Goal: Information Seeking & Learning: Learn about a topic

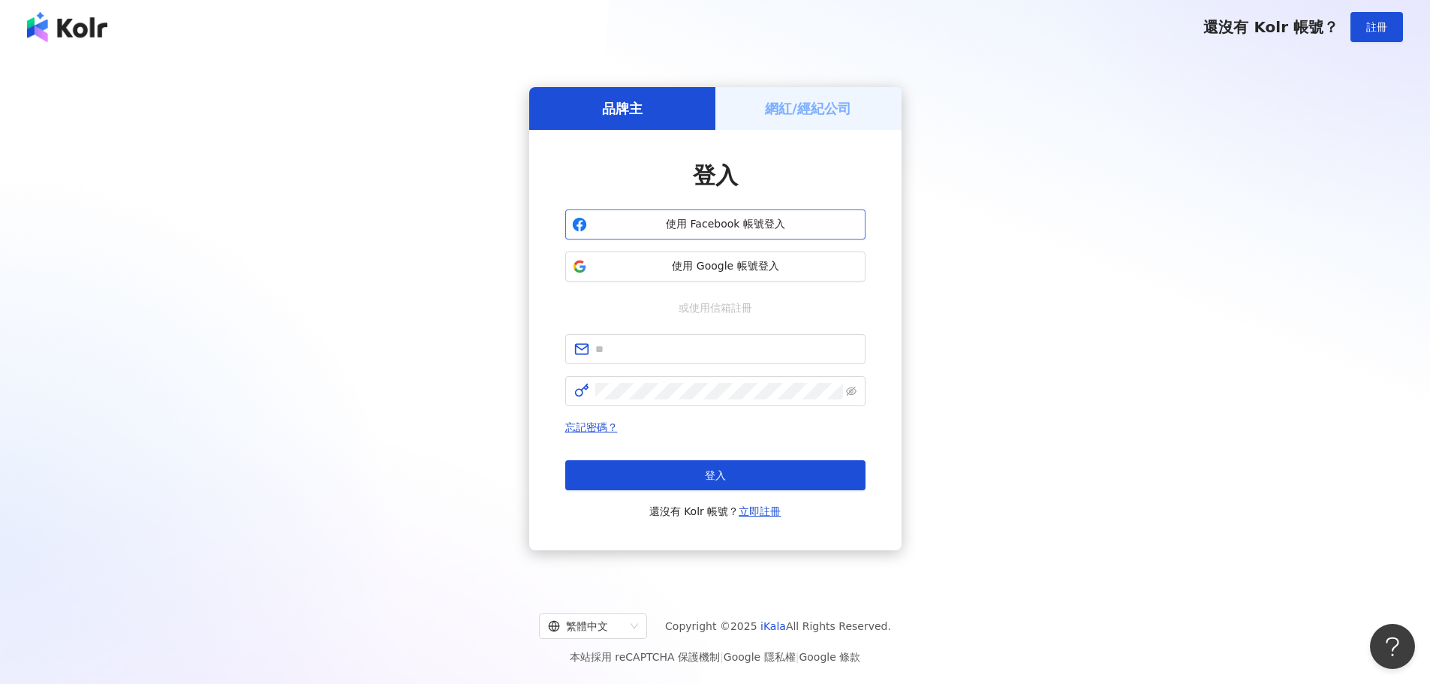
click at [782, 219] on span "使用 Facebook 帳號登入" at bounding box center [726, 224] width 266 height 15
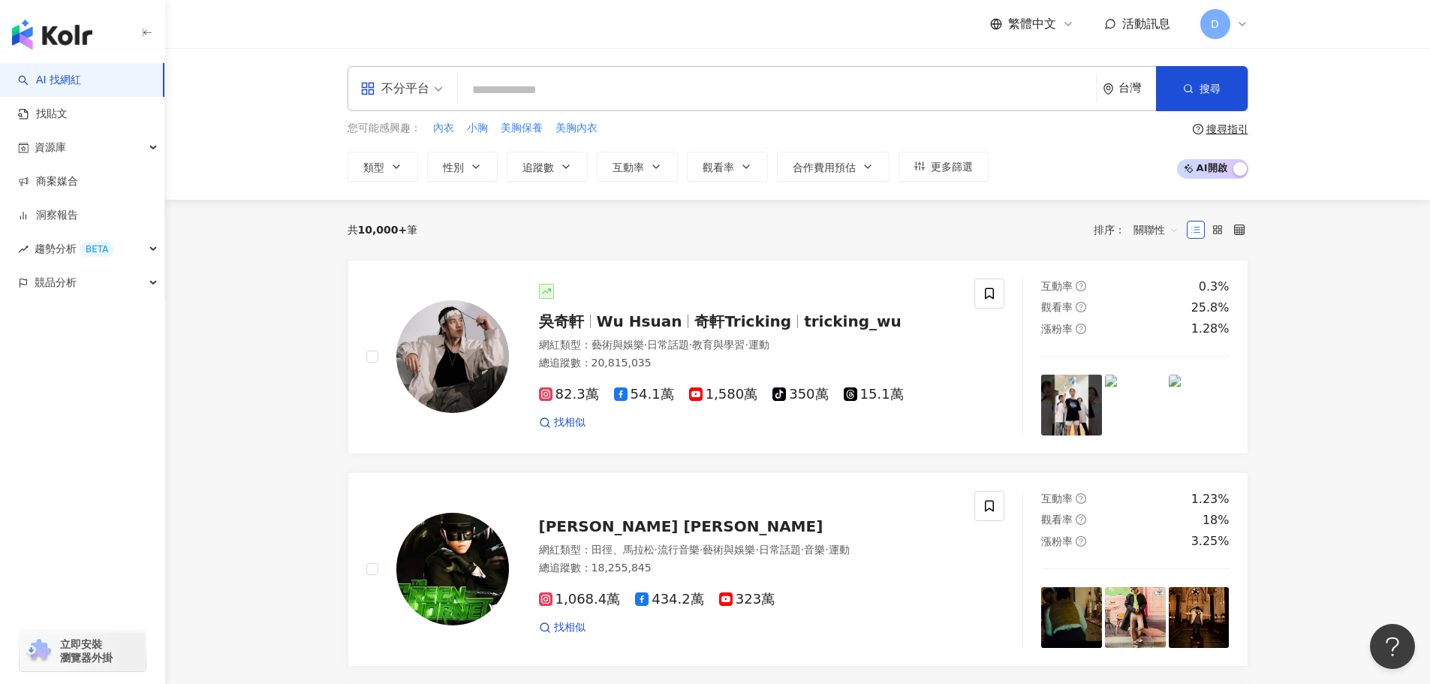
click at [1223, 20] on span "D" at bounding box center [1215, 24] width 30 height 30
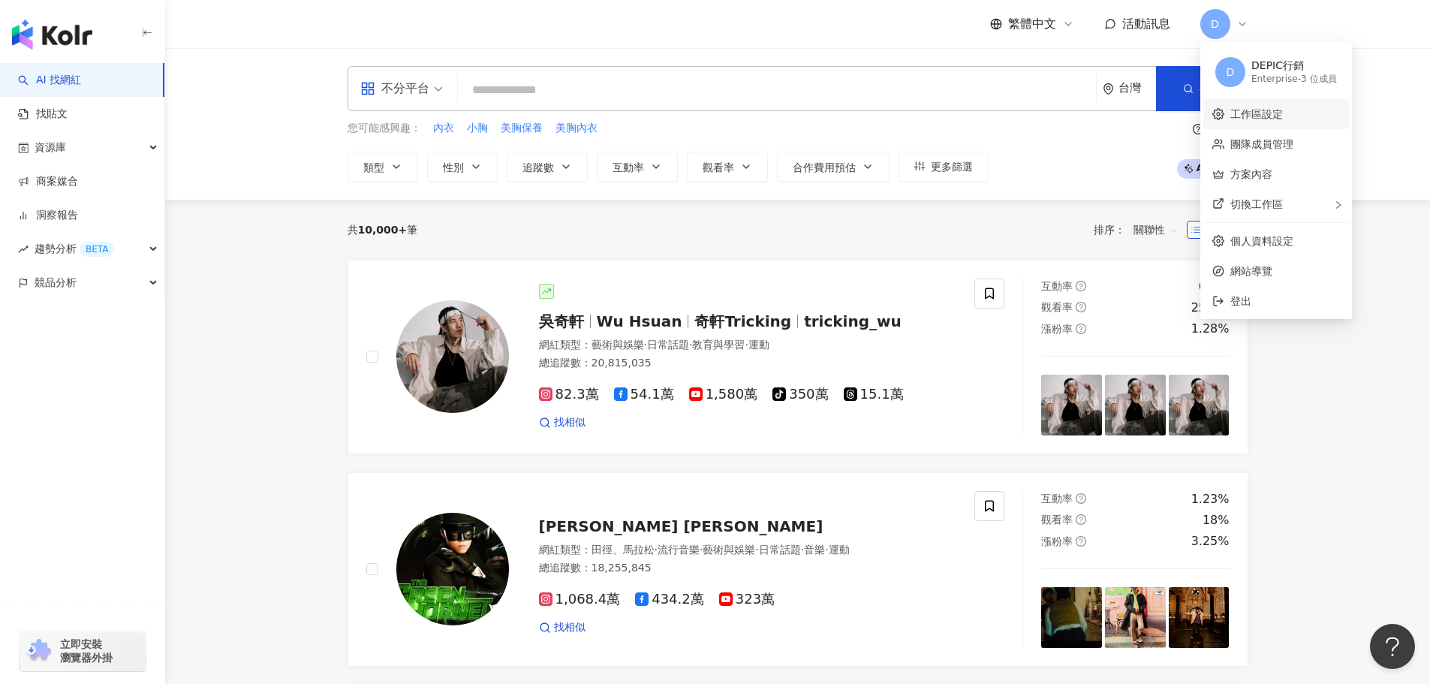
click at [1283, 120] on link "工作區設定" at bounding box center [1256, 114] width 53 height 12
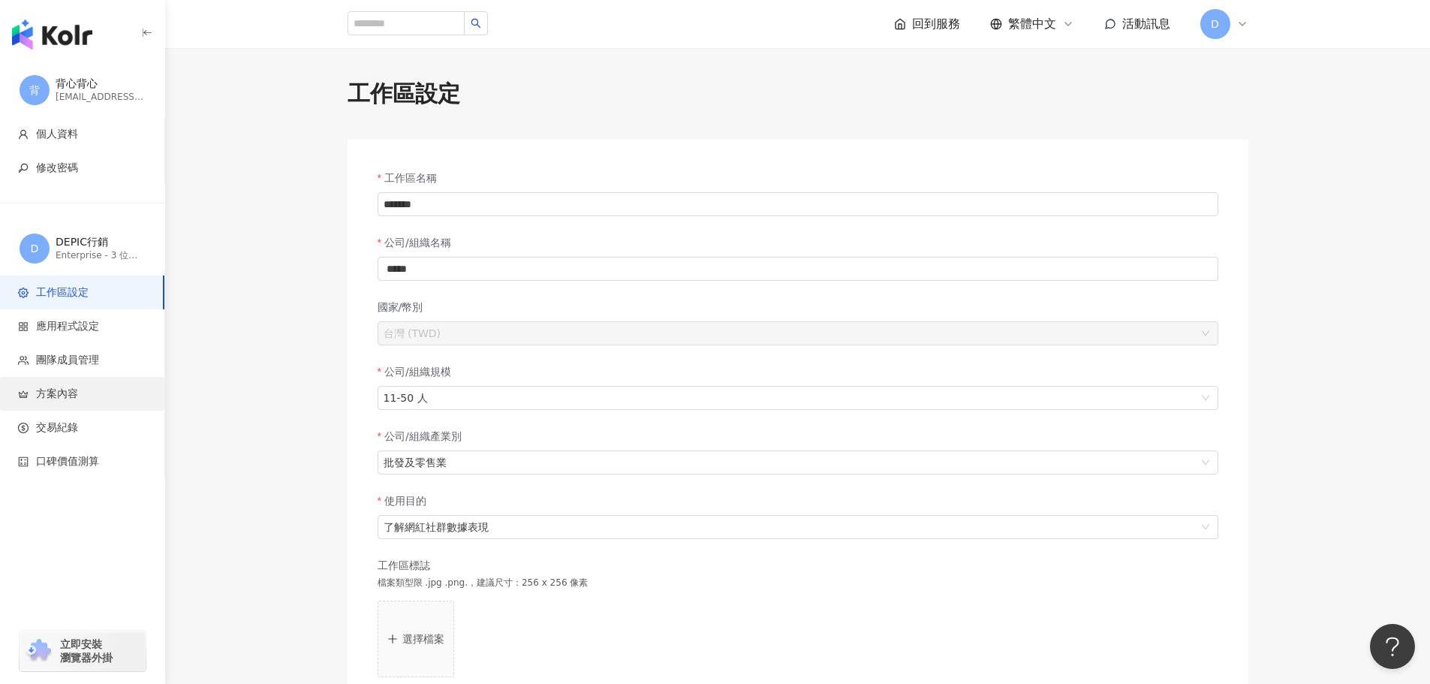
click at [71, 402] on li "方案內容" at bounding box center [82, 394] width 164 height 34
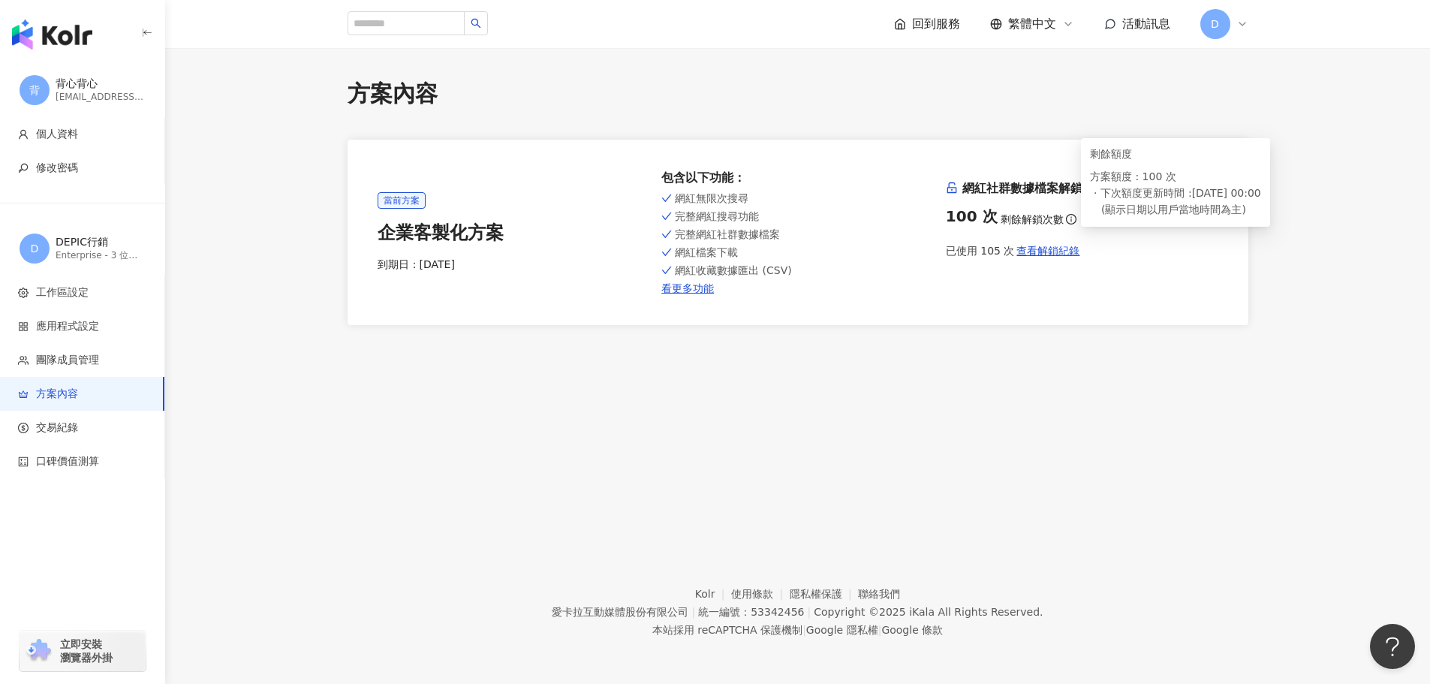
click at [1066, 215] on icon "info-circle" at bounding box center [1071, 219] width 11 height 11
click at [53, 28] on img "button" at bounding box center [52, 35] width 80 height 30
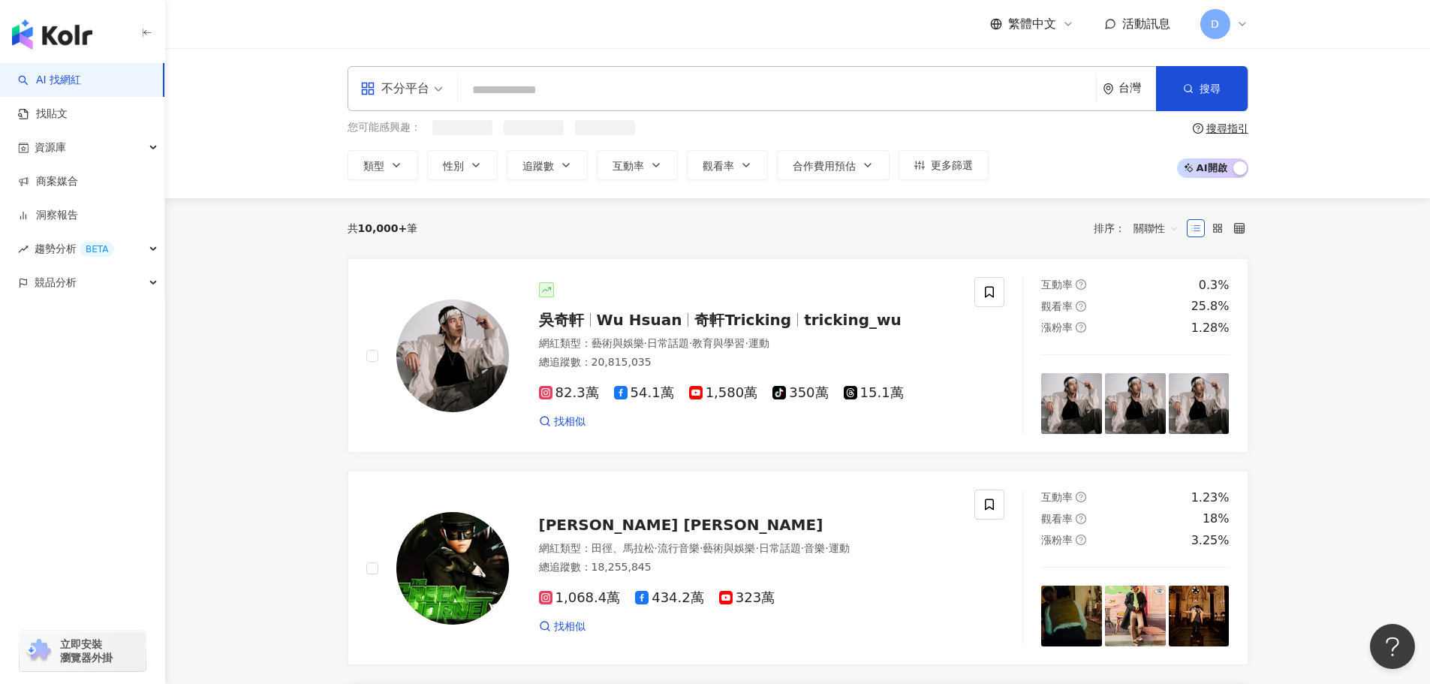
click at [605, 77] on input "search" at bounding box center [777, 90] width 626 height 29
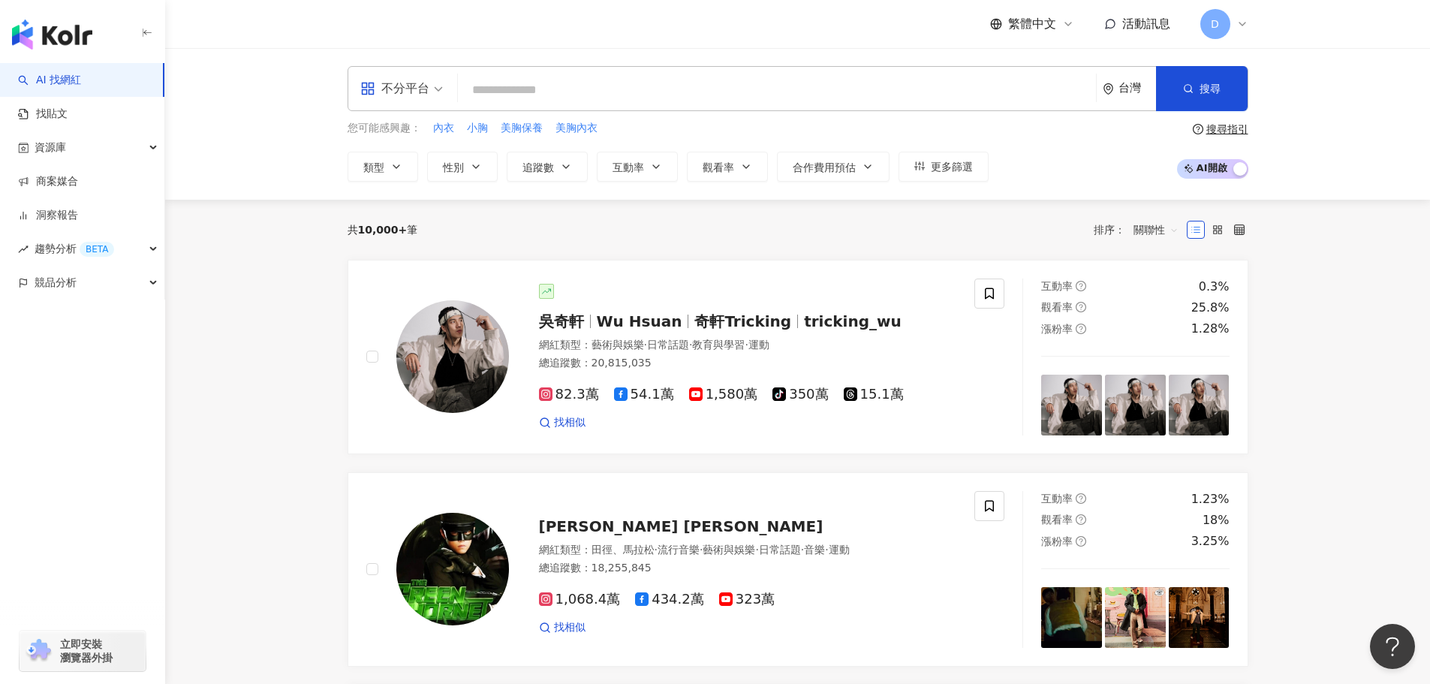
click at [549, 91] on input "search" at bounding box center [777, 90] width 626 height 29
type input "**"
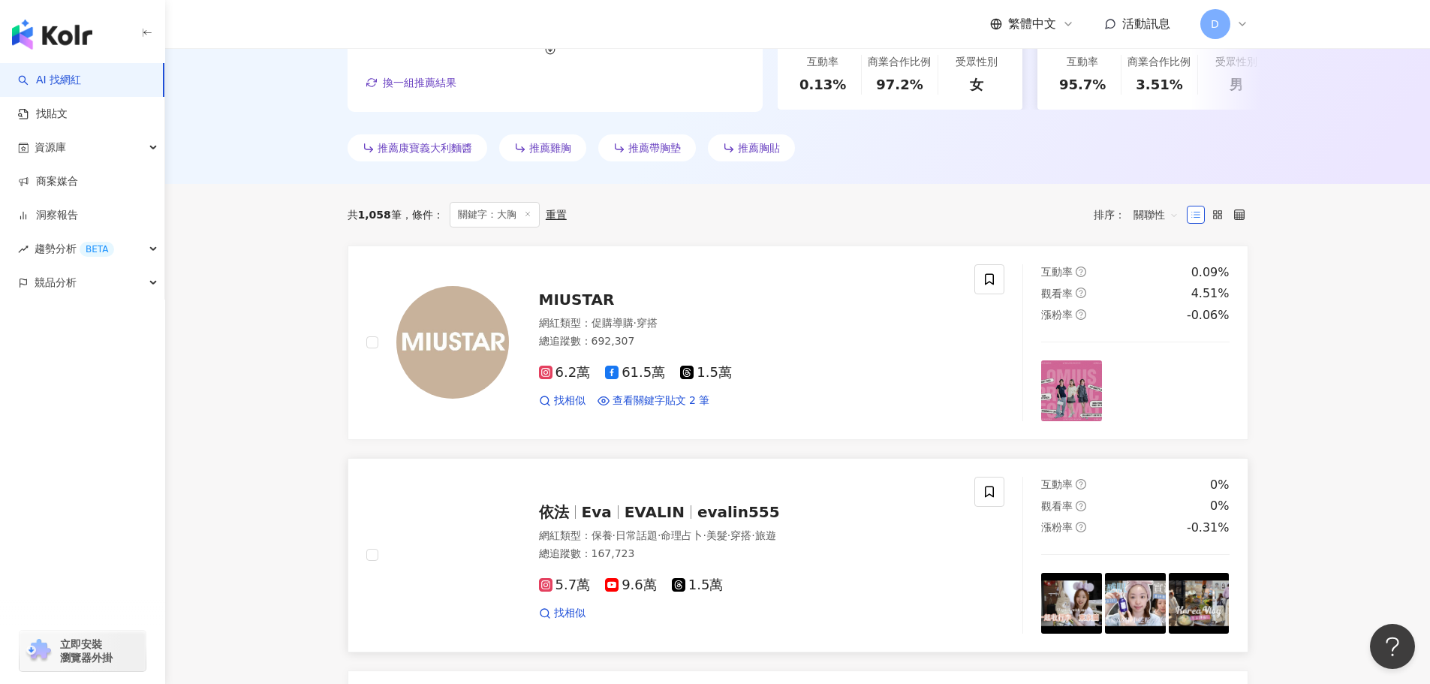
scroll to position [384, 0]
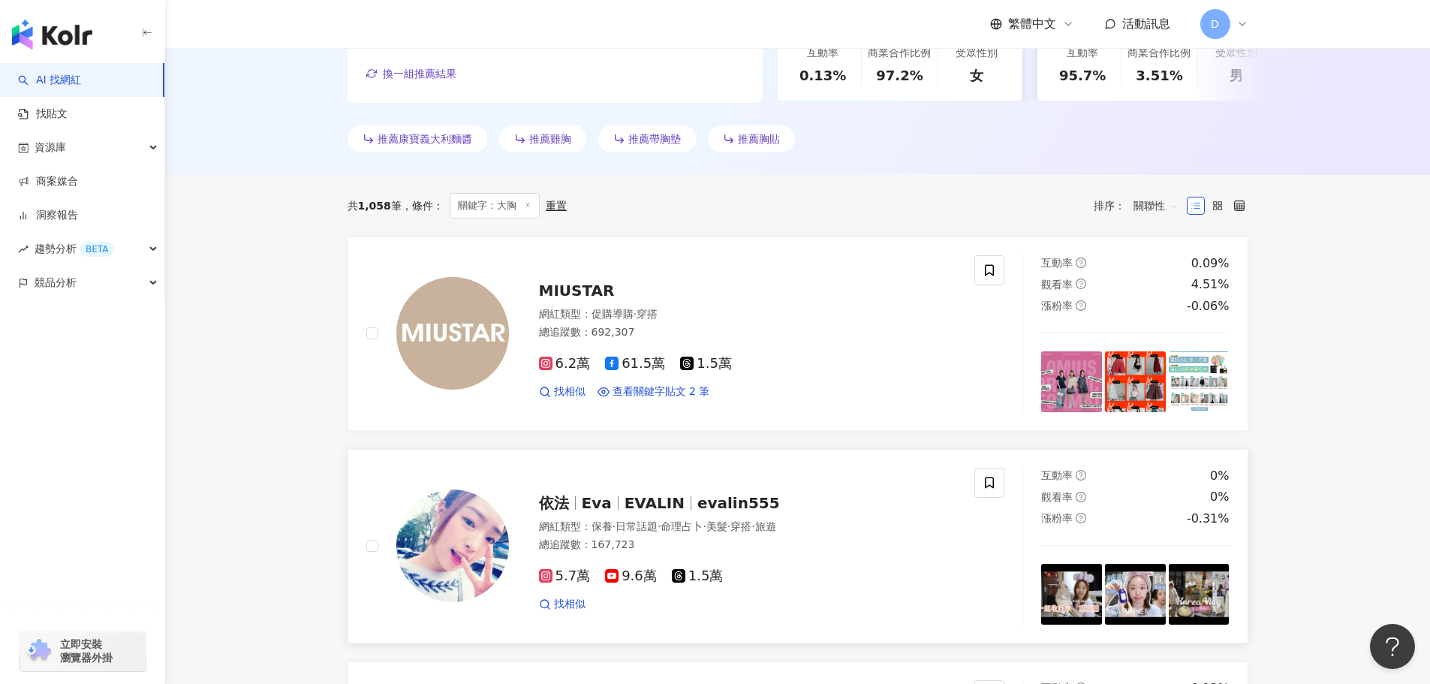
click at [715, 501] on span "evalin555" at bounding box center [738, 503] width 83 height 18
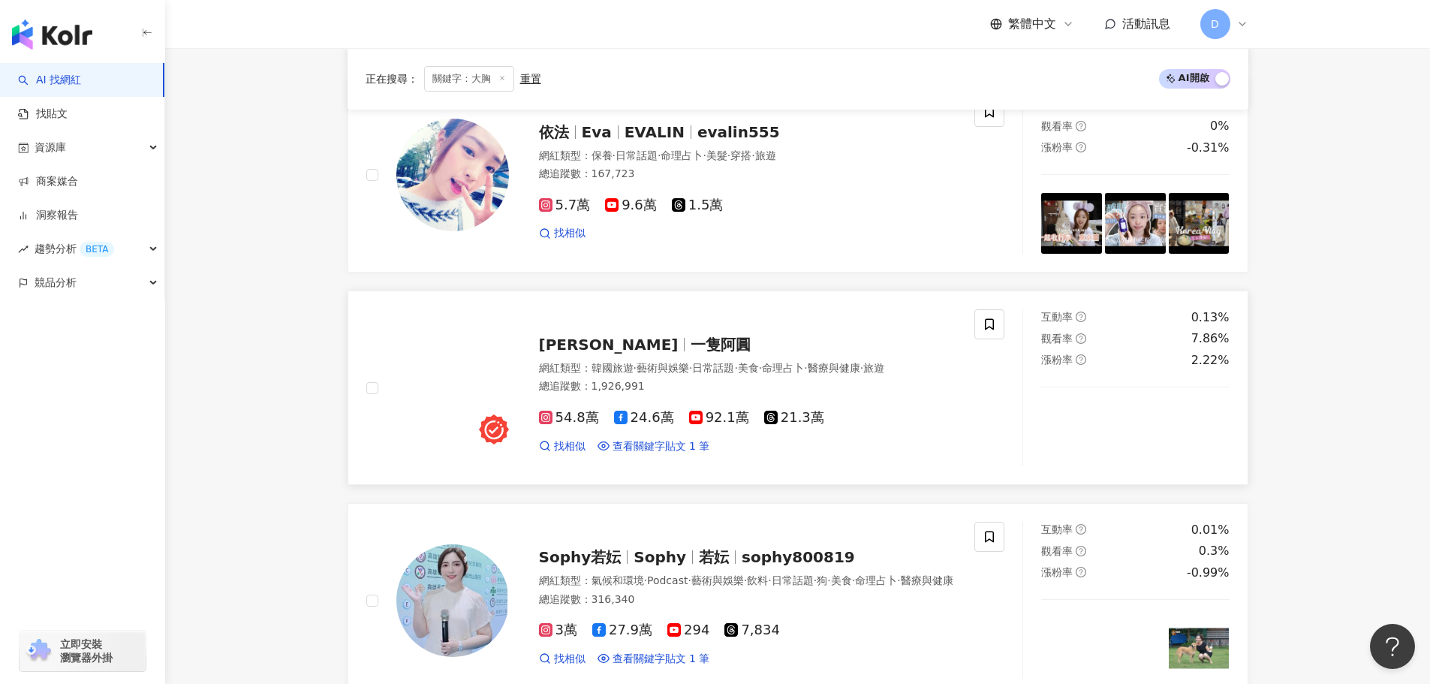
scroll to position [985, 0]
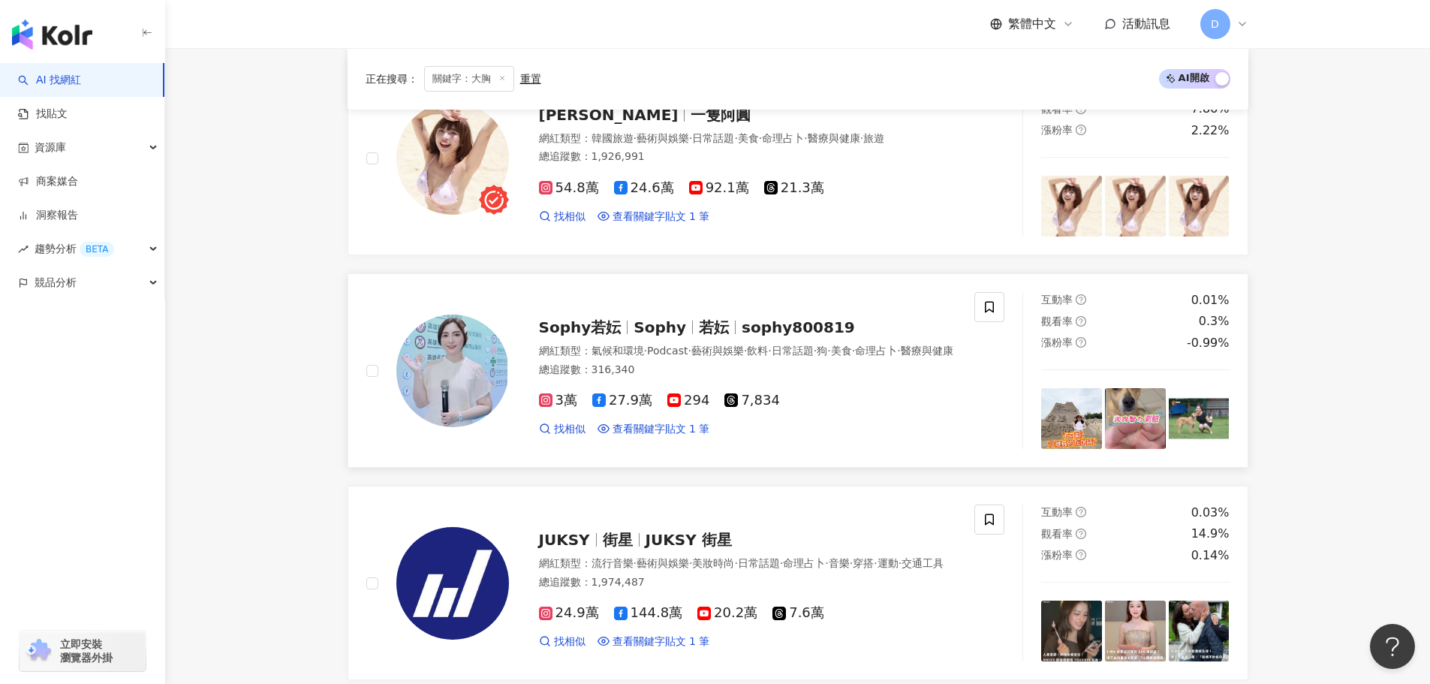
click at [710, 334] on div "Sophy若妘 Sophy 若妘 sophy800819 網紅類型 ： 氣候和環境 · Podcast · 藝術與娛樂 · 飲料 · 日常話題 · 狗 · 美…" at bounding box center [733, 370] width 448 height 131
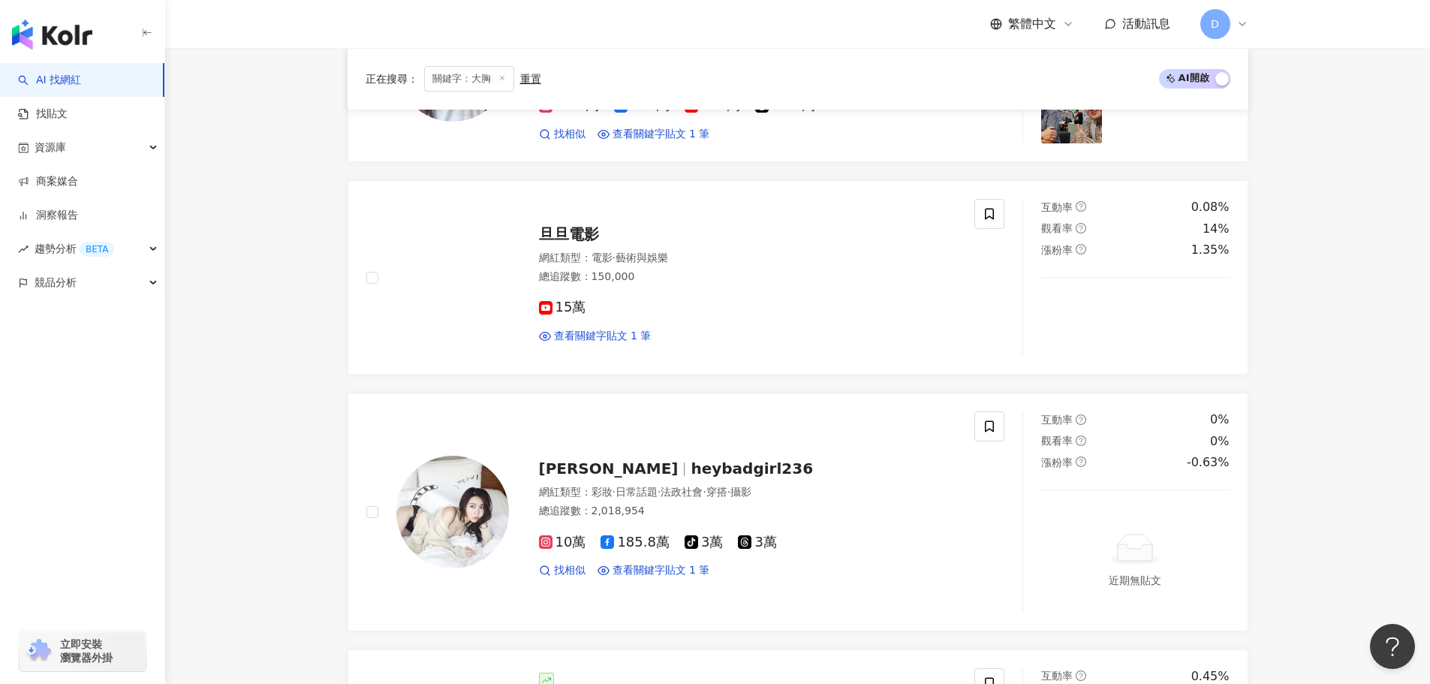
scroll to position [2486, 0]
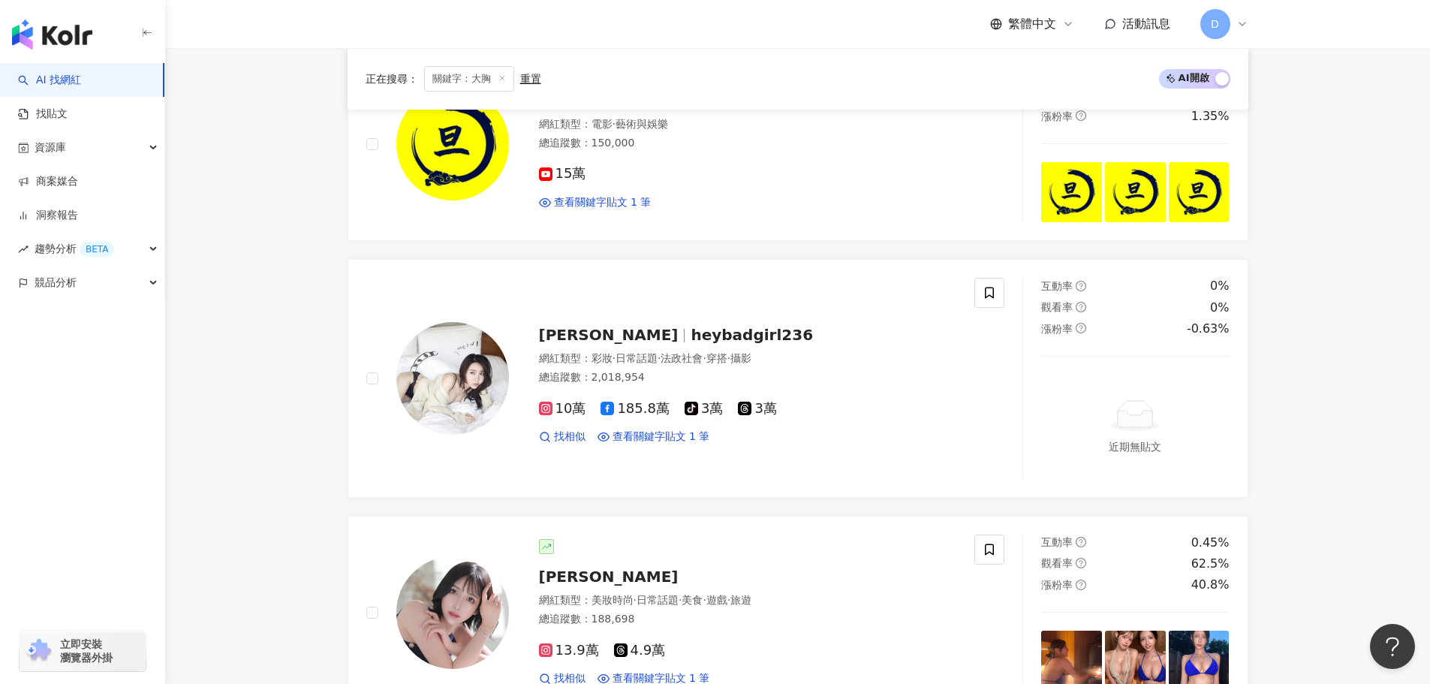
click at [707, 338] on div "鄭心心 heybadgirl236" at bounding box center [748, 334] width 418 height 21
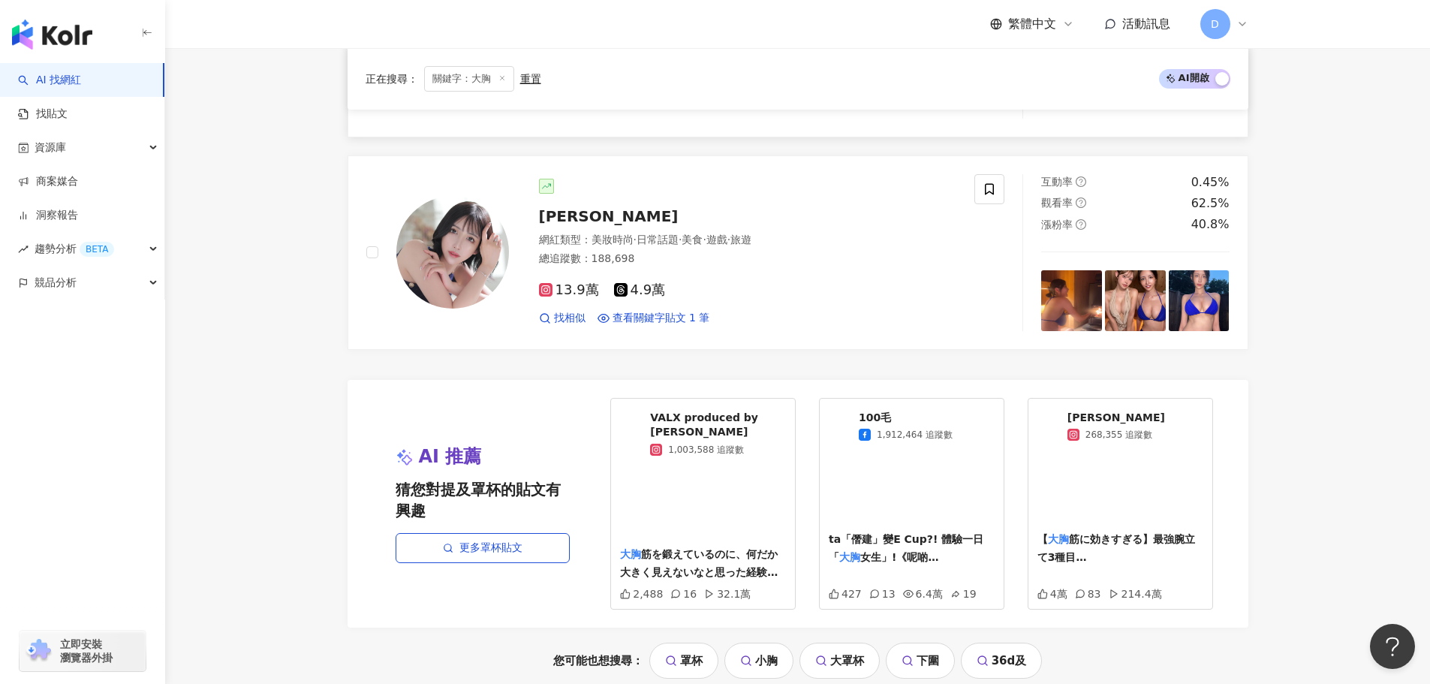
scroll to position [2861, 0]
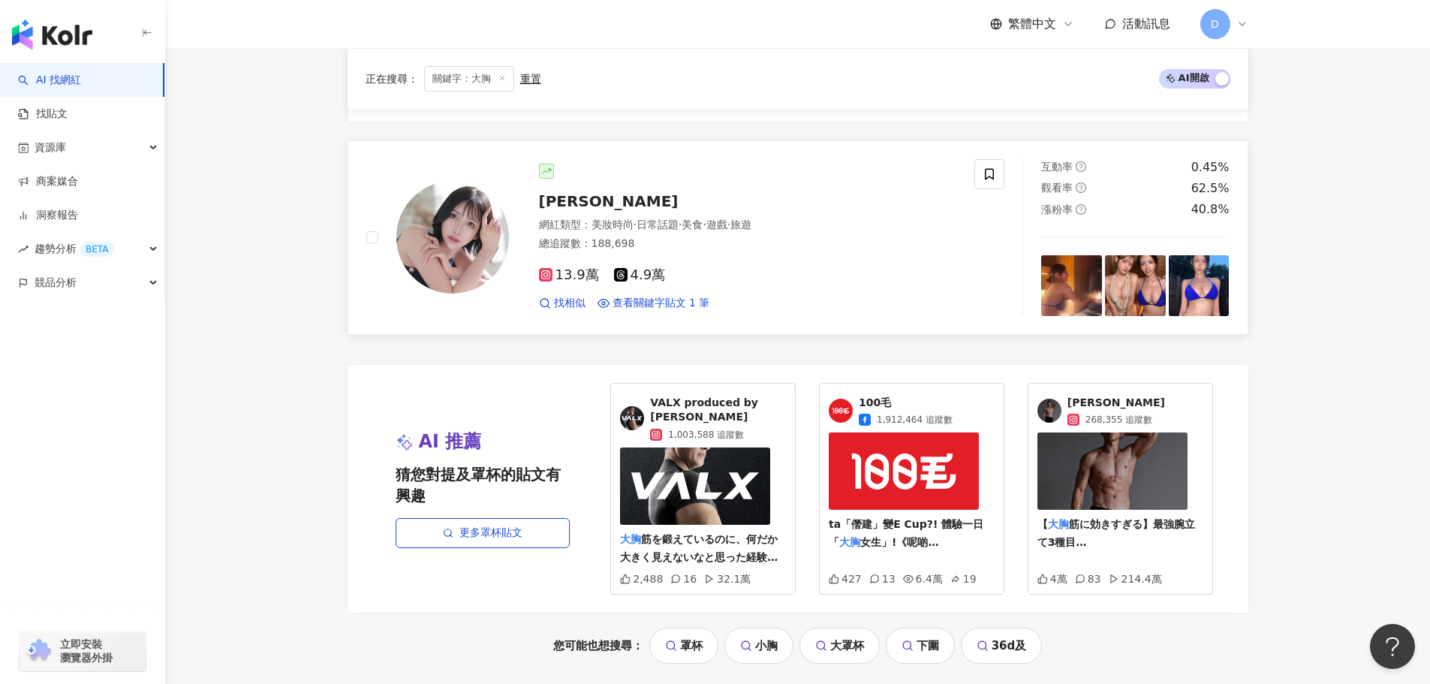
click at [750, 264] on div "13.9萬 4.9萬 找相似 查看關鍵字貼文 1 筆" at bounding box center [748, 283] width 418 height 56
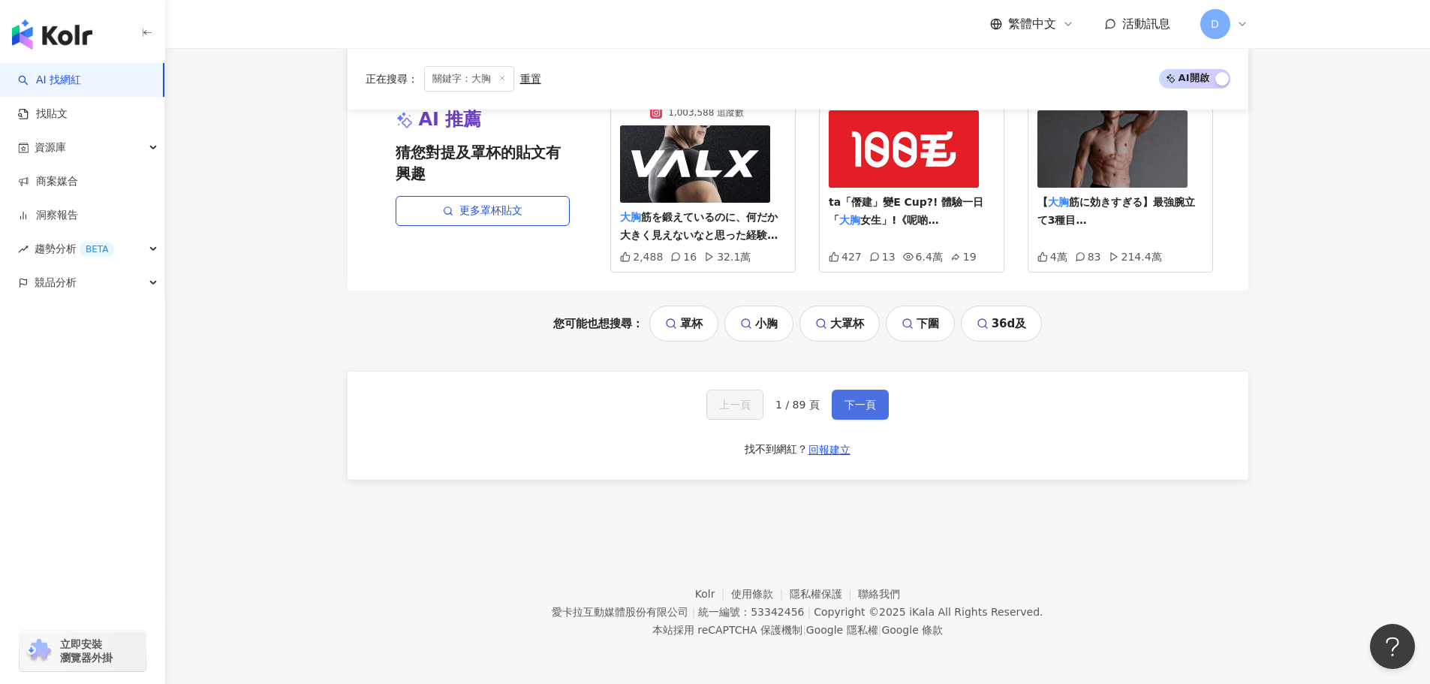
click at [865, 399] on span "下一頁" at bounding box center [860, 405] width 32 height 12
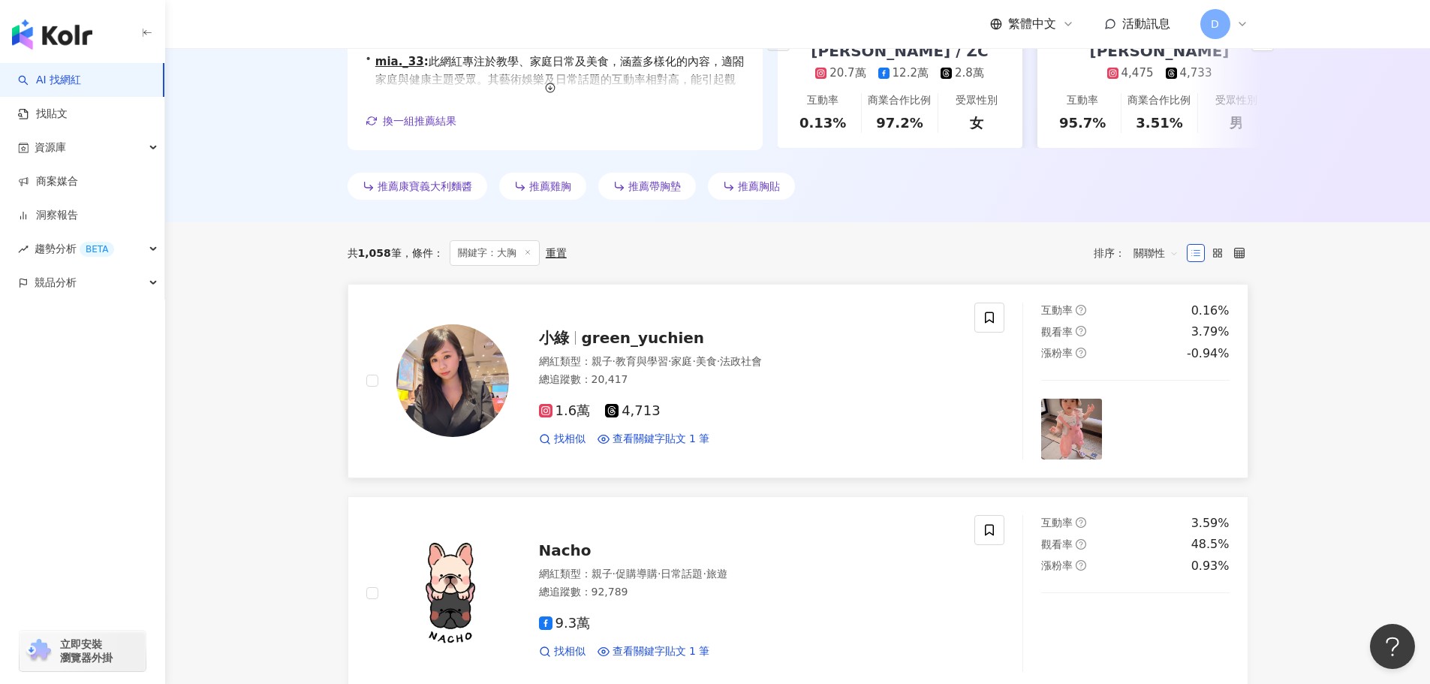
scroll to position [438, 0]
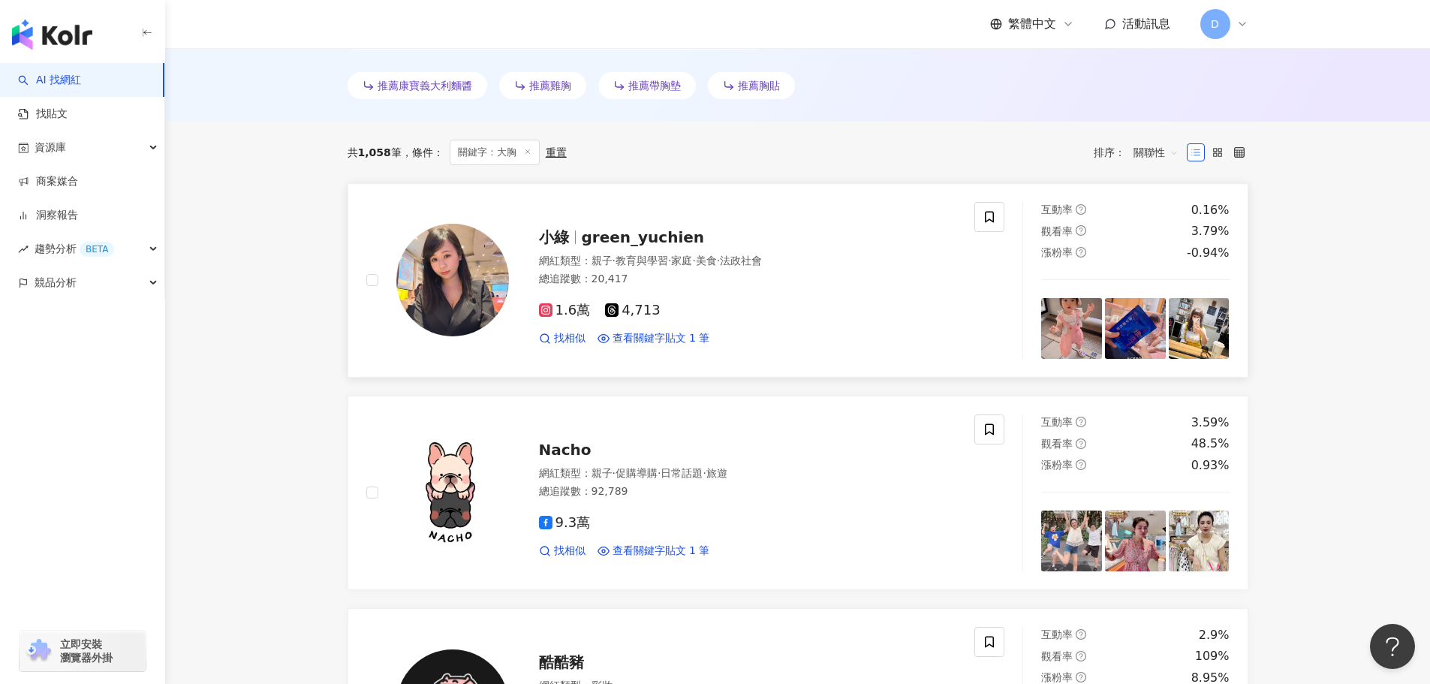
click at [762, 266] on span "法政社會" at bounding box center [741, 260] width 42 height 12
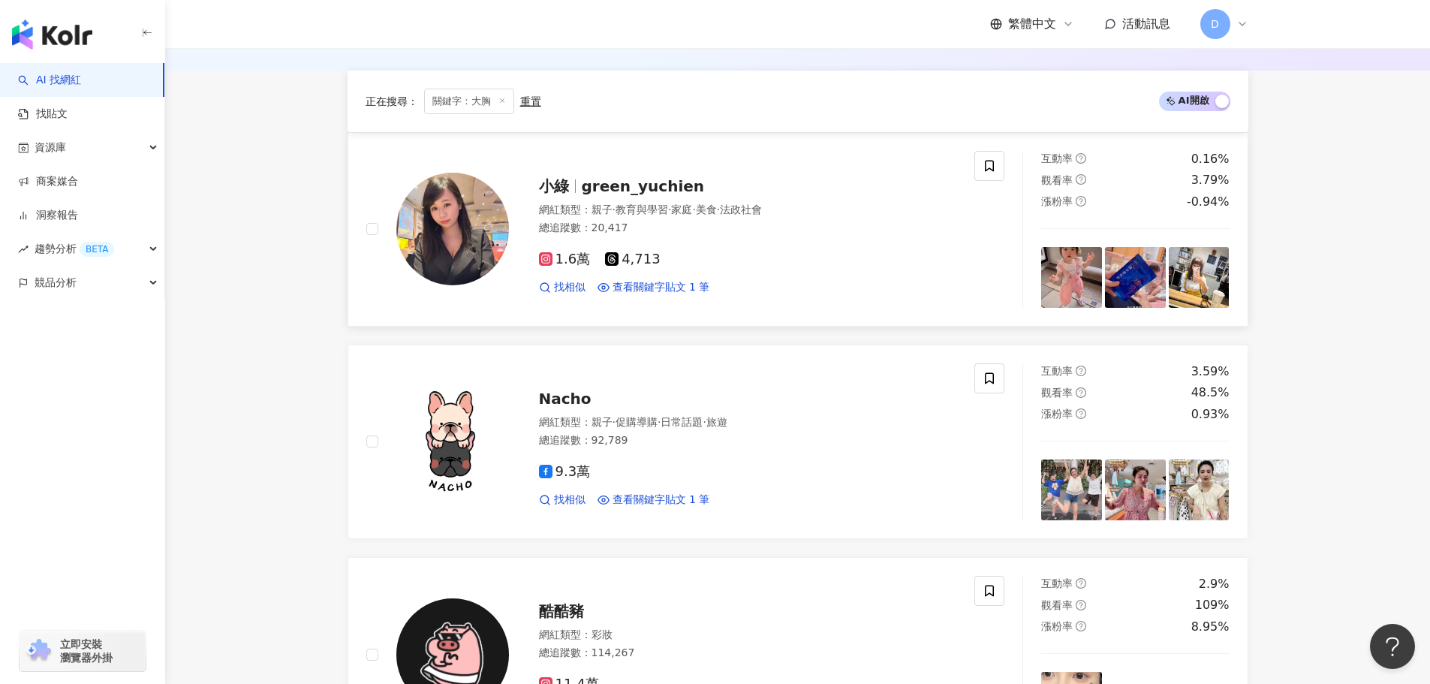
scroll to position [663, 0]
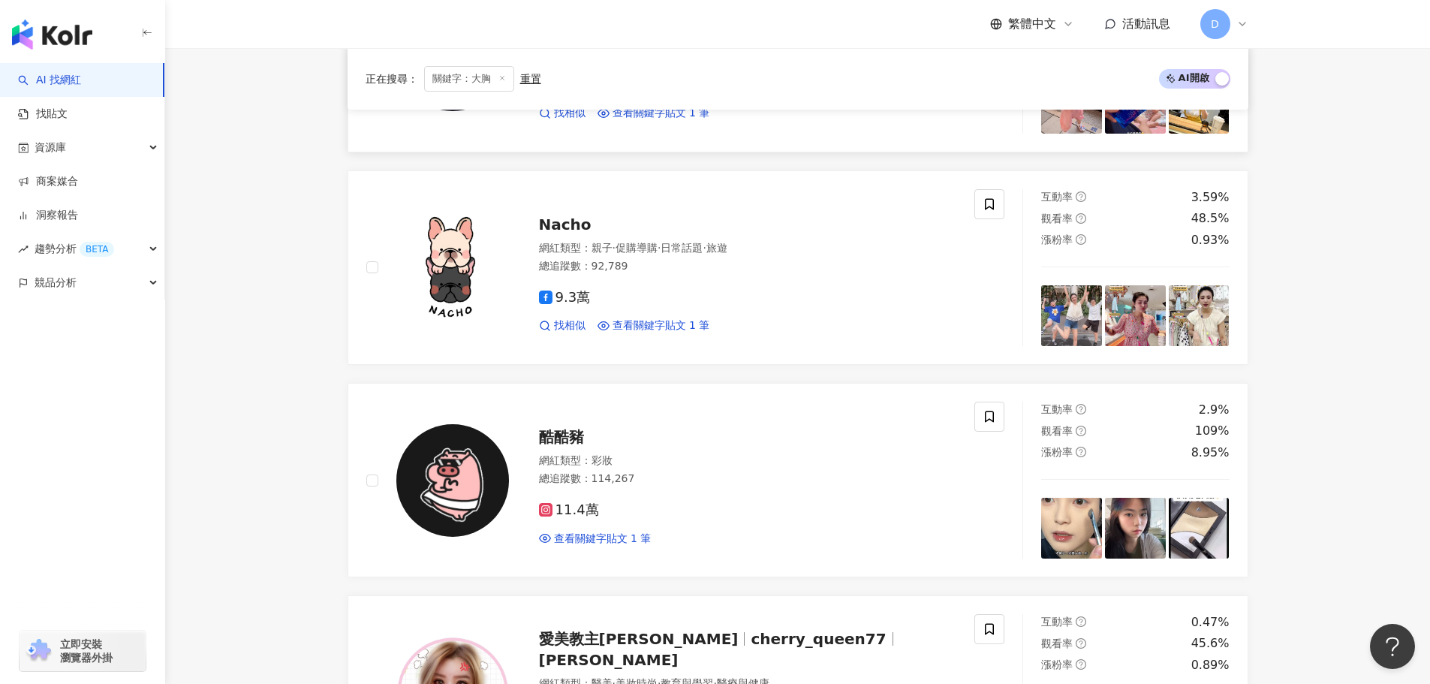
click at [777, 284] on div "9.3萬 找相似 查看關鍵字貼文 1 筆" at bounding box center [748, 306] width 418 height 56
click at [741, 437] on div "酷酷豬" at bounding box center [748, 436] width 418 height 21
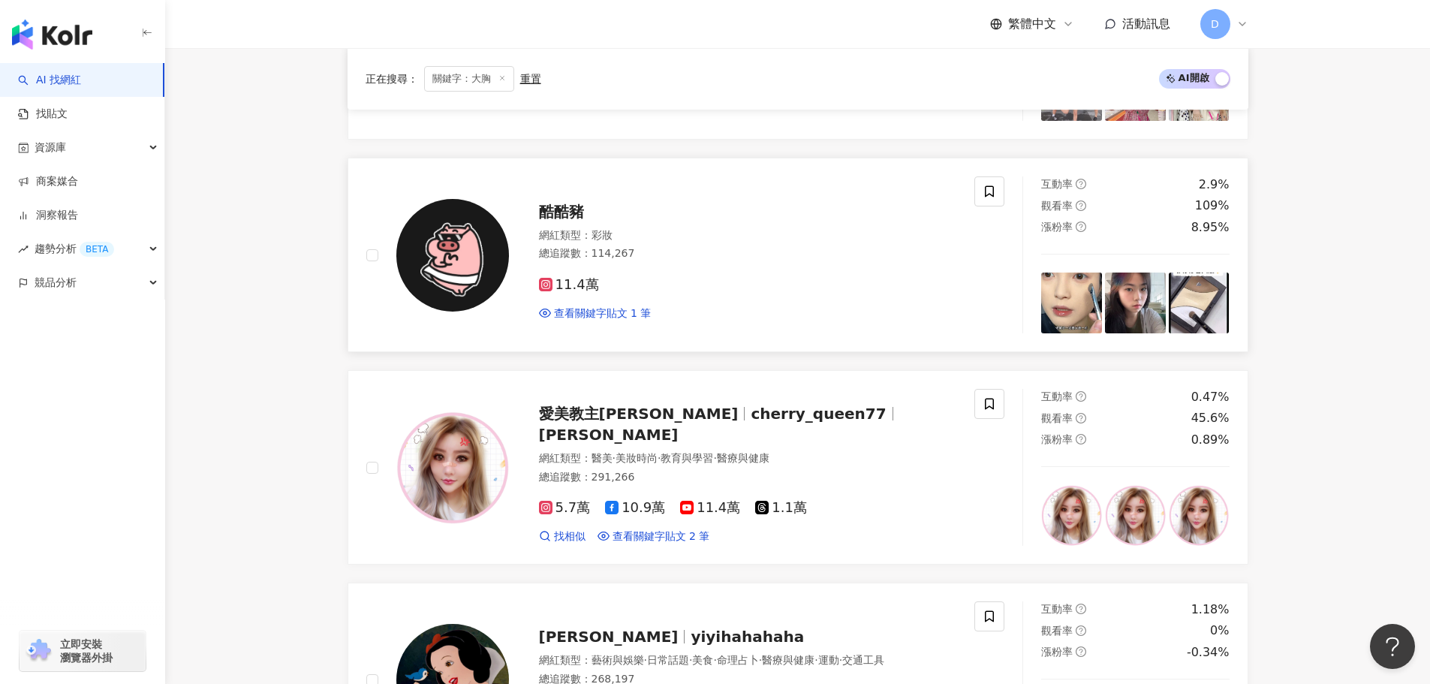
click at [741, 437] on div "愛美教主Cherry Queen cherry_queen77 劉侑甯 網紅類型 ： 醫美 · 美妝時尚 · 教育與學習 · 醫療與健康 總追蹤數 ： 291…" at bounding box center [733, 467] width 448 height 152
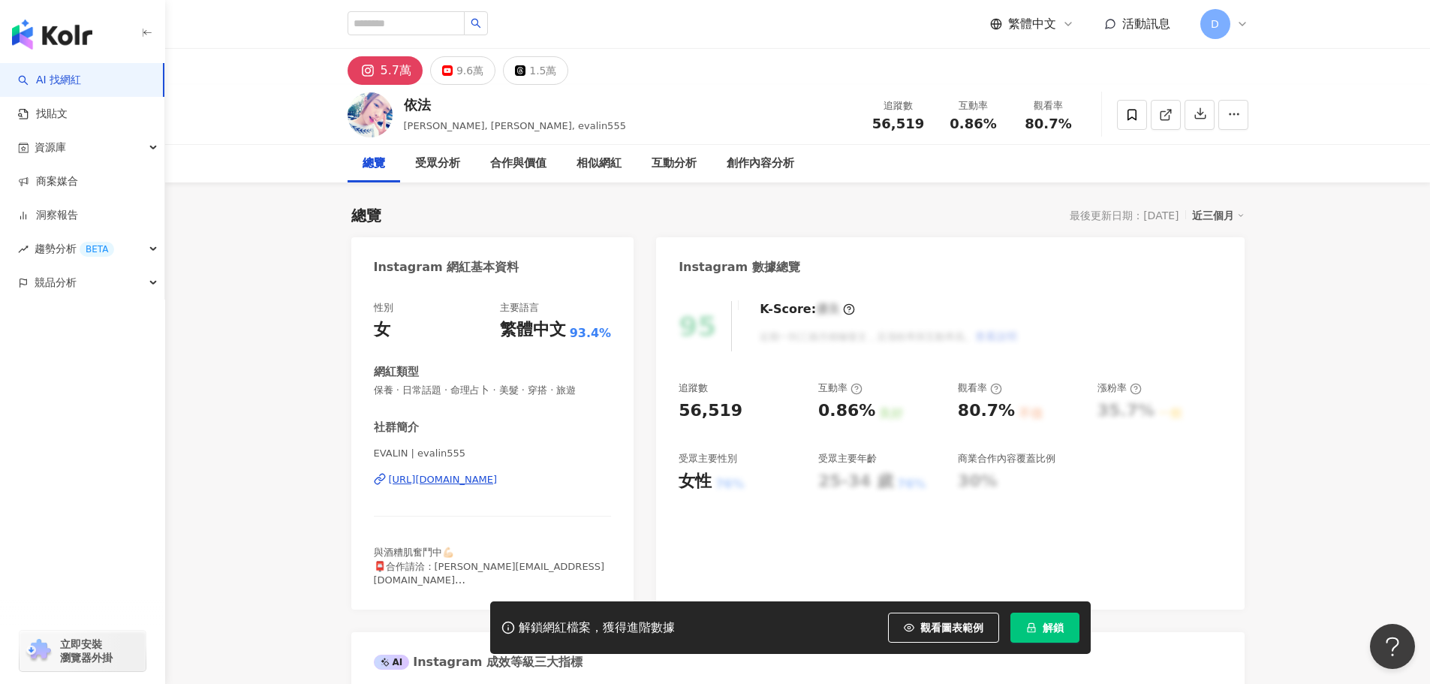
click at [462, 480] on div "https://www.instagram.com/evalin555/" at bounding box center [443, 480] width 109 height 14
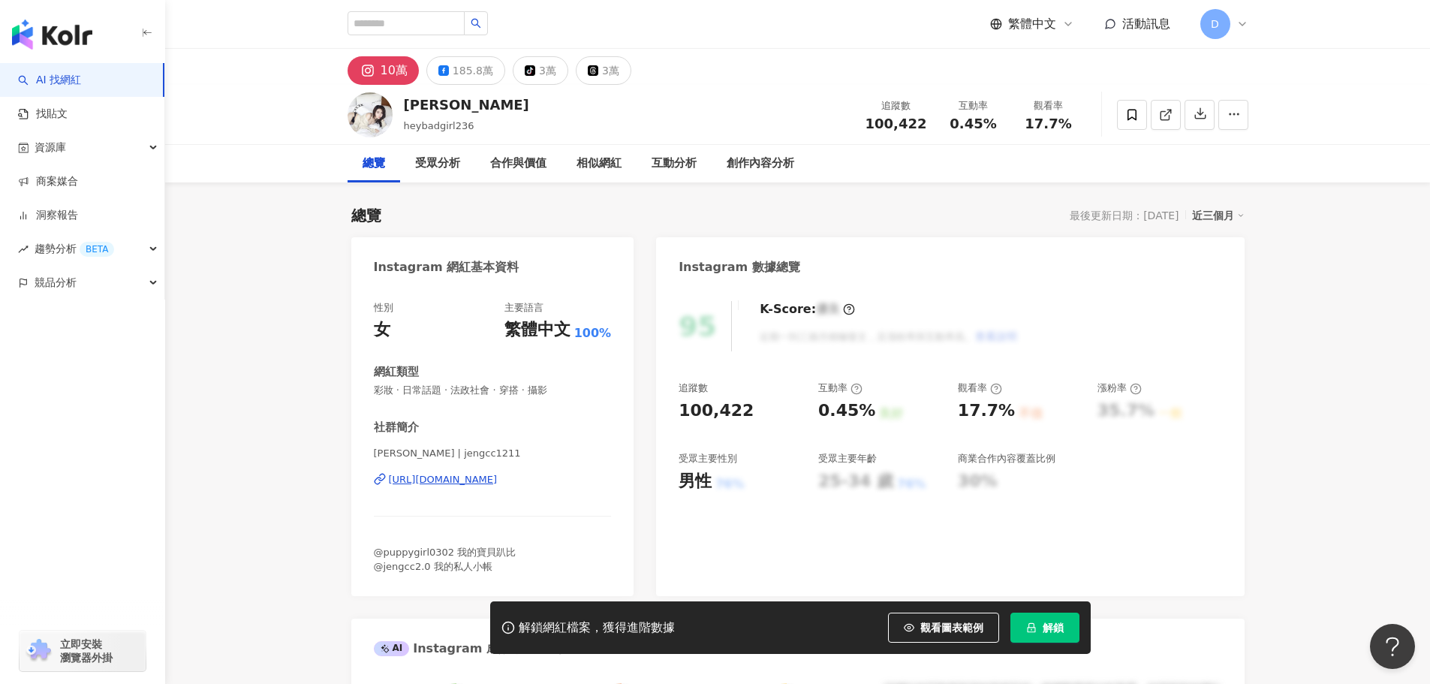
click at [462, 483] on div "https://www.instagram.com/jengcc1211/" at bounding box center [443, 480] width 109 height 14
click at [478, 485] on div "[URL][DOMAIN_NAME]" at bounding box center [443, 480] width 109 height 14
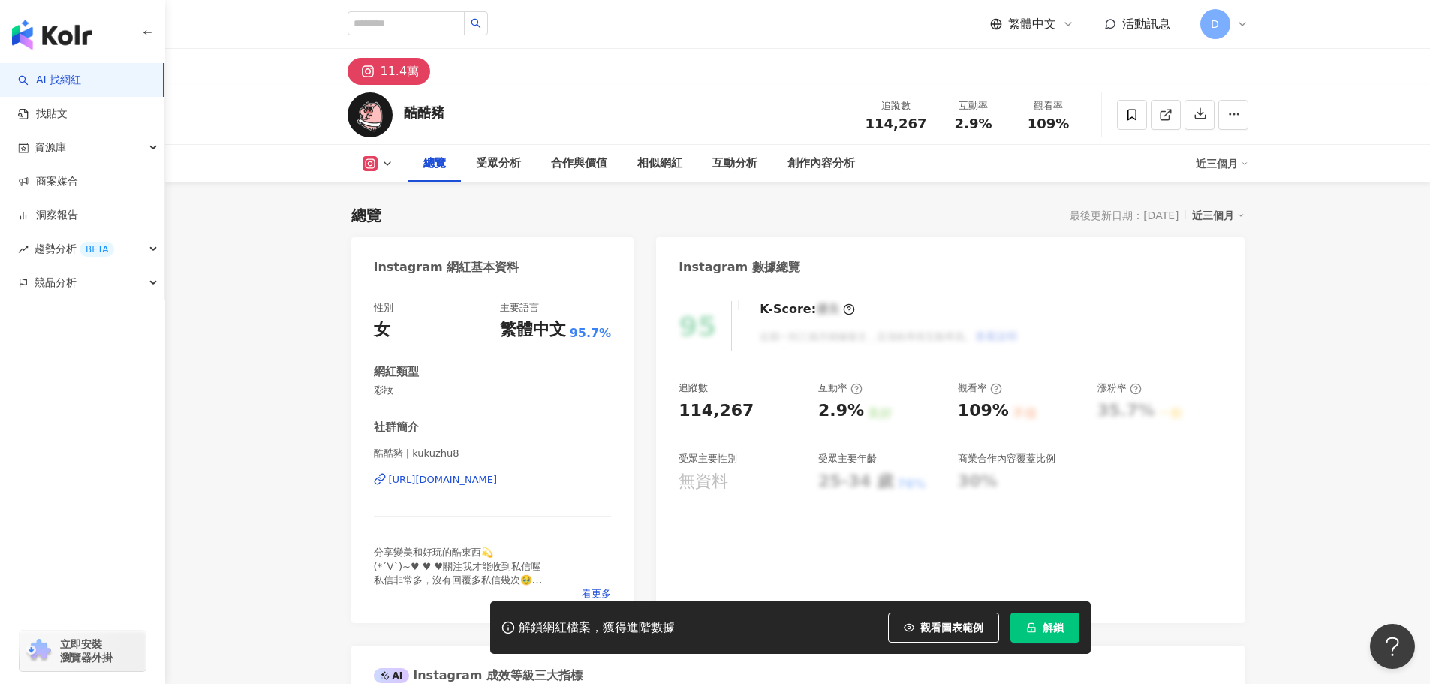
click at [414, 483] on div "https://www.instagram.com/kukuzhu8/" at bounding box center [443, 480] width 109 height 14
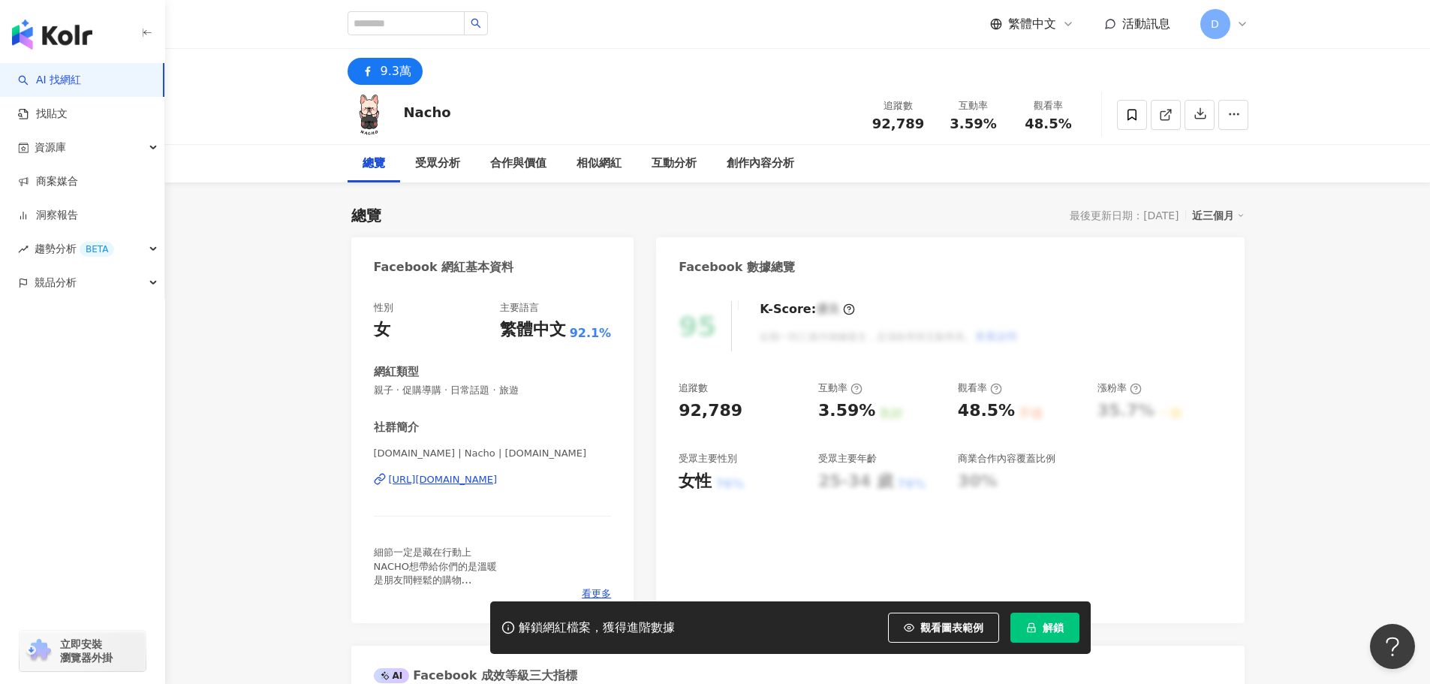
click at [444, 479] on div "[URL][DOMAIN_NAME]" at bounding box center [443, 480] width 109 height 14
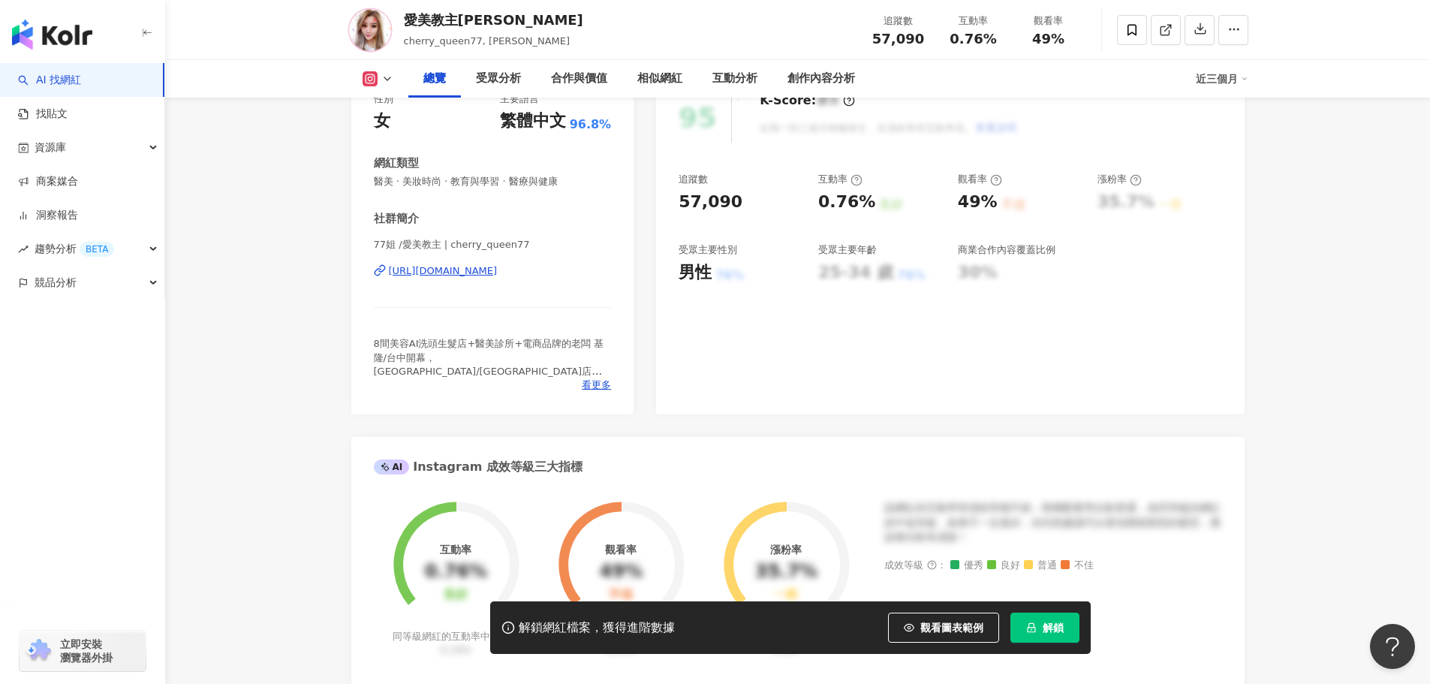
scroll to position [225, 0]
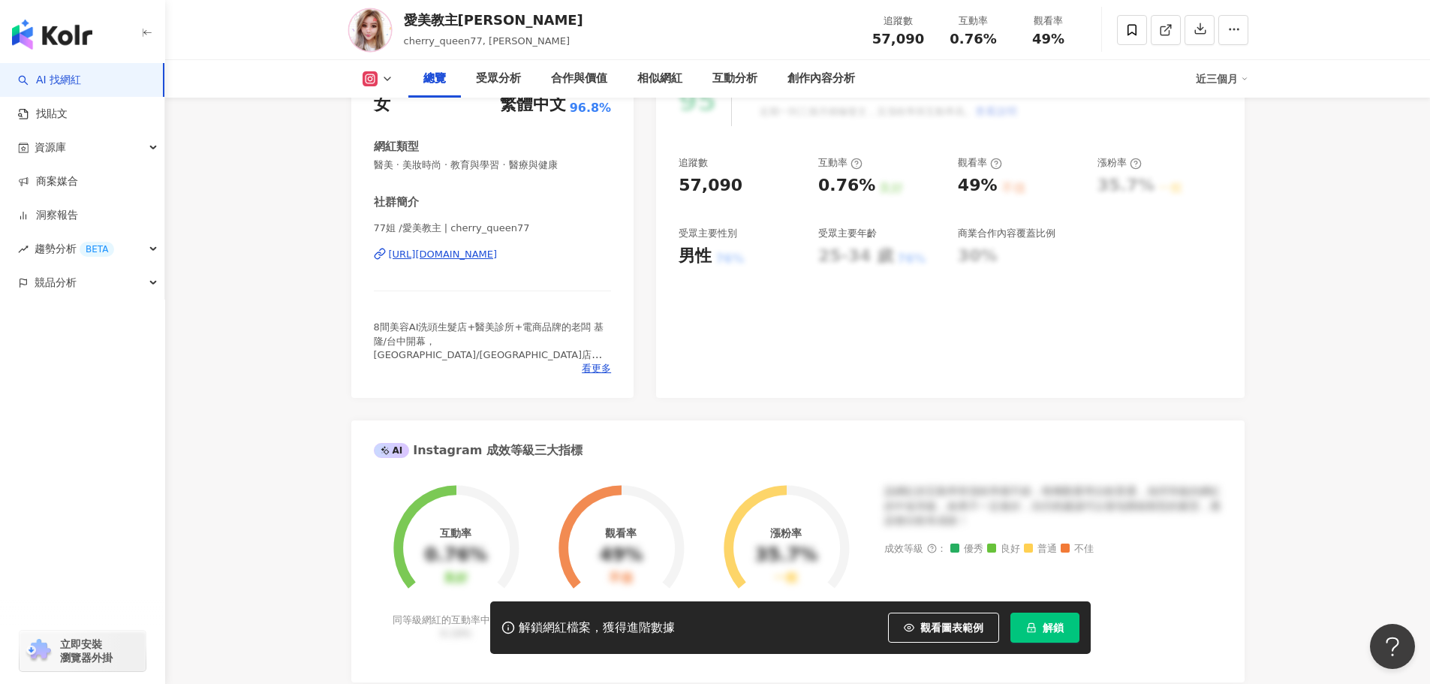
click at [498, 252] on div "[URL][DOMAIN_NAME]" at bounding box center [443, 255] width 109 height 14
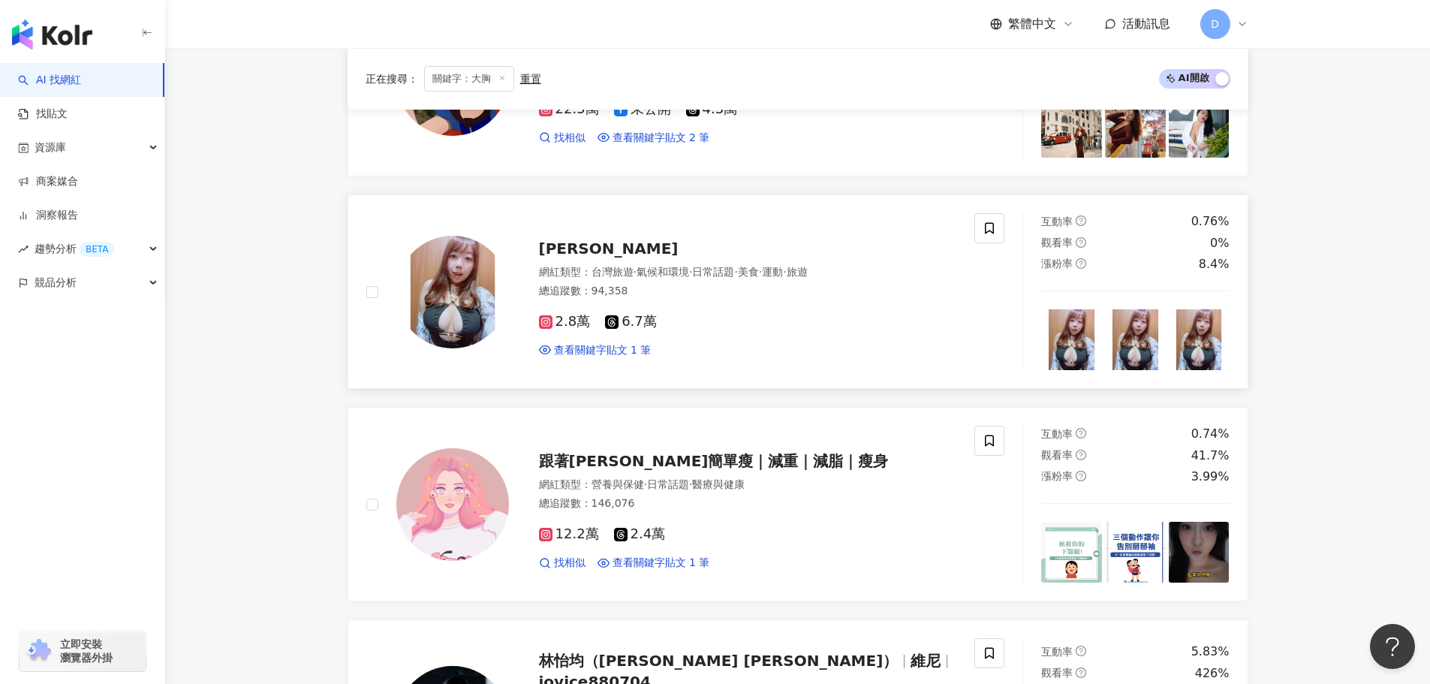
click at [825, 289] on div "總追蹤數 ： 94,358" at bounding box center [748, 291] width 418 height 15
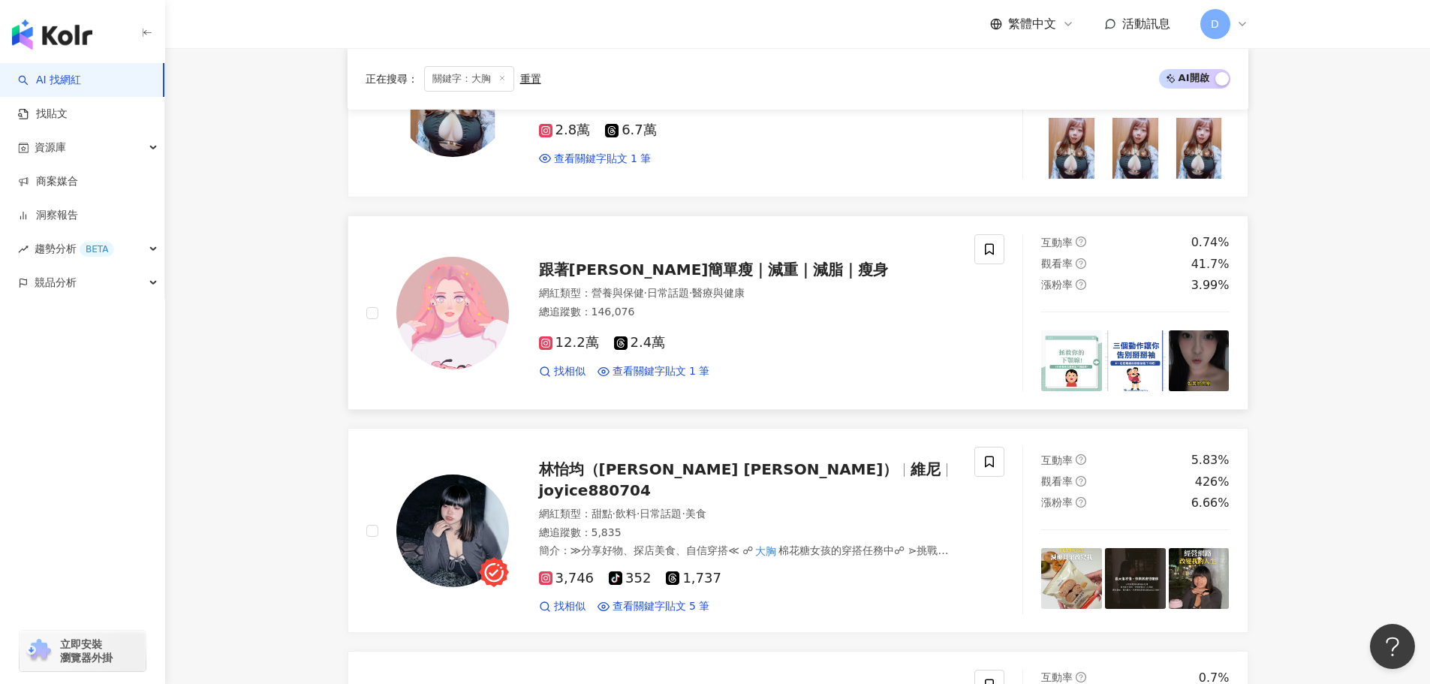
scroll to position [1713, 0]
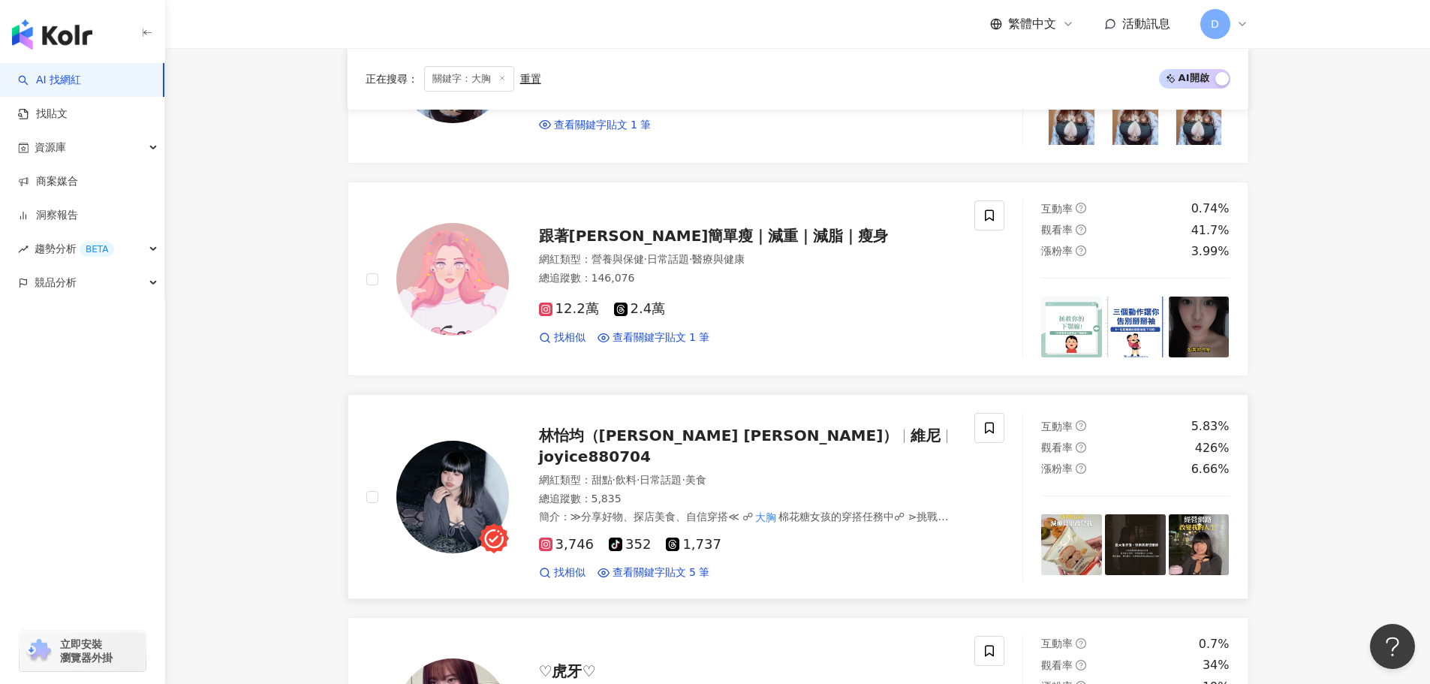
click at [706, 474] on span "美食" at bounding box center [695, 480] width 21 height 12
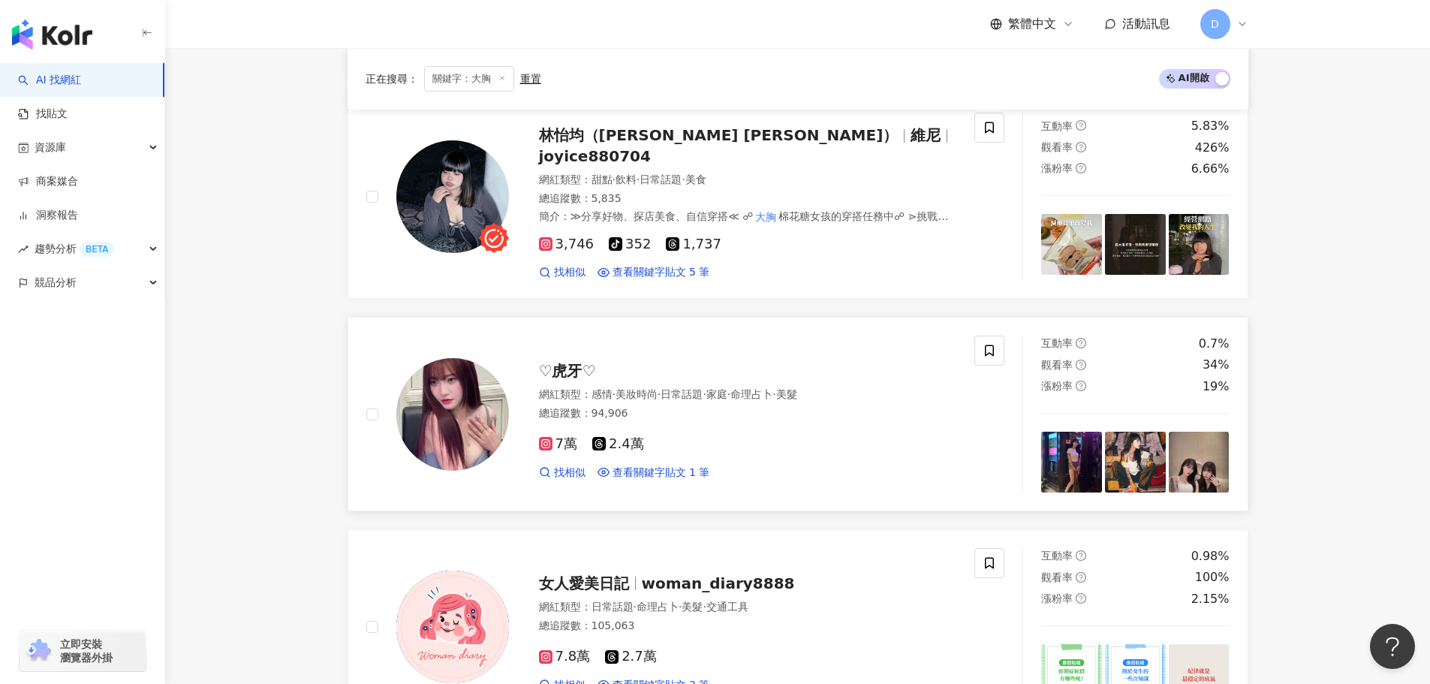
click at [702, 388] on span "日常話題" at bounding box center [681, 394] width 42 height 12
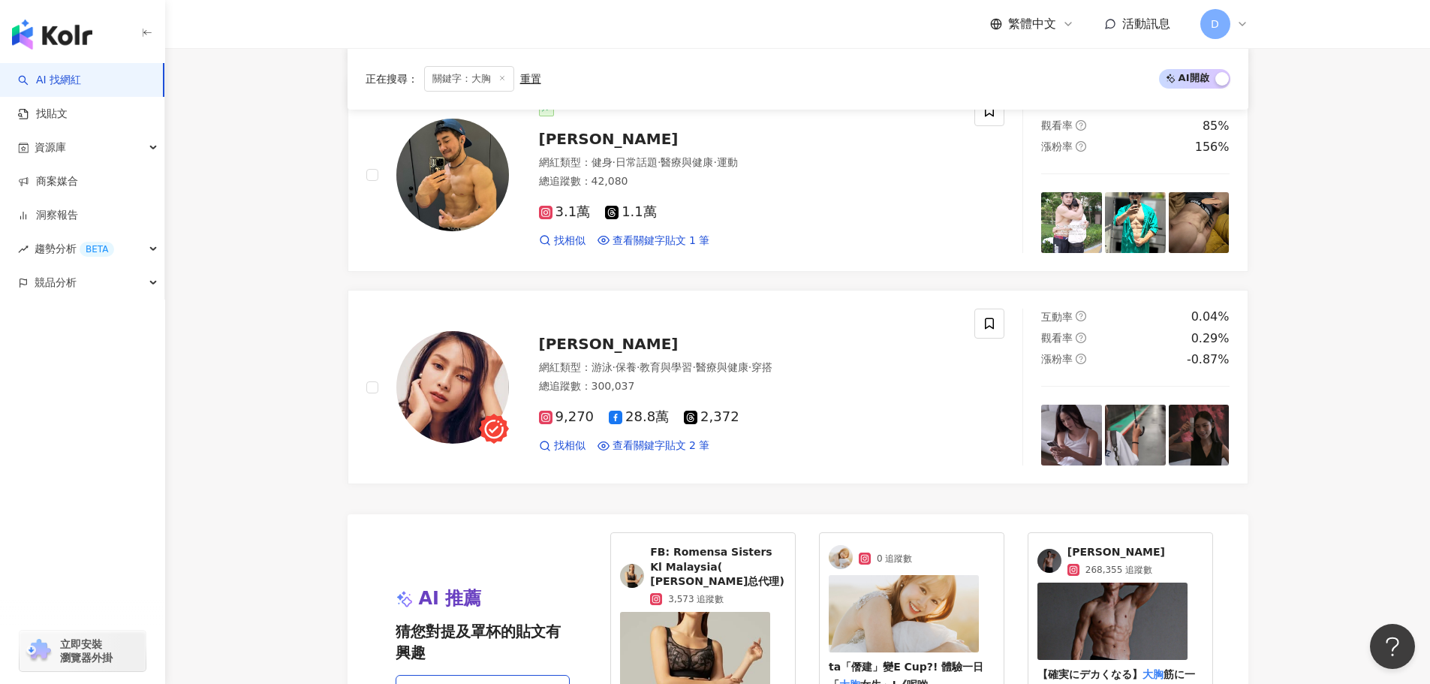
scroll to position [2689, 0]
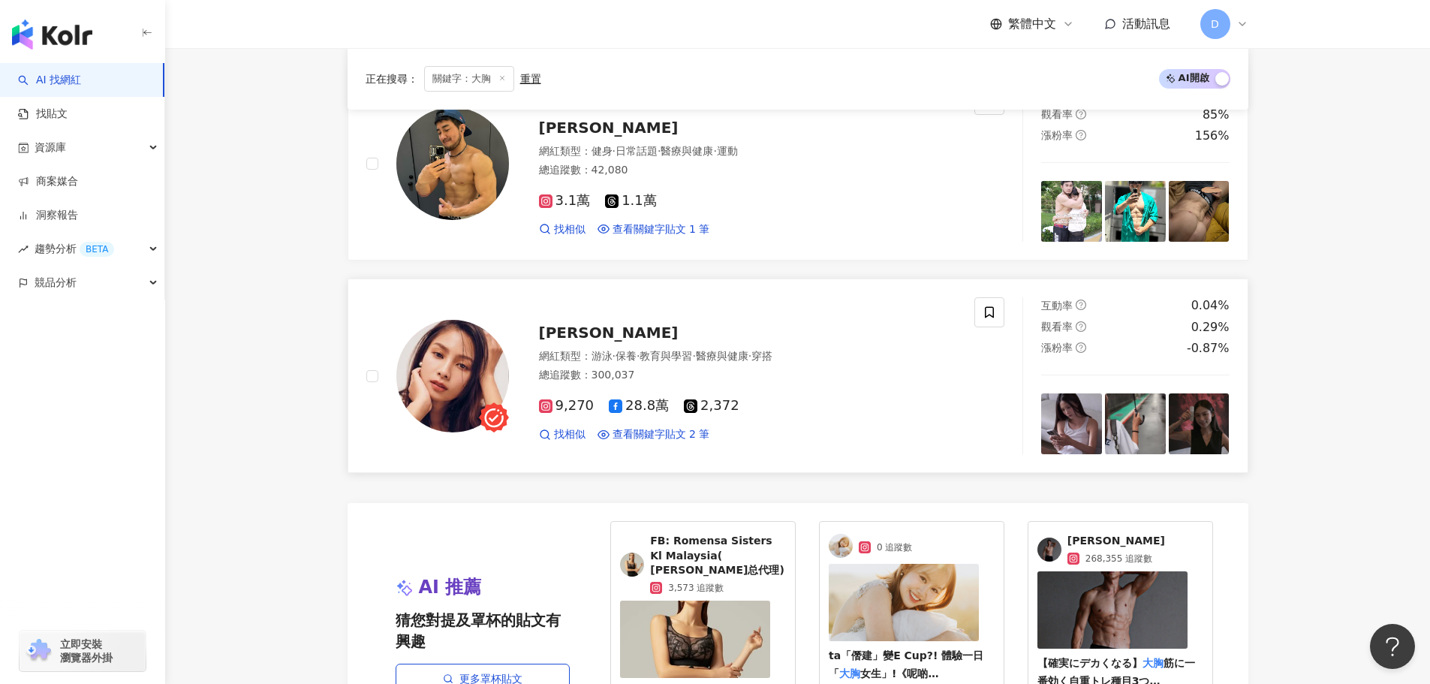
click at [695, 350] on span "·" at bounding box center [693, 356] width 3 height 12
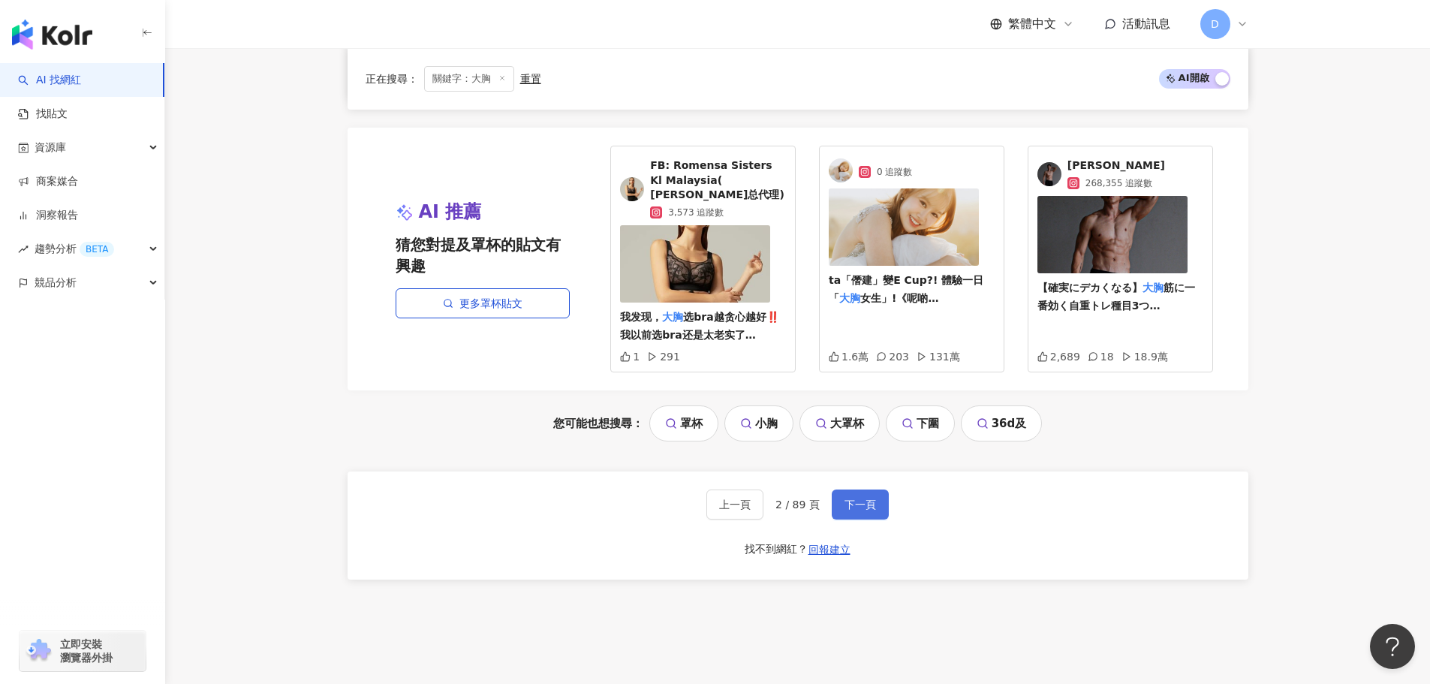
click at [864, 498] on span "下一頁" at bounding box center [860, 504] width 32 height 12
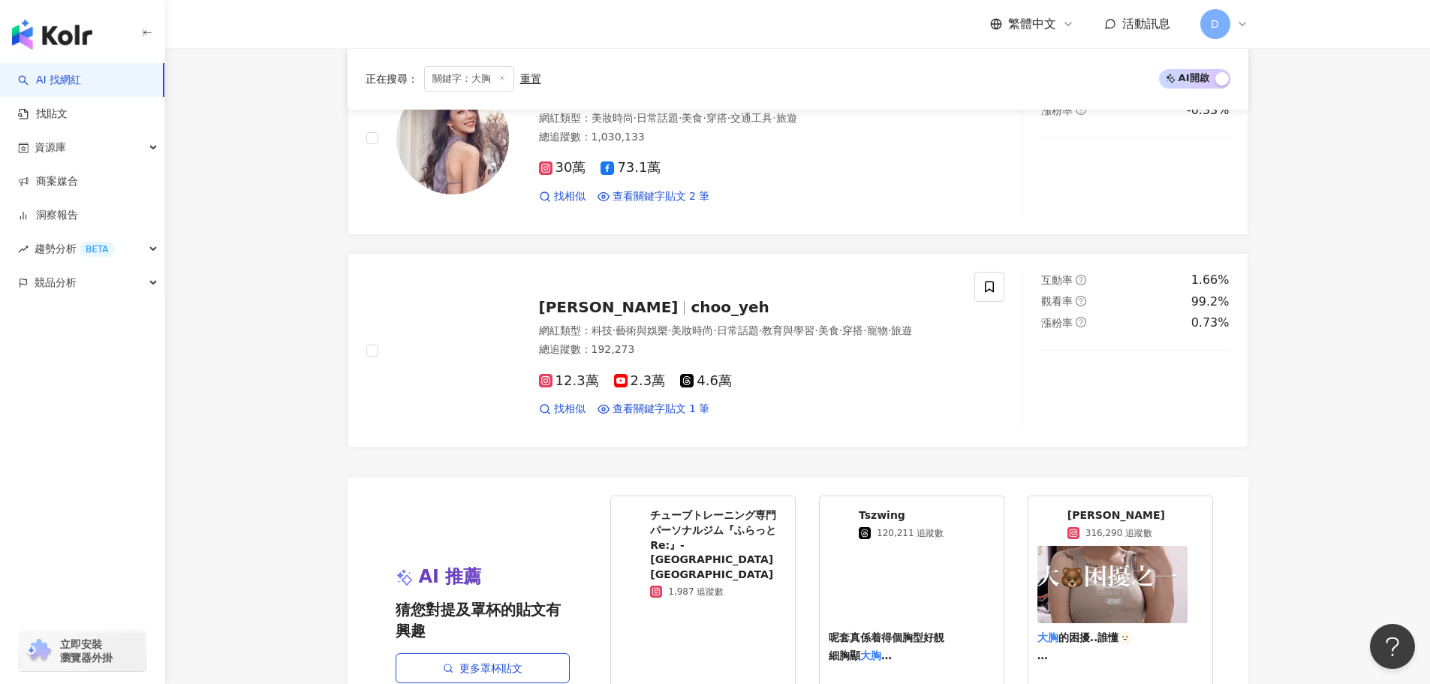
scroll to position [2703, 0]
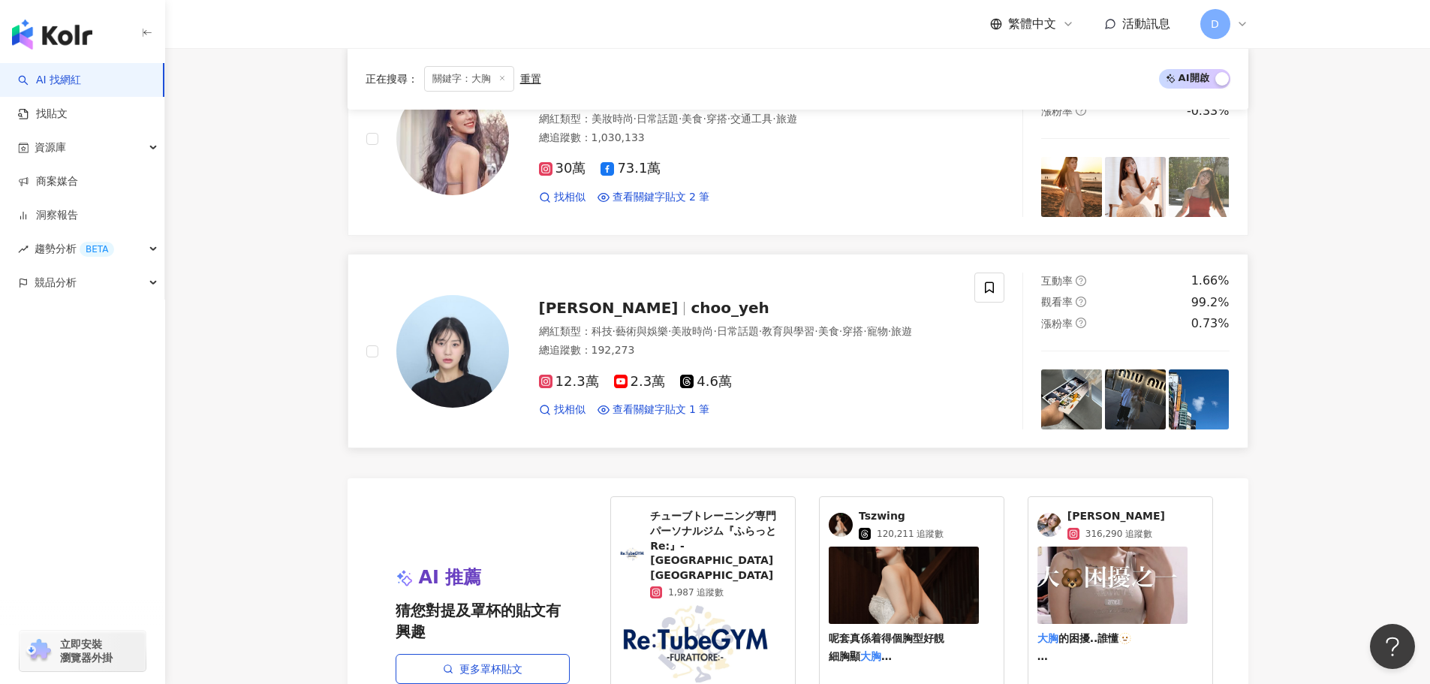
click at [759, 329] on span "日常話題" at bounding box center [738, 331] width 42 height 12
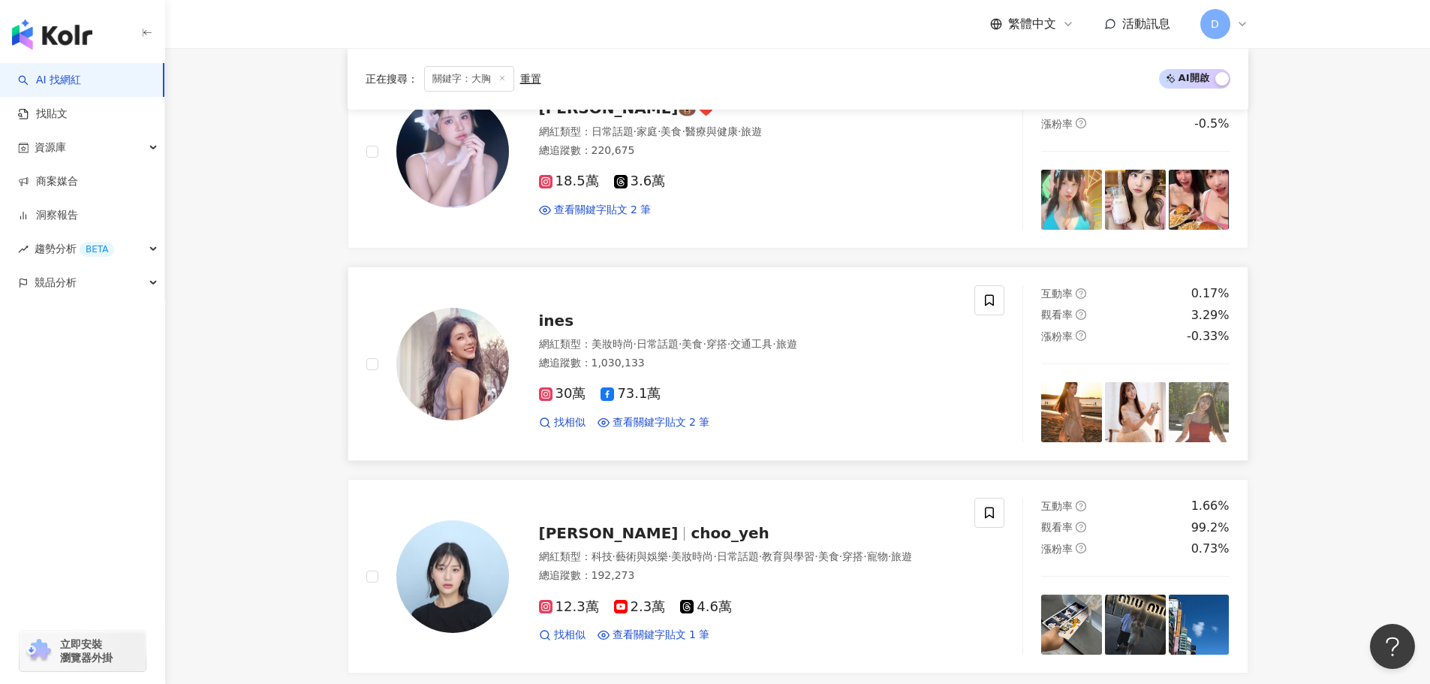
click at [734, 326] on div "ines" at bounding box center [748, 320] width 418 height 21
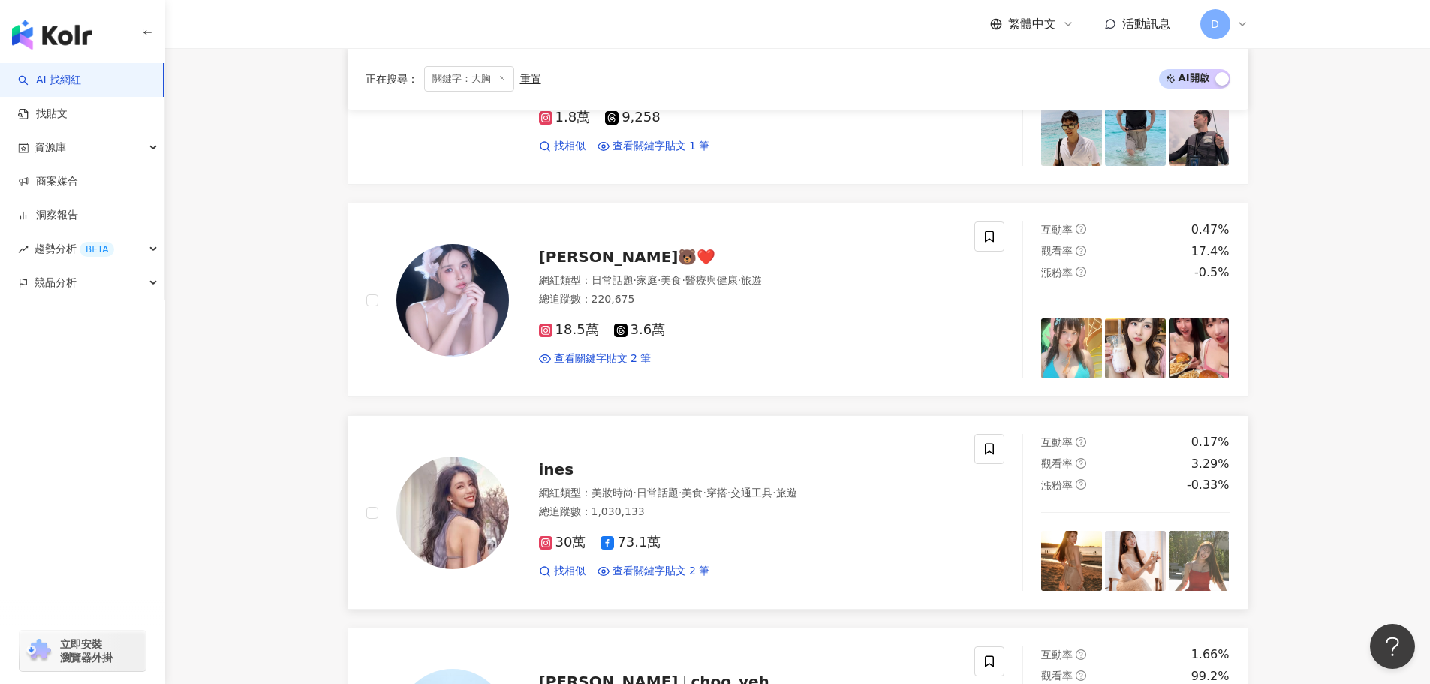
scroll to position [2328, 0]
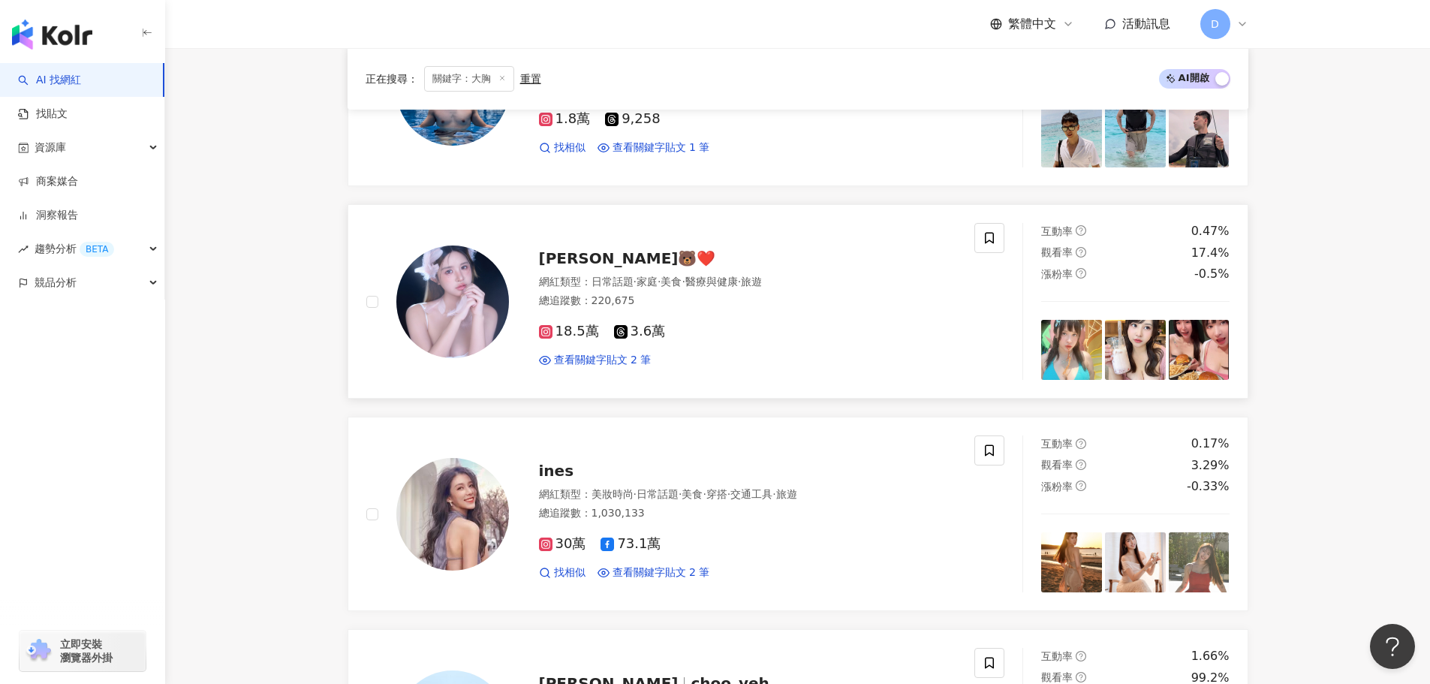
click at [742, 293] on div "總追蹤數 ： 220,675" at bounding box center [748, 300] width 418 height 15
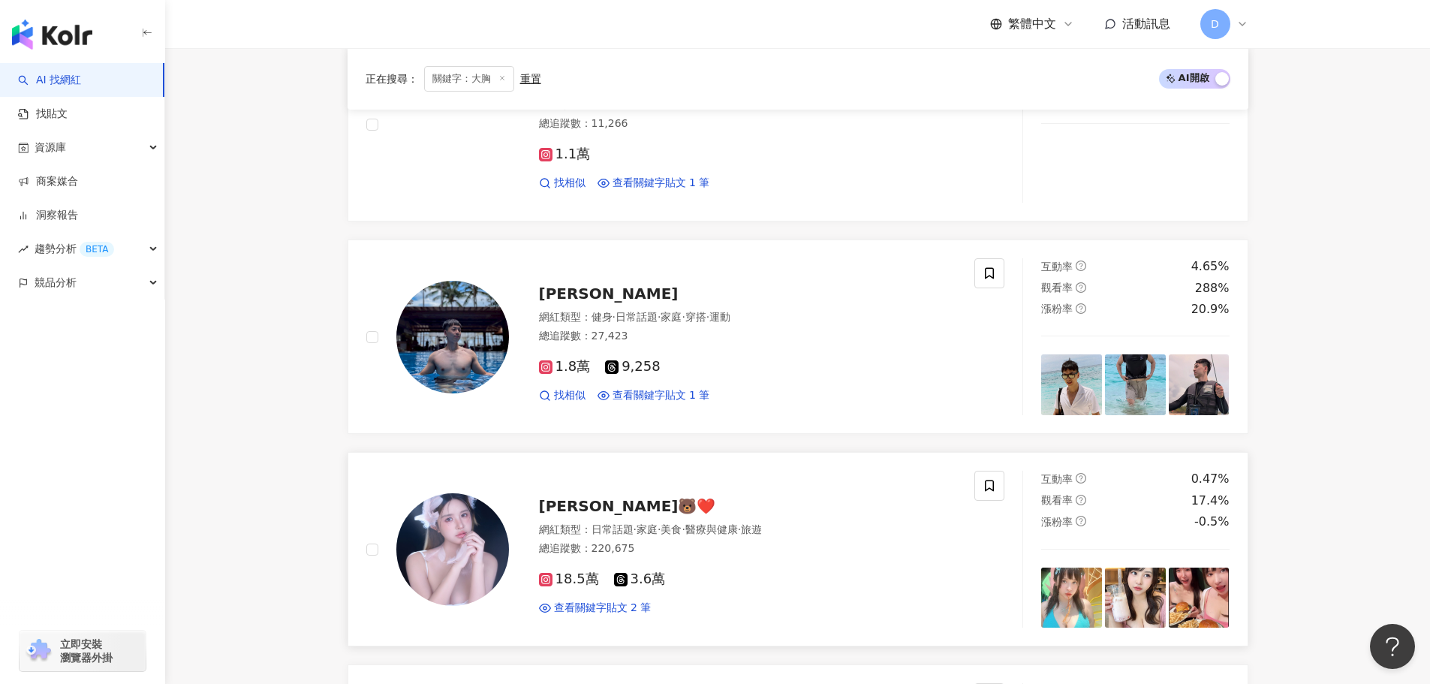
scroll to position [2028, 0]
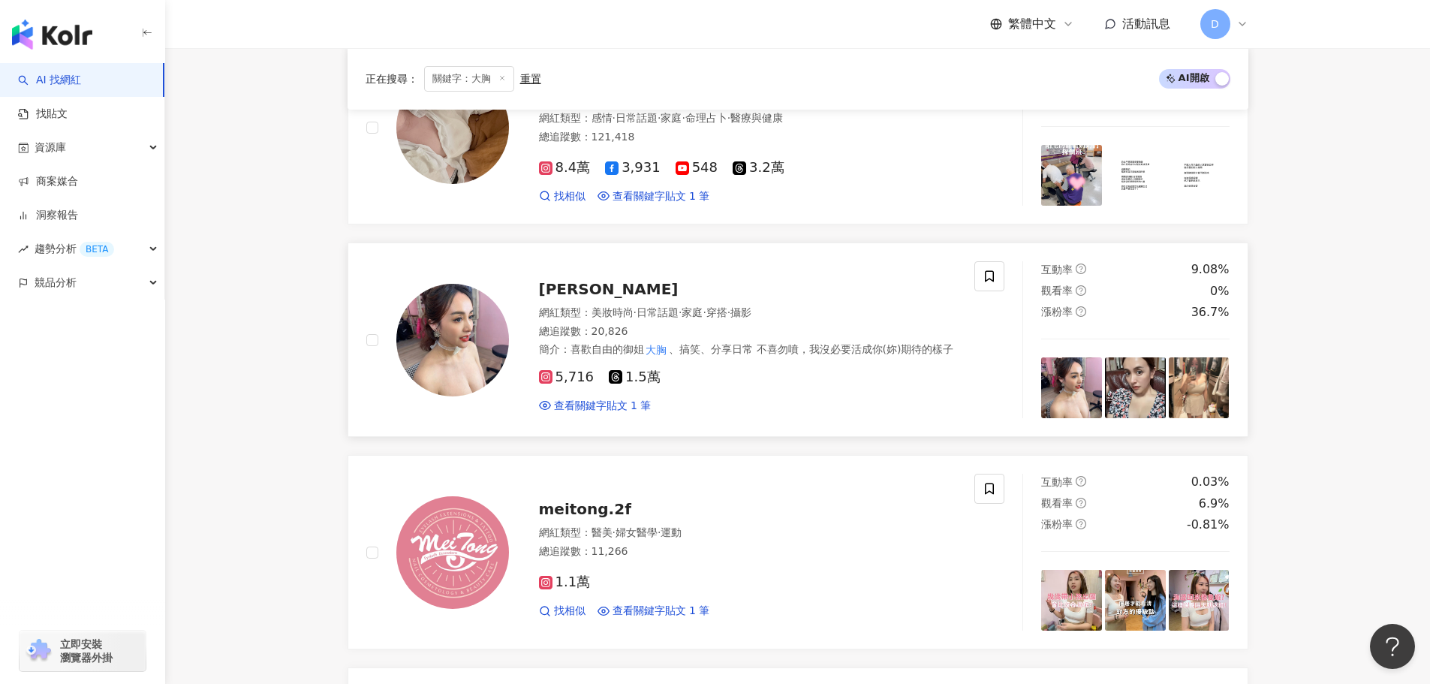
click at [624, 302] on div "Hsiao Chi 網紅類型 ： 美妝時尚 · 日常話題 · 家庭 · 穿搭 · 攝影 總追蹤數 ： 20,826 簡介 ： 喜歡自由的御姐 大胸 、搞笑、分…" at bounding box center [733, 339] width 448 height 146
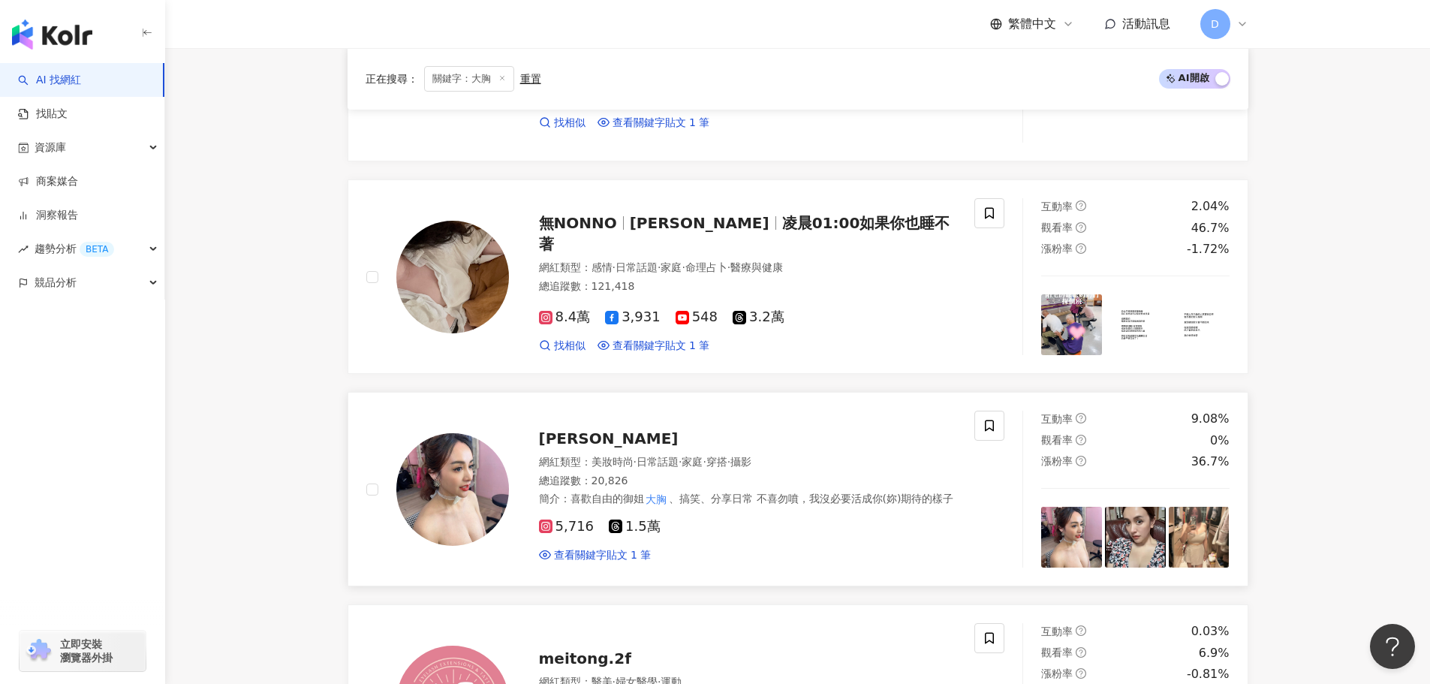
scroll to position [1503, 0]
click at [634, 263] on span "日常話題" at bounding box center [636, 268] width 42 height 12
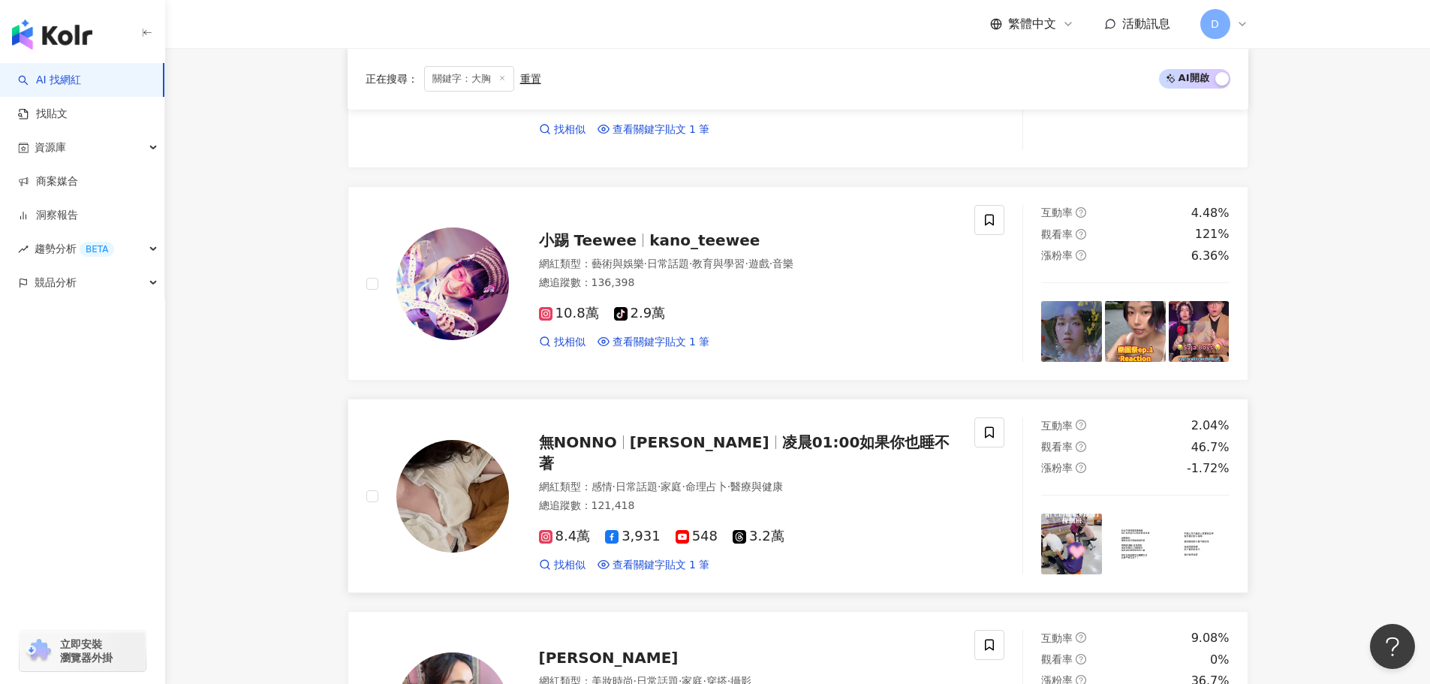
scroll to position [1277, 0]
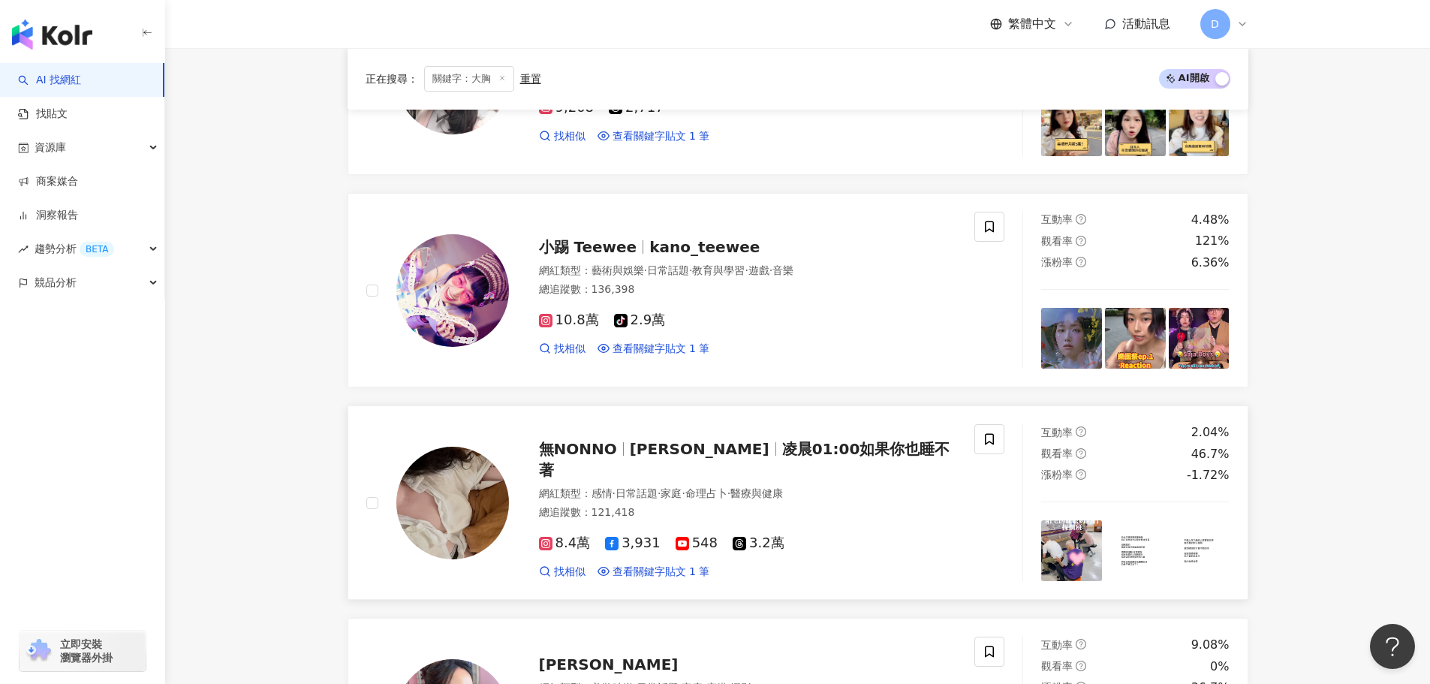
click at [634, 264] on span "藝術與娛樂" at bounding box center [617, 270] width 53 height 12
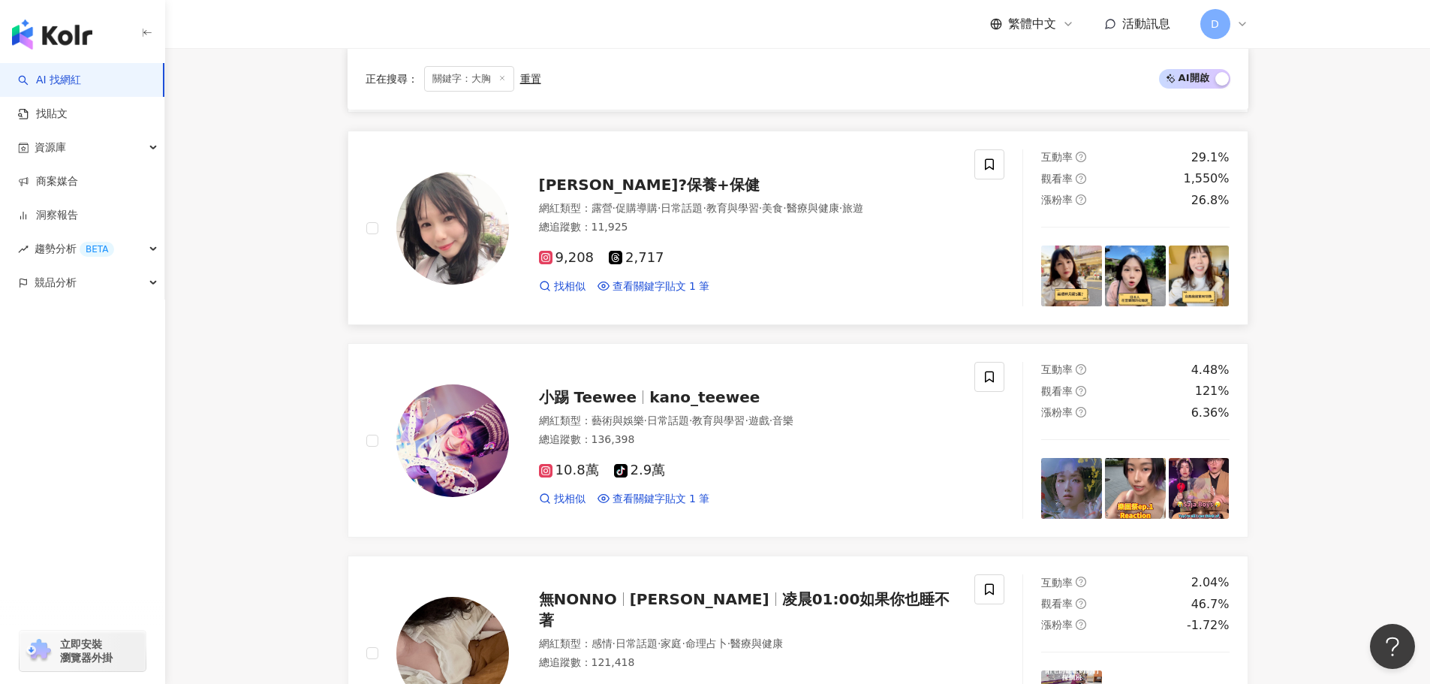
click at [659, 217] on div "網紅類型 ： 露營 · 促購導購 · 日常話題 · 教育與學習 · 美食 · 醫療與健康 · 旅遊 總追蹤數 ： 11,925" at bounding box center [748, 219] width 418 height 37
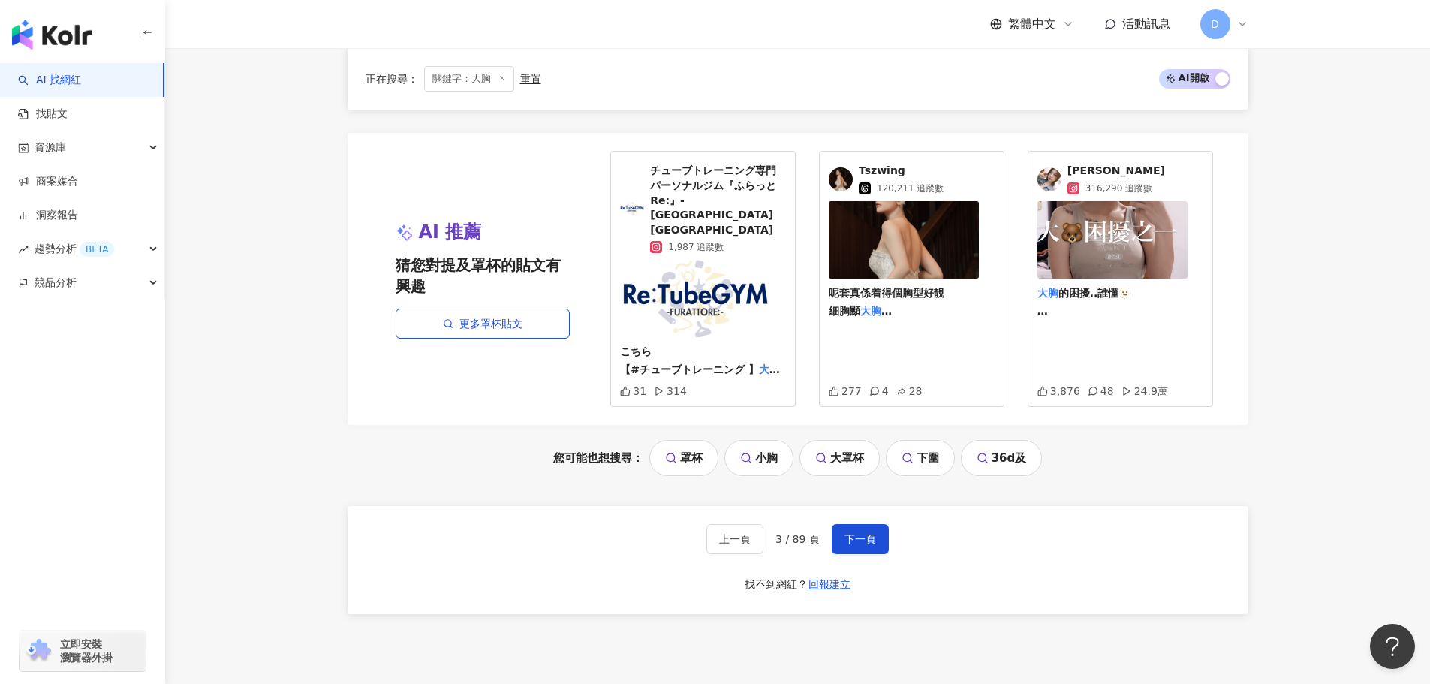
scroll to position [3079, 0]
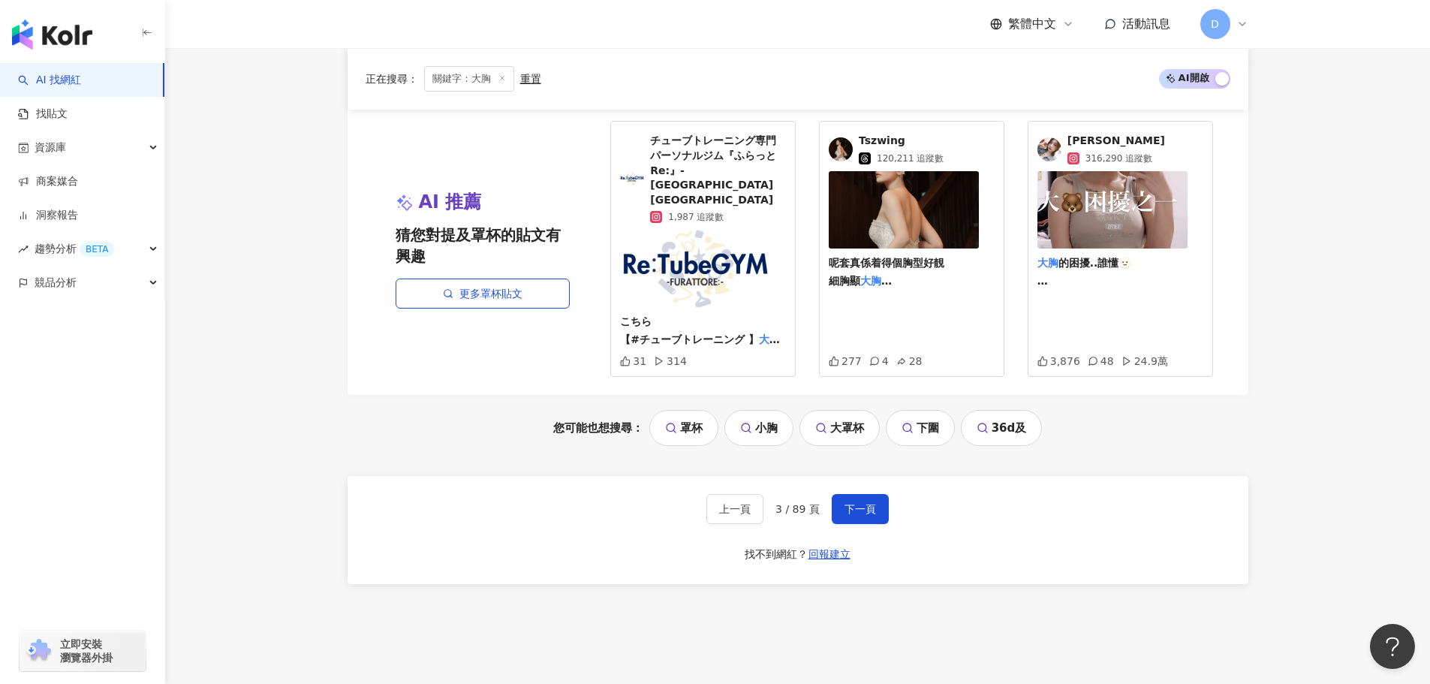
click at [856, 497] on div "上一頁 3 / 89 頁 下一頁 找不到網紅？ 回報建立" at bounding box center [797, 530] width 901 height 108
click at [862, 503] on span "下一頁" at bounding box center [860, 509] width 32 height 12
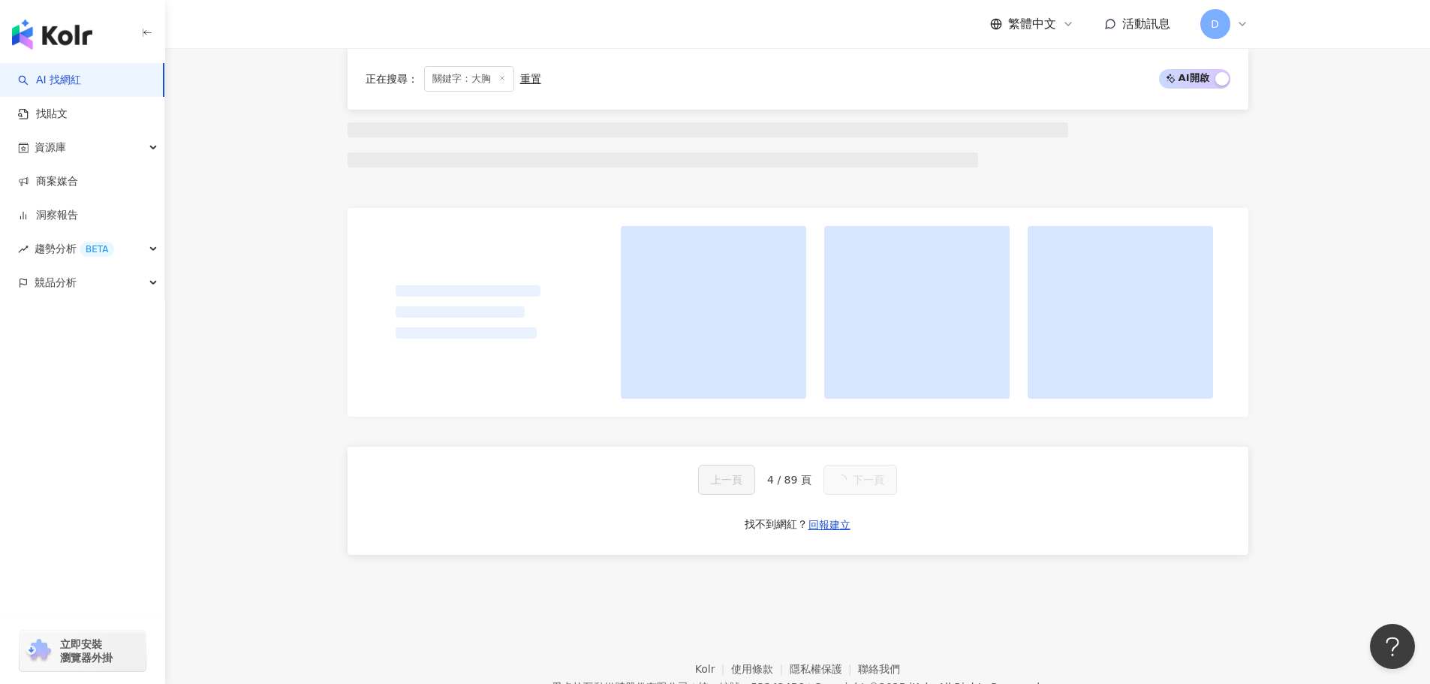
scroll to position [1424, 0]
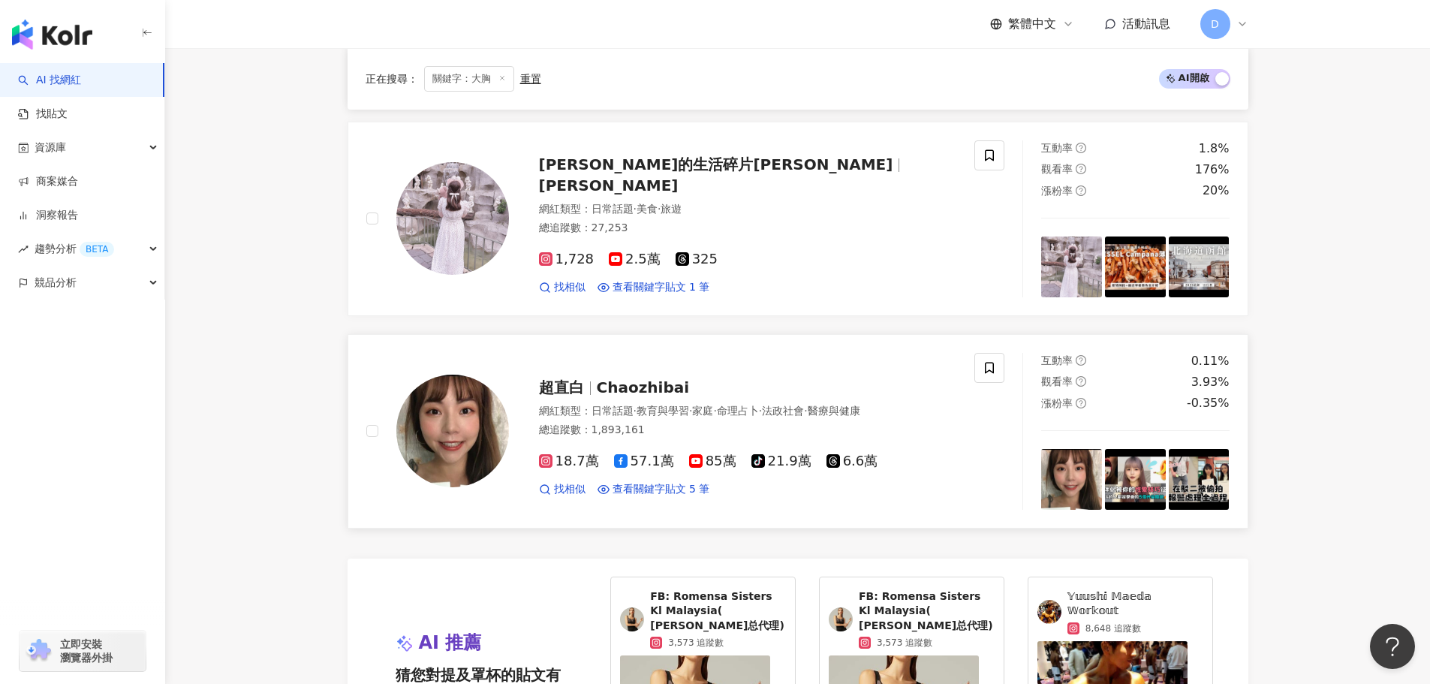
click at [440, 450] on img at bounding box center [452, 430] width 113 height 113
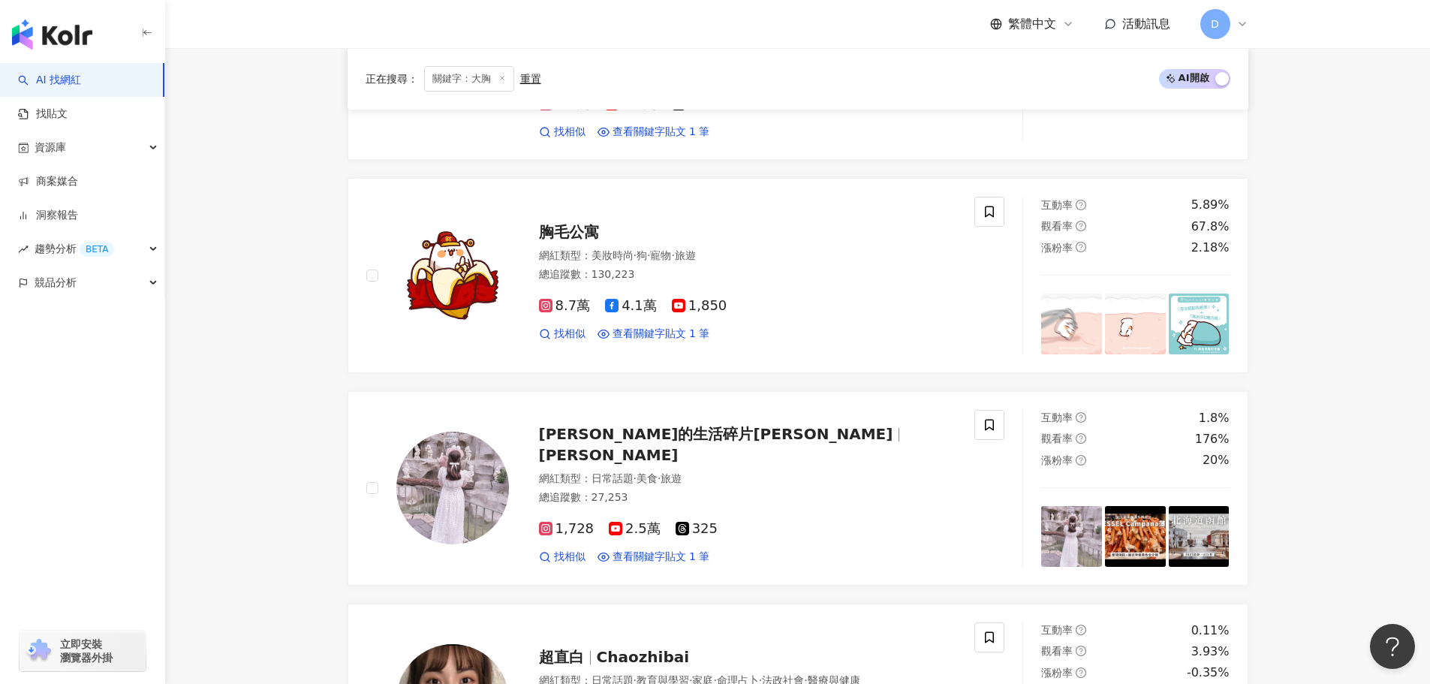
scroll to position [2367, 0]
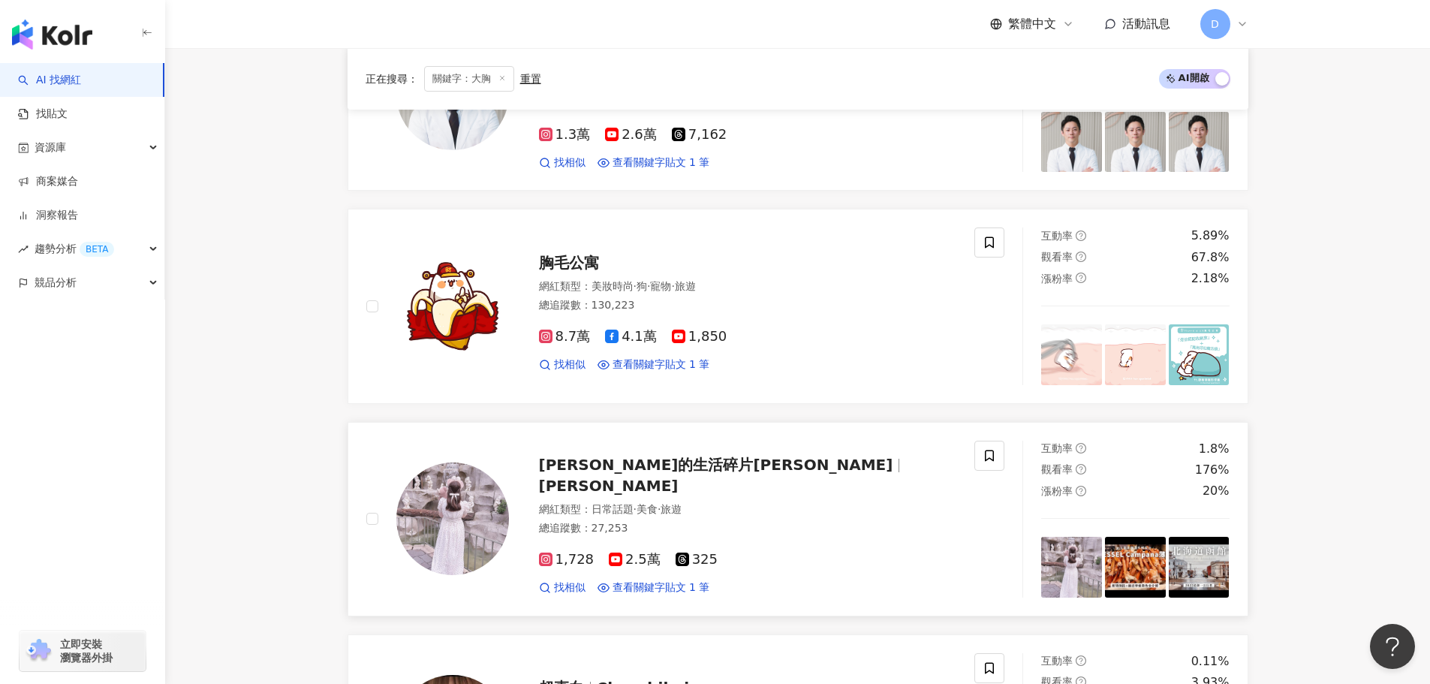
click at [439, 489] on img at bounding box center [452, 518] width 113 height 113
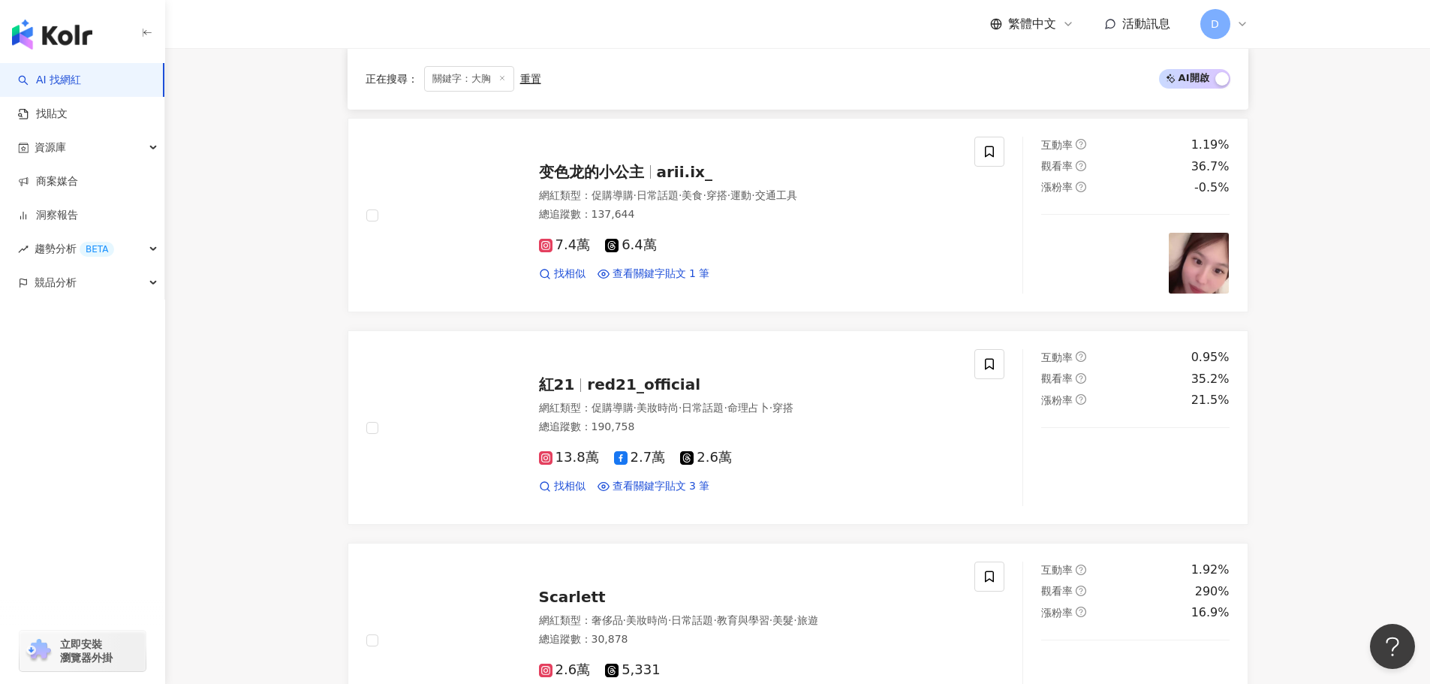
scroll to position [1391, 0]
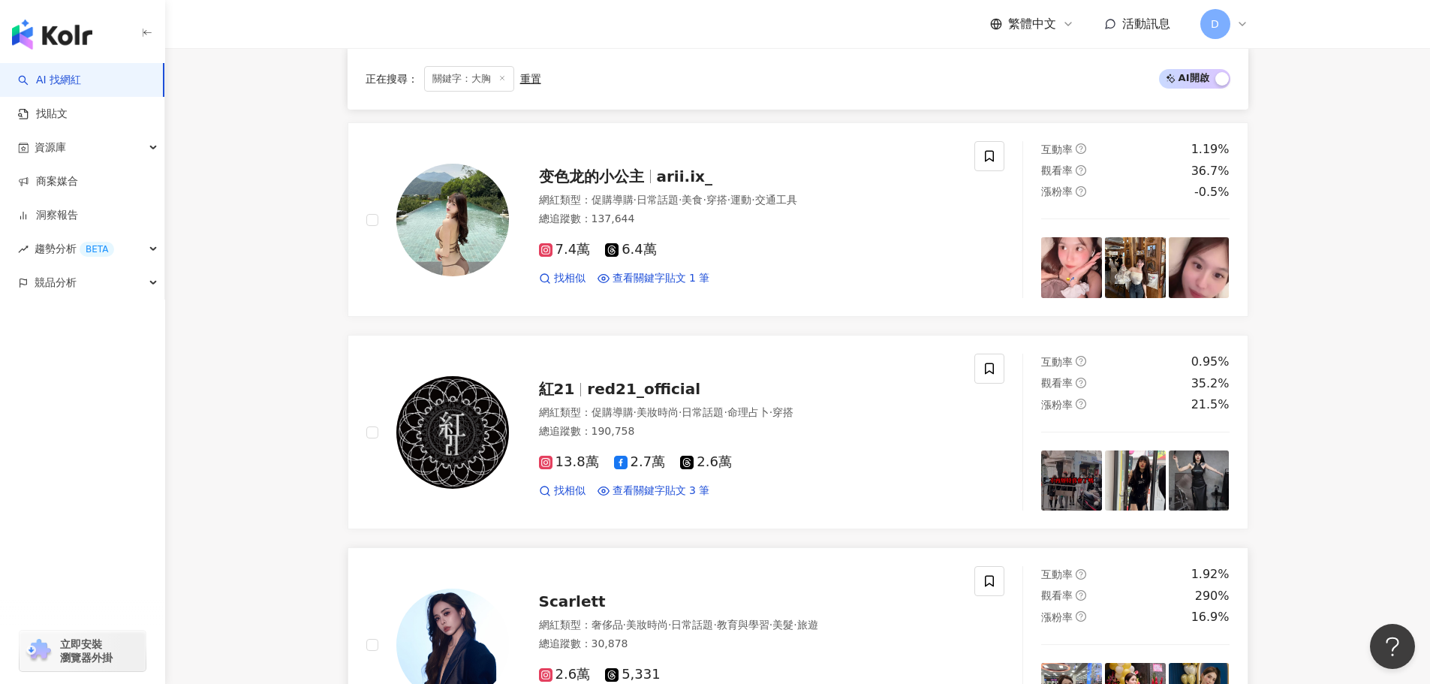
click at [475, 631] on img at bounding box center [452, 644] width 113 height 113
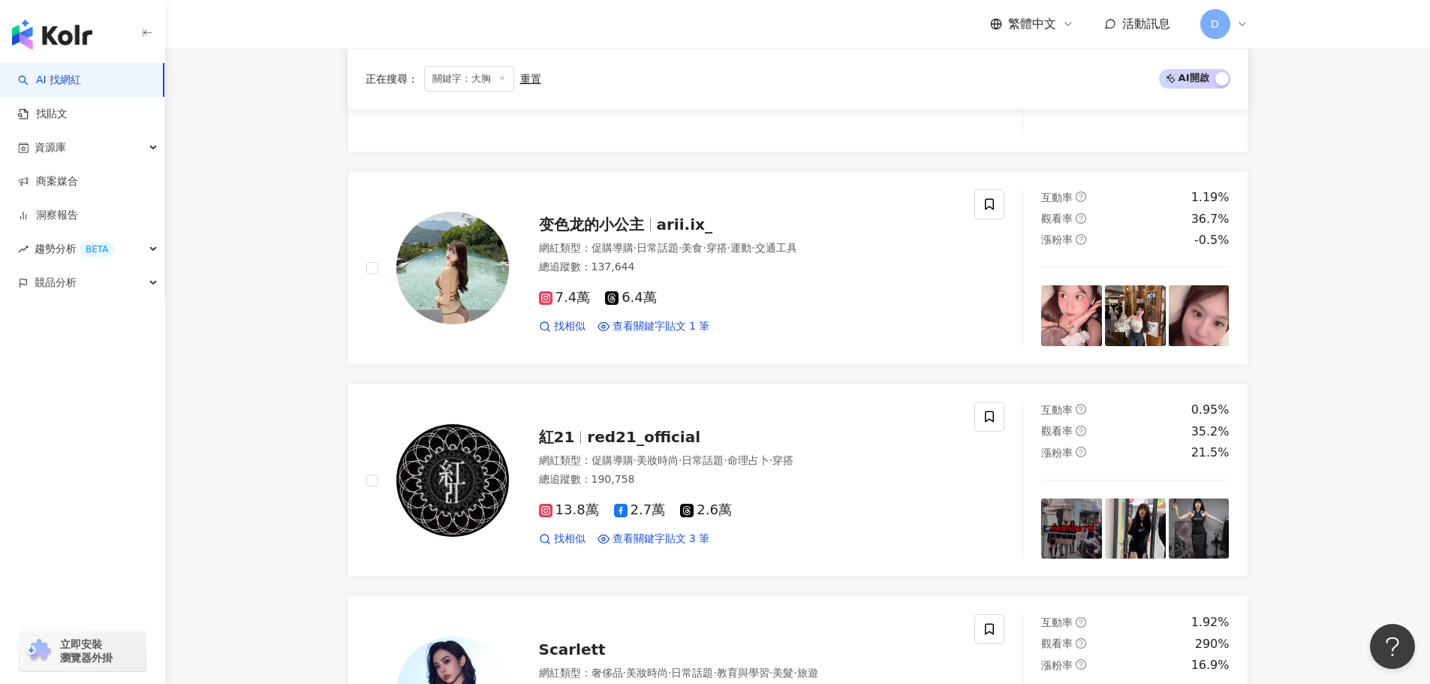
scroll to position [1316, 0]
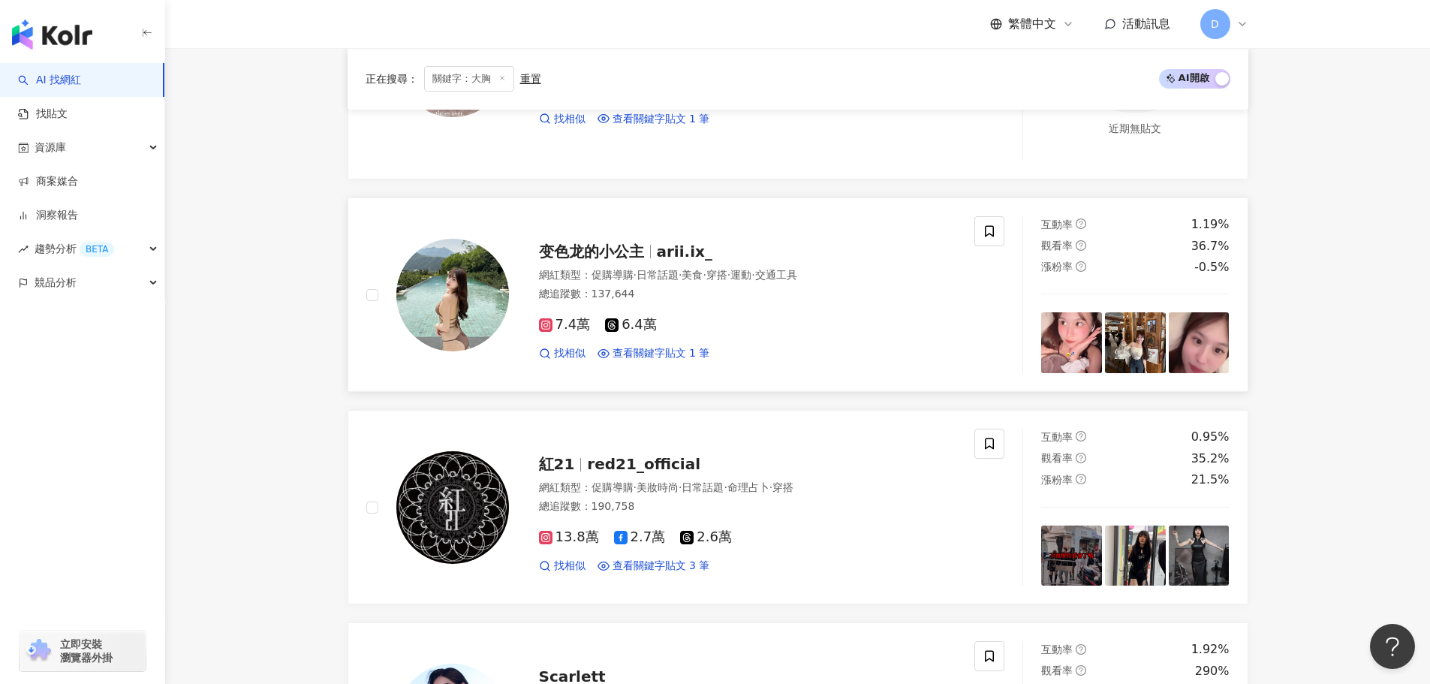
click at [480, 330] on img at bounding box center [452, 295] width 113 height 113
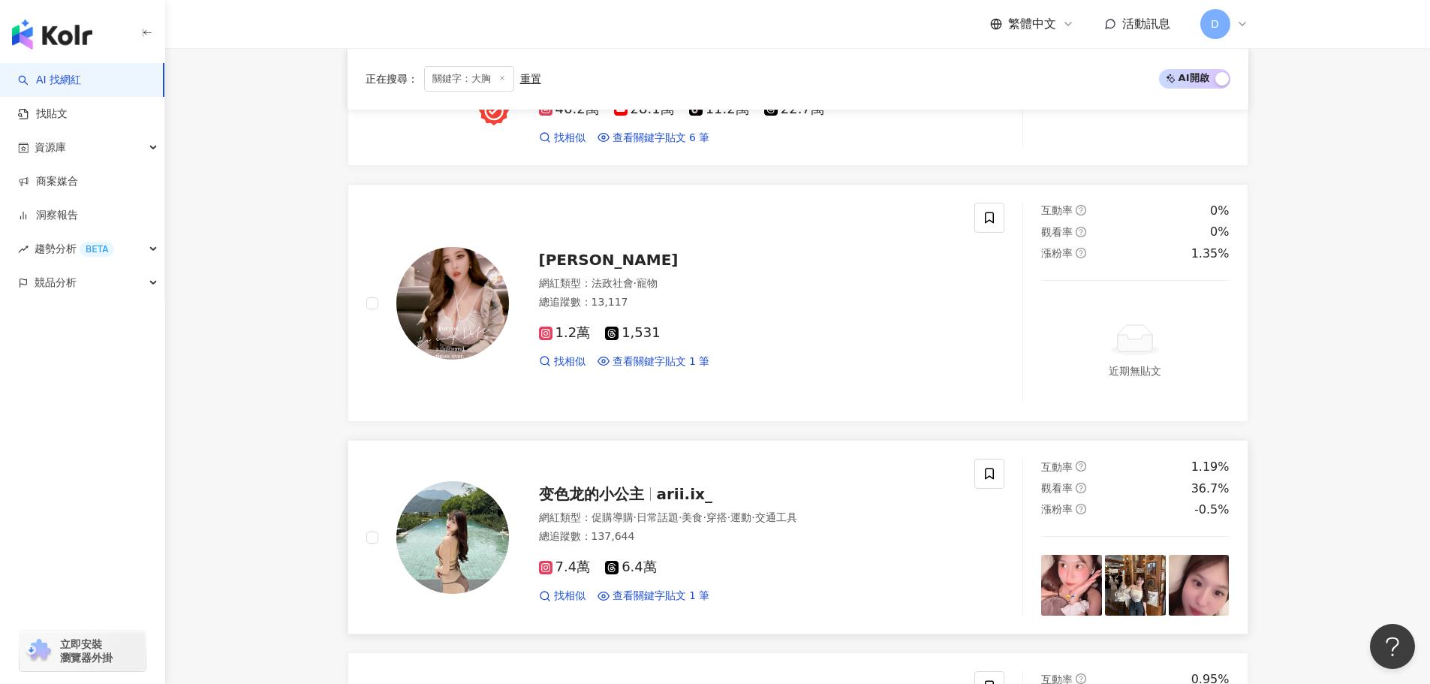
scroll to position [1016, 0]
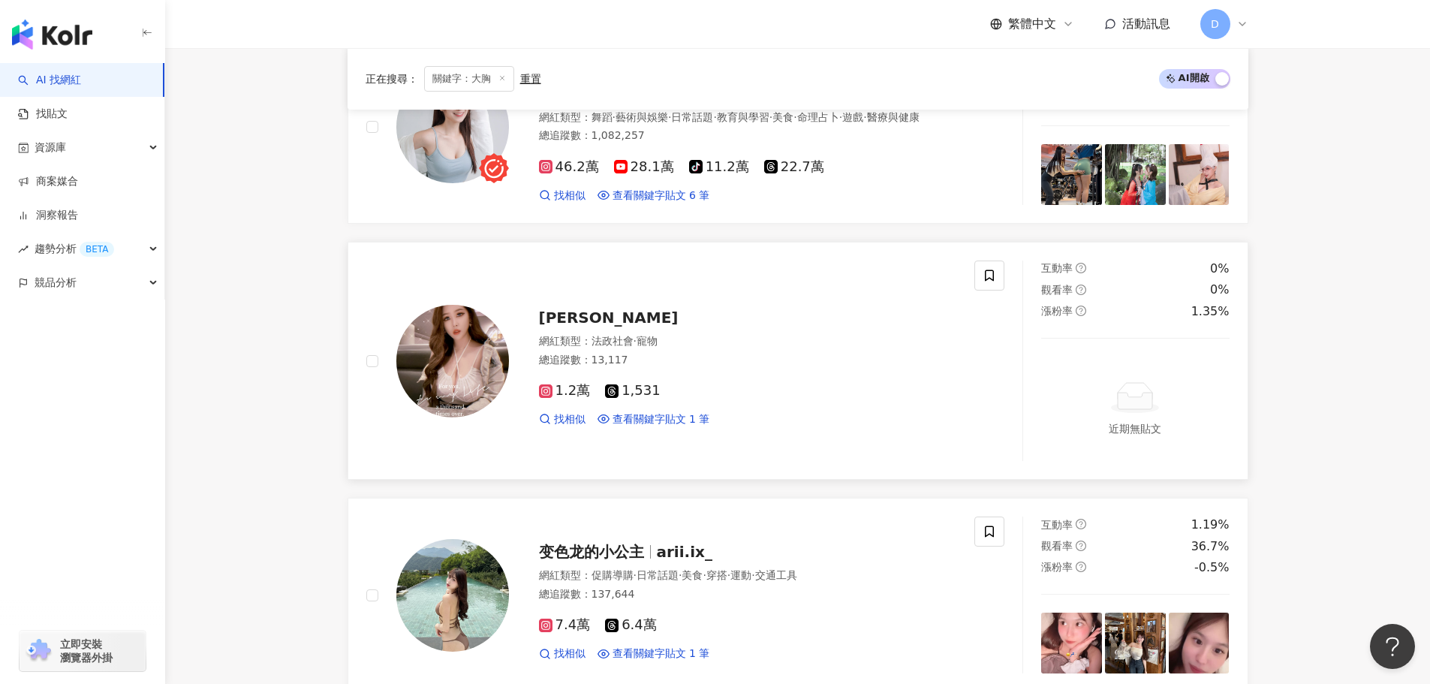
click at [474, 352] on img at bounding box center [452, 361] width 113 height 113
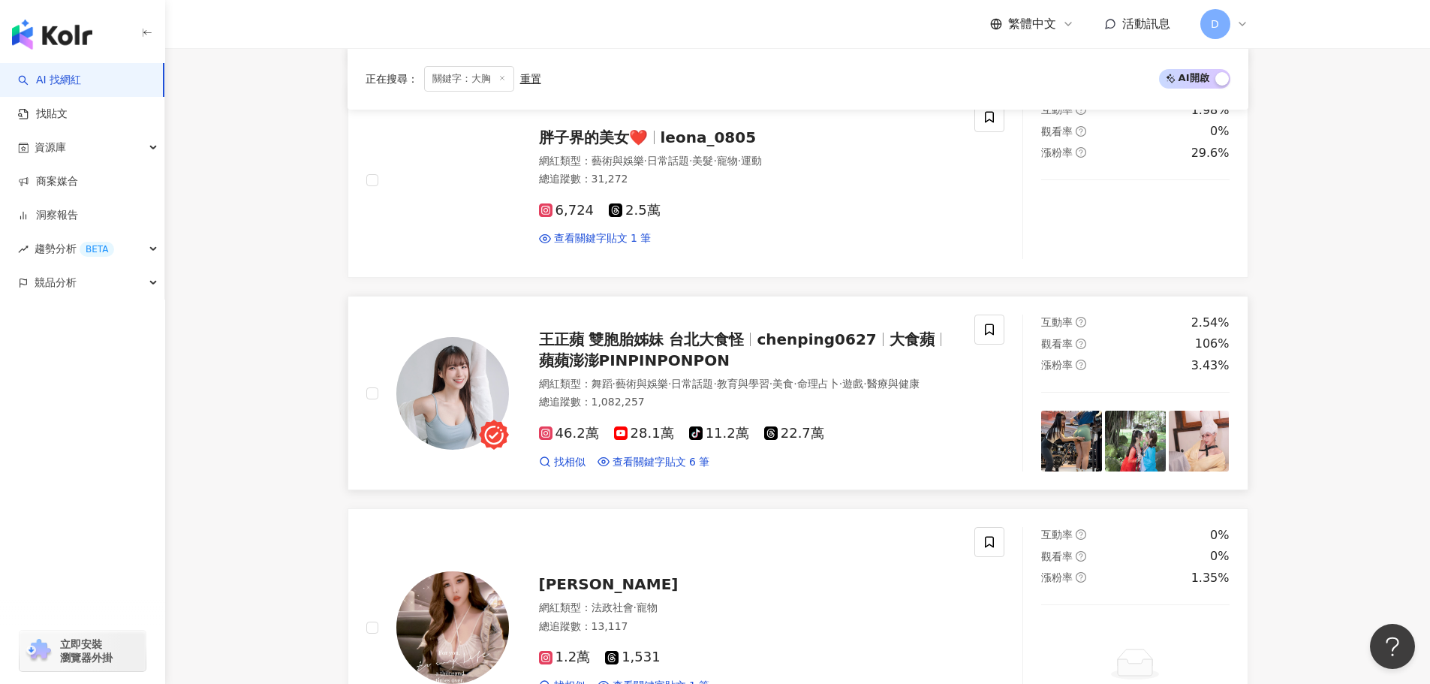
scroll to position [641, 0]
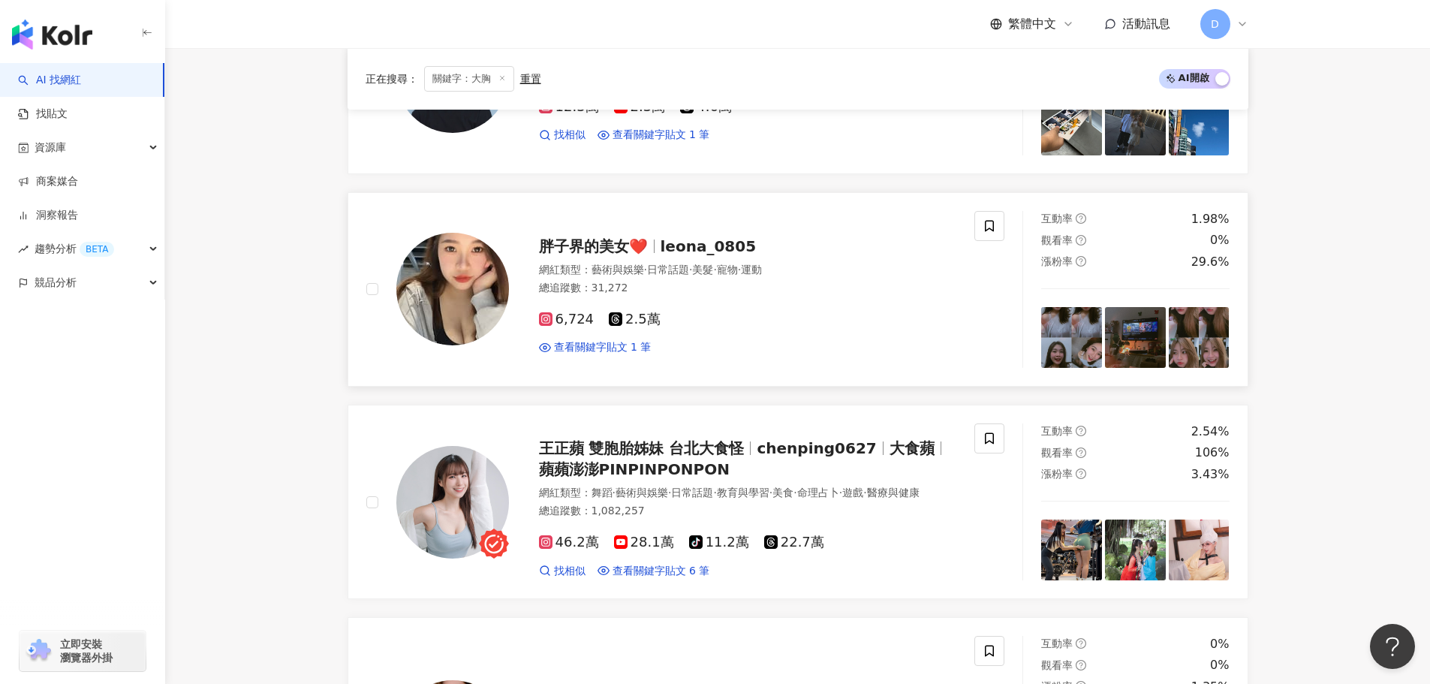
click at [470, 280] on img at bounding box center [452, 289] width 113 height 113
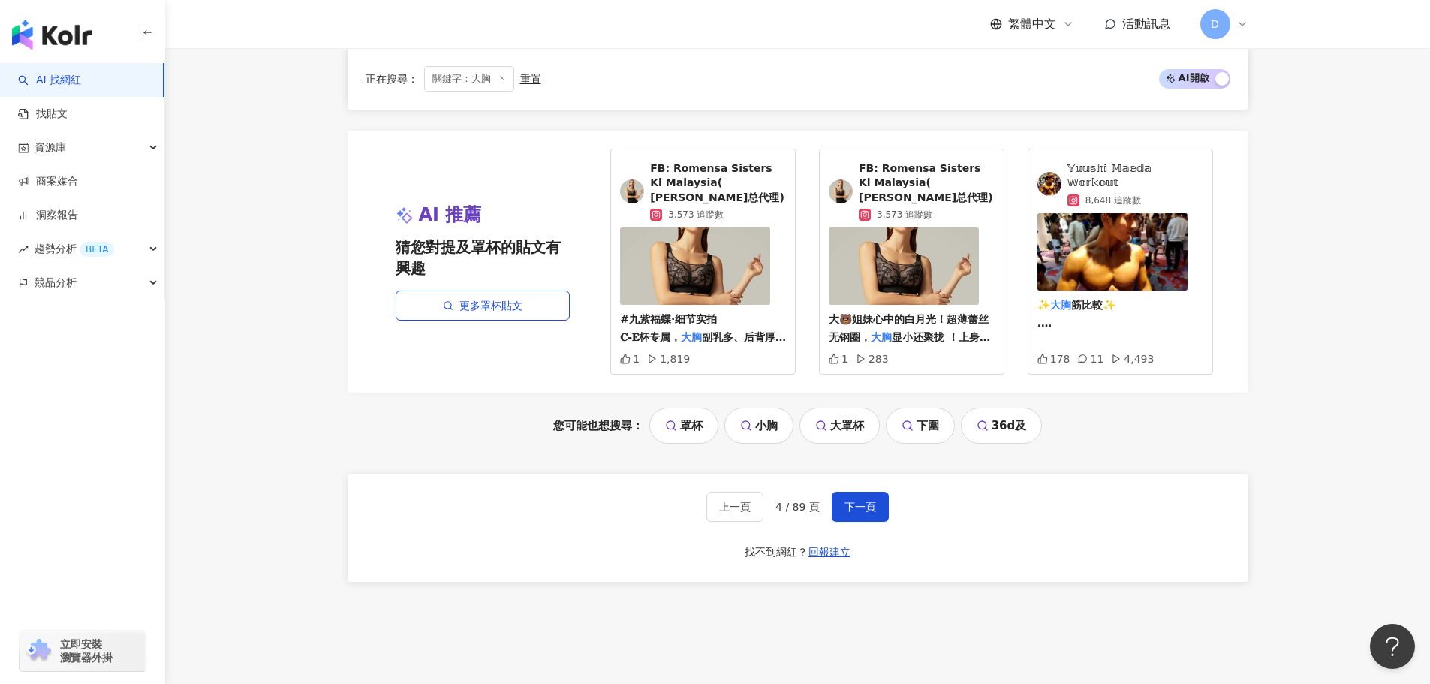
scroll to position [3193, 0]
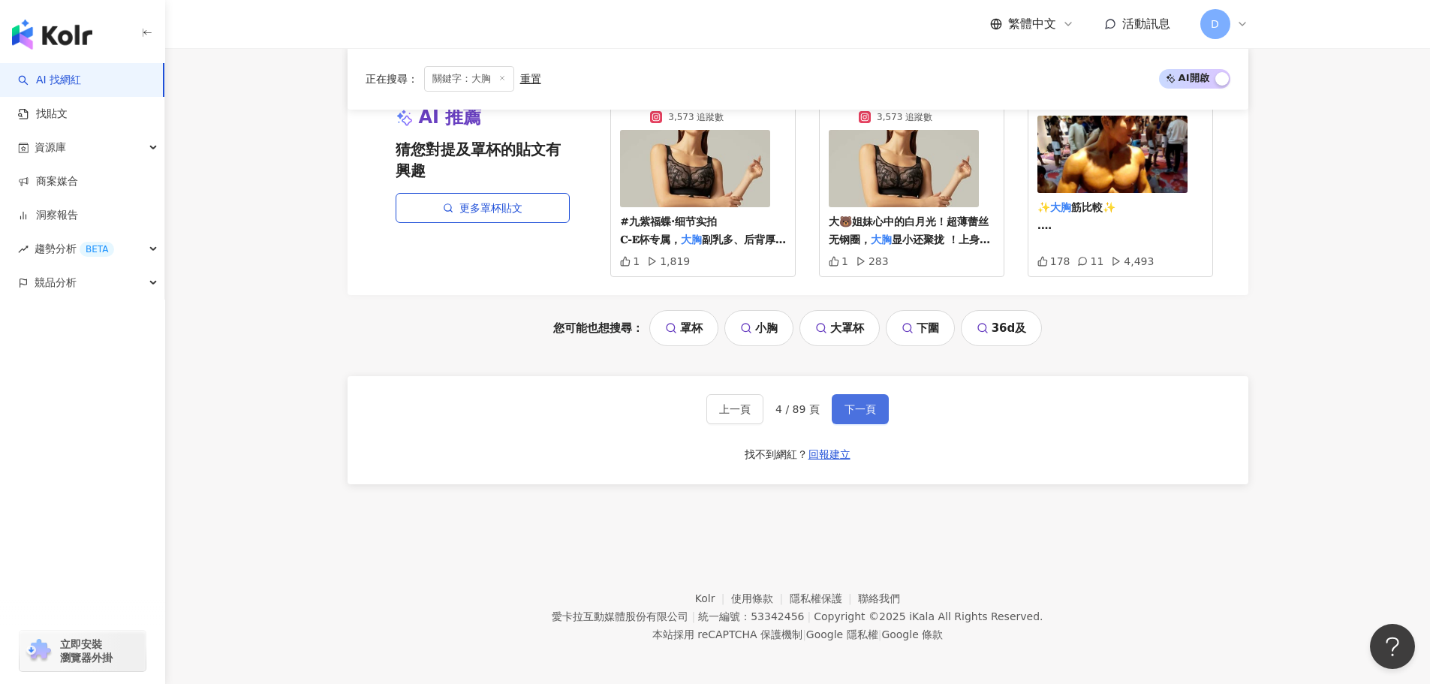
click at [859, 403] on span "下一頁" at bounding box center [860, 409] width 32 height 12
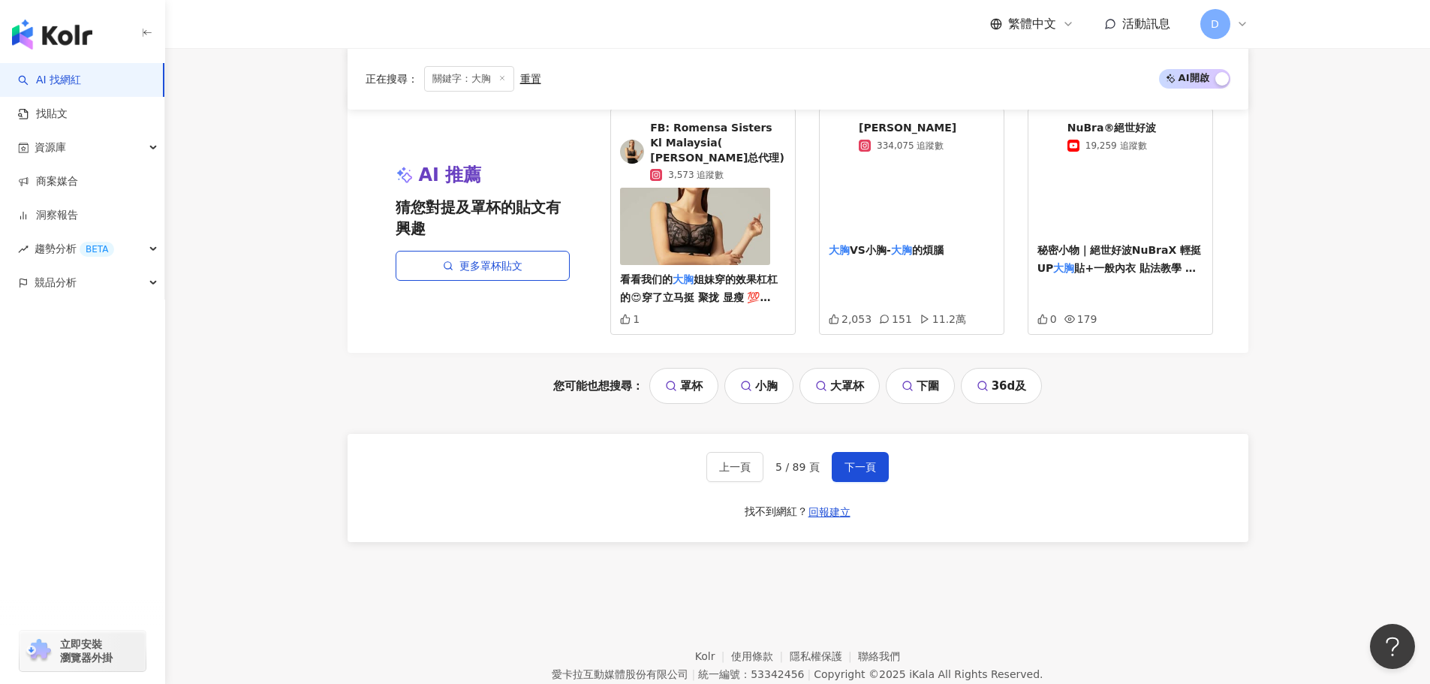
scroll to position [3064, 0]
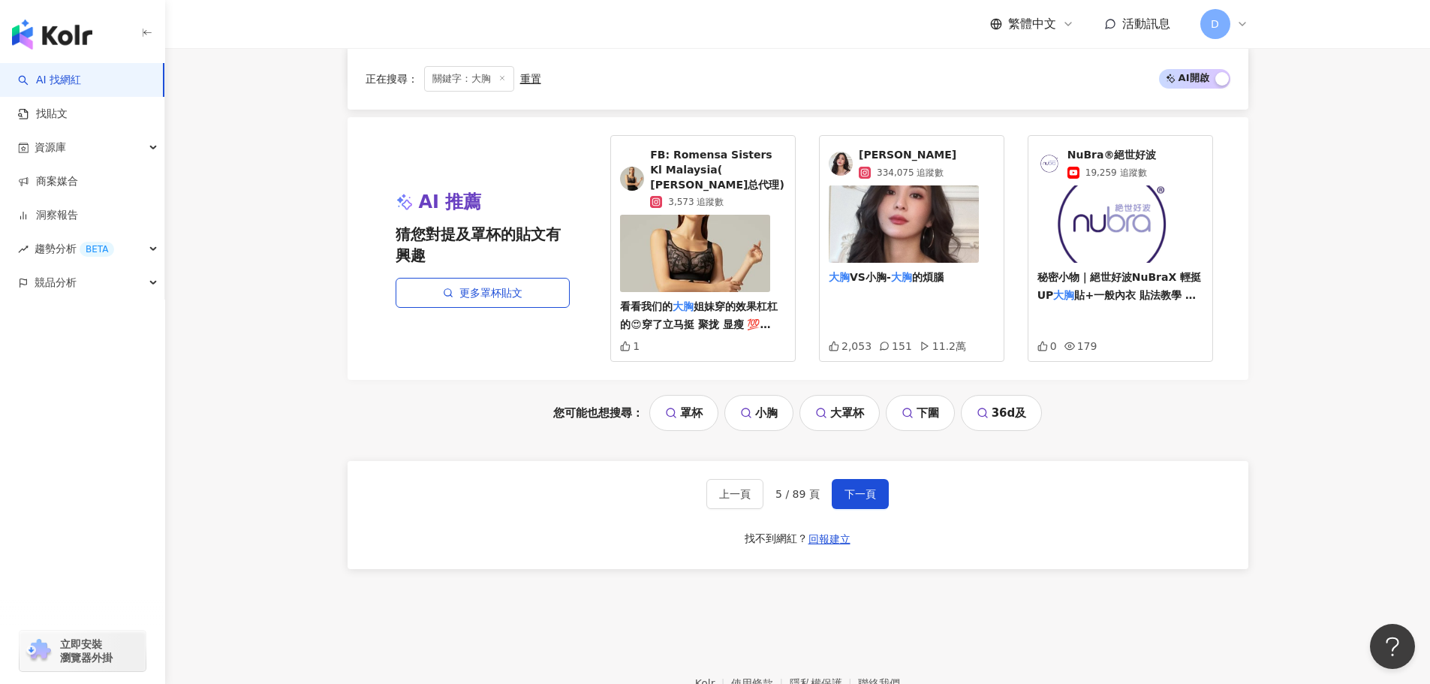
click at [901, 166] on span "334,075 追蹤數" at bounding box center [910, 173] width 67 height 14
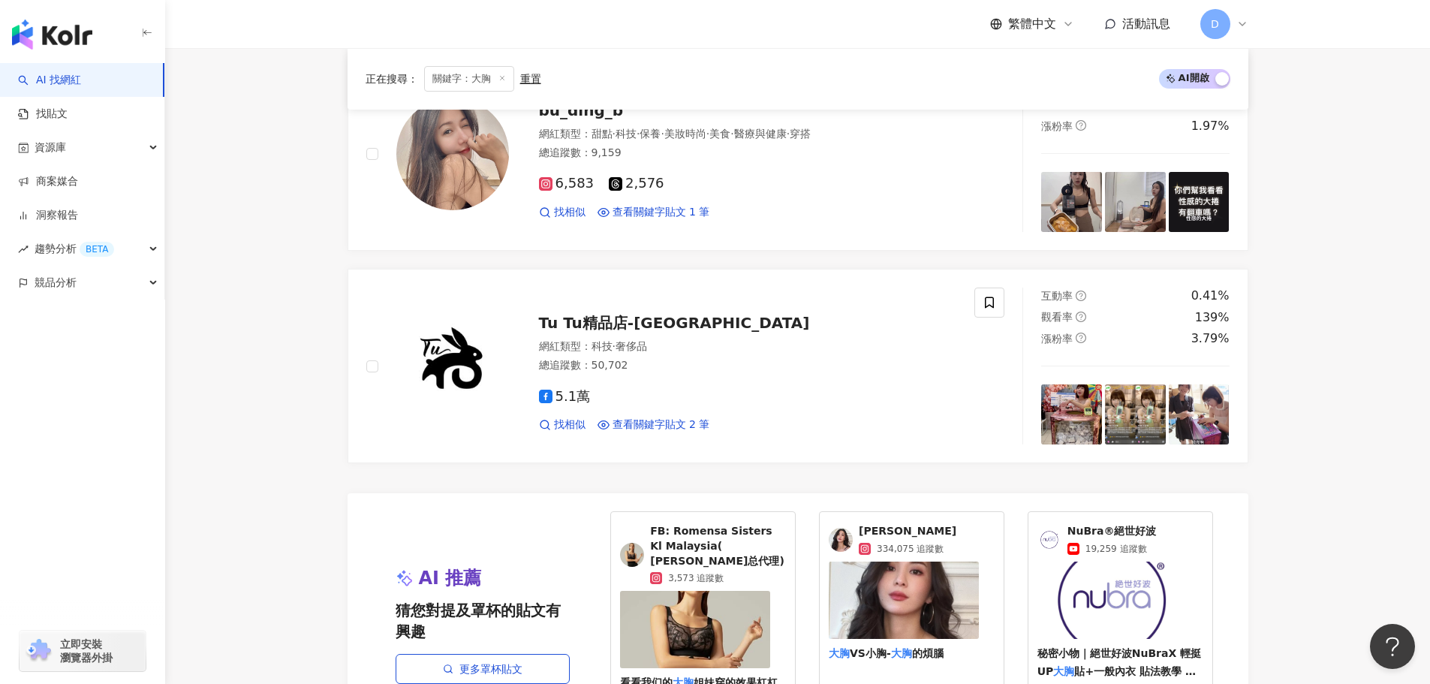
scroll to position [2989, 0]
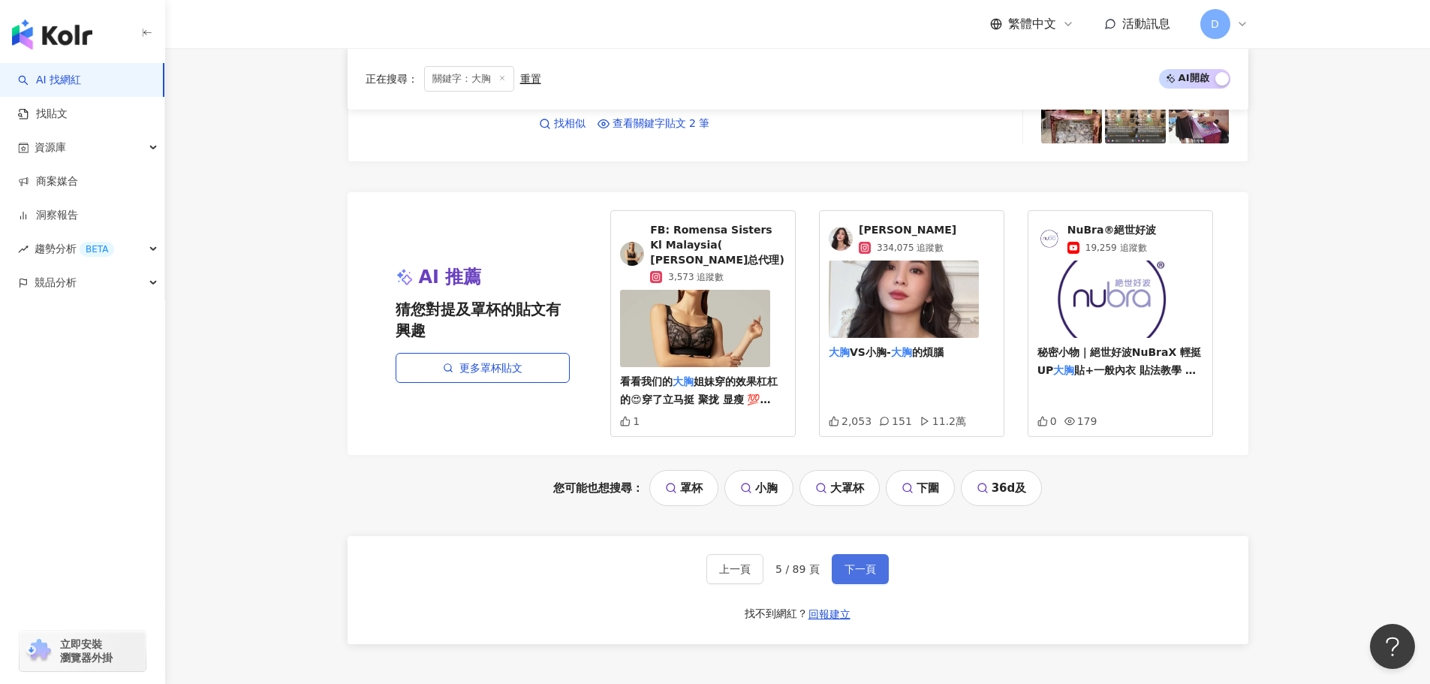
click at [862, 563] on span "下一頁" at bounding box center [860, 569] width 32 height 12
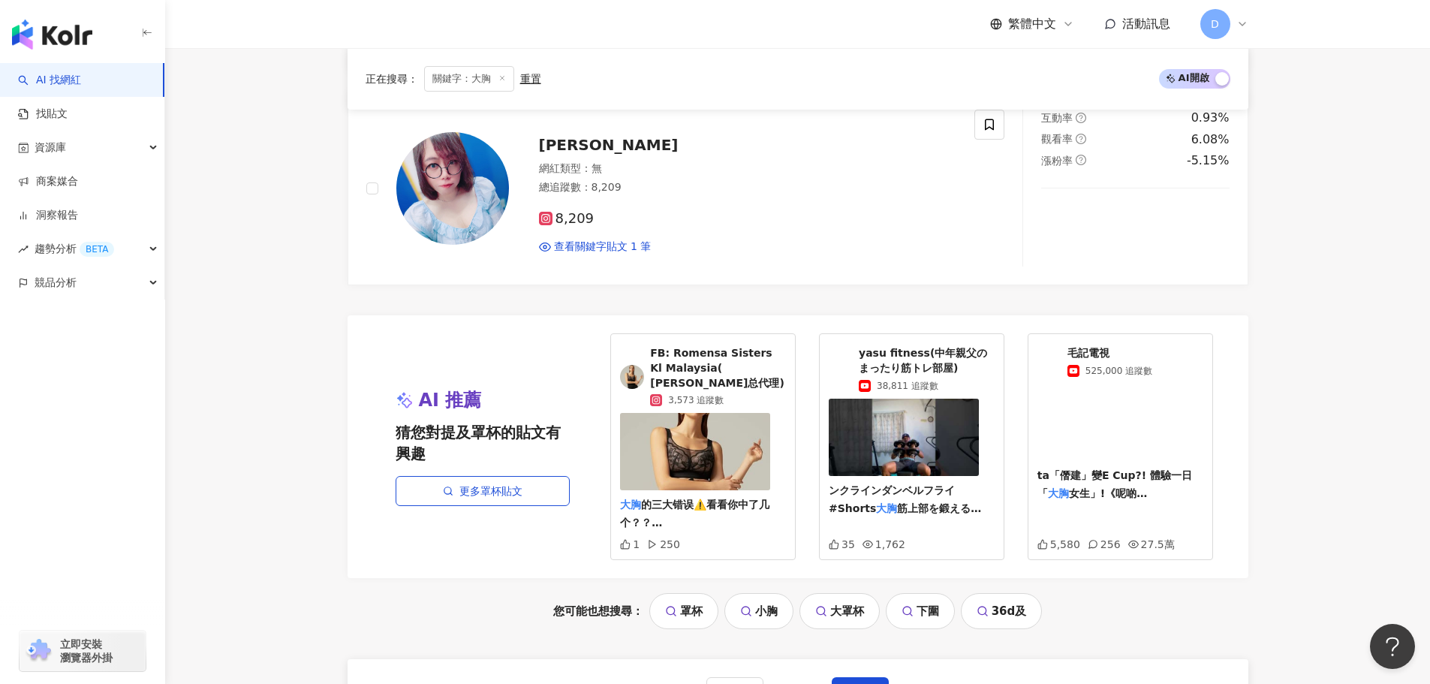
scroll to position [2539, 0]
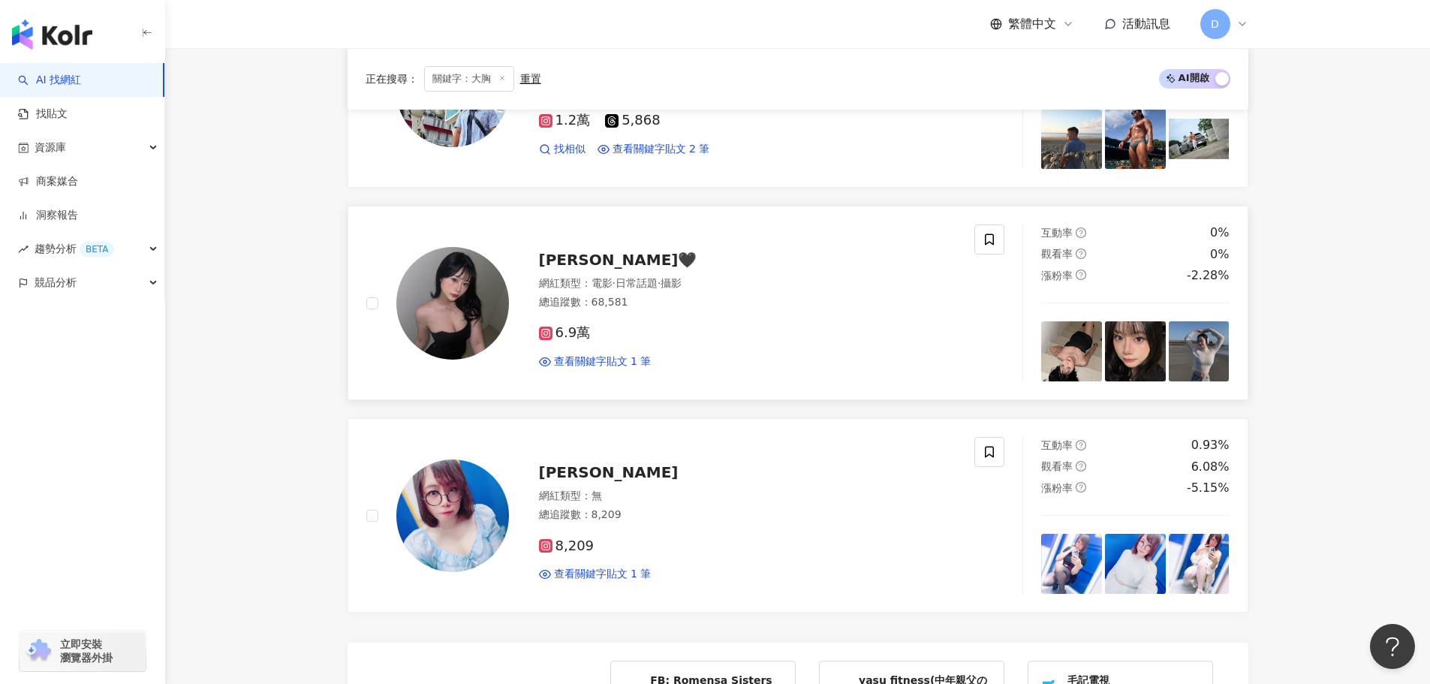
click at [483, 296] on img at bounding box center [452, 303] width 113 height 113
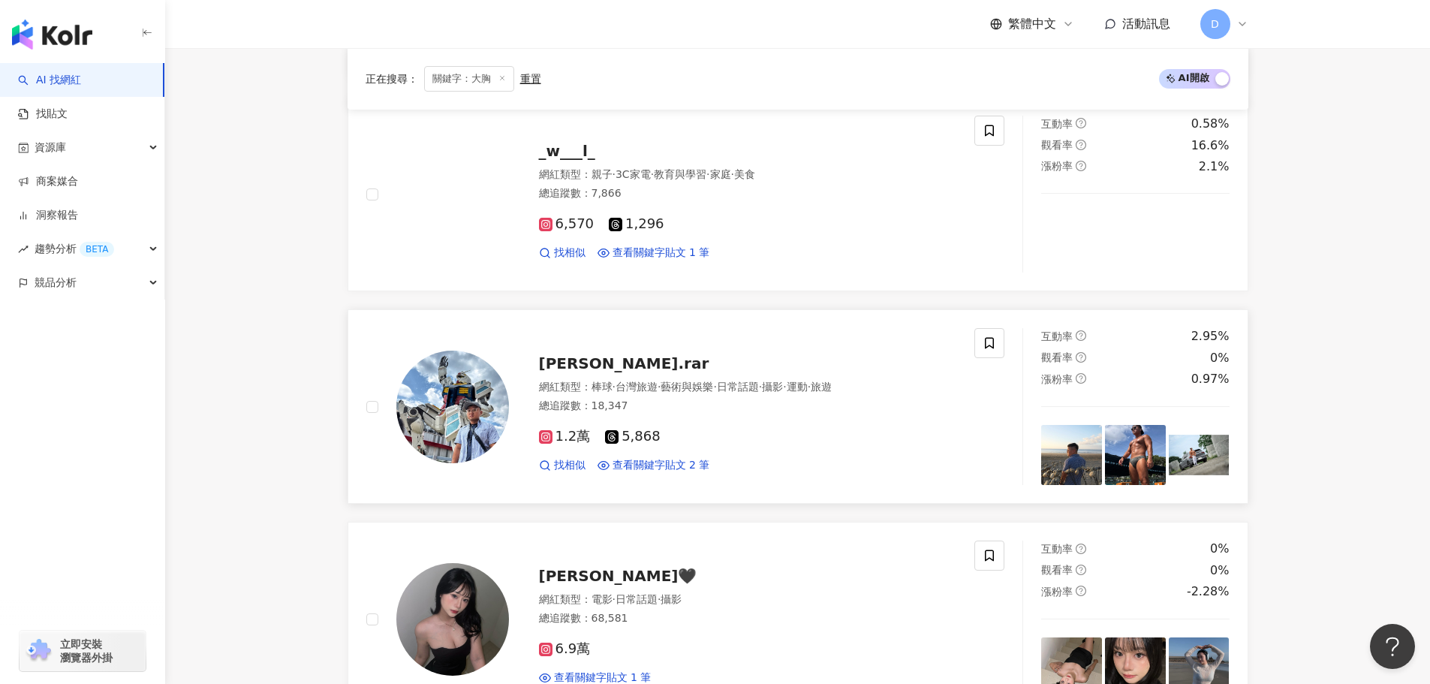
scroll to position [1939, 0]
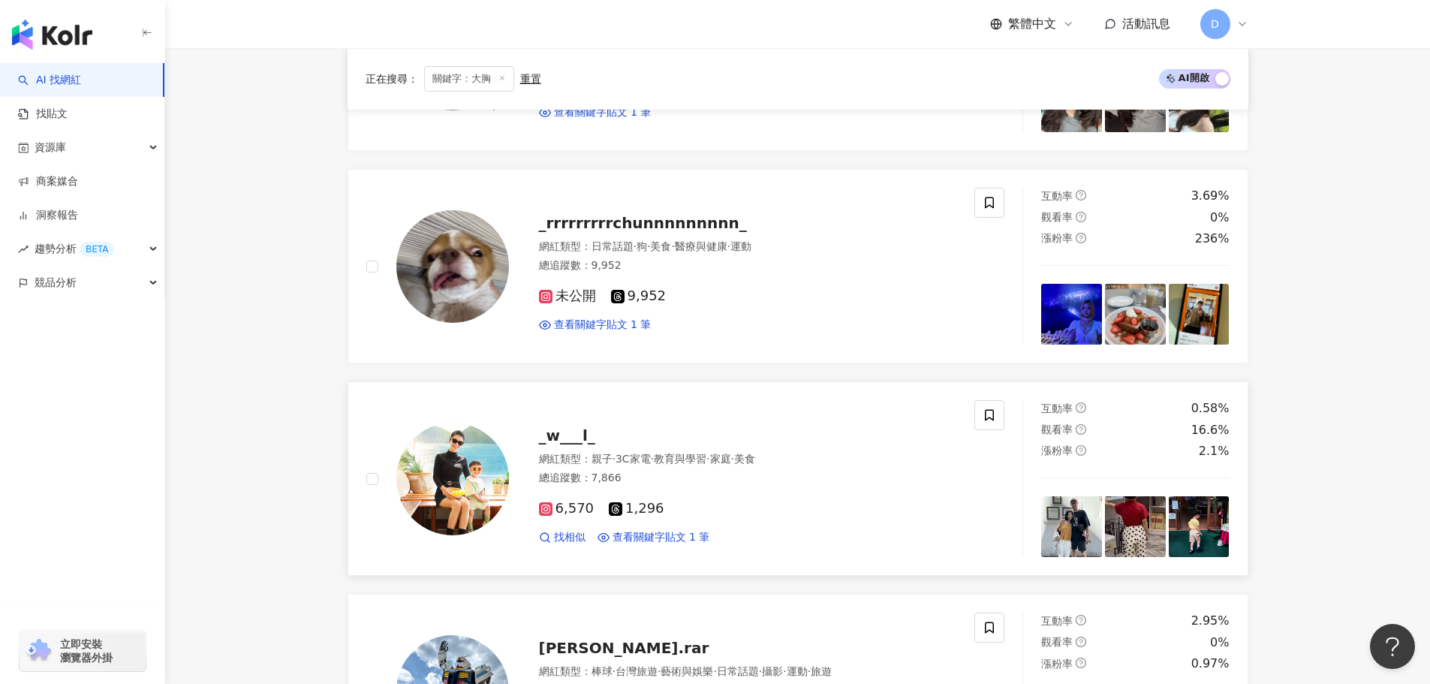
click at [456, 444] on img at bounding box center [452, 479] width 113 height 113
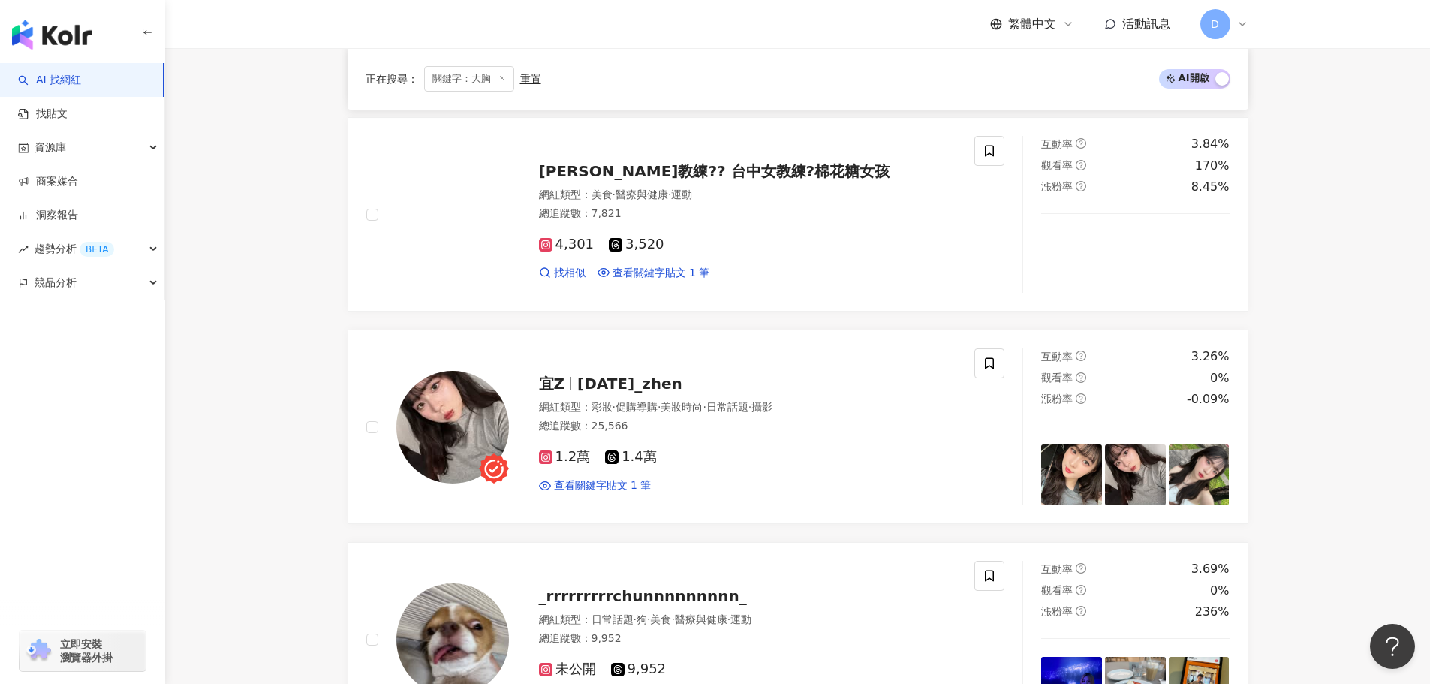
scroll to position [1563, 0]
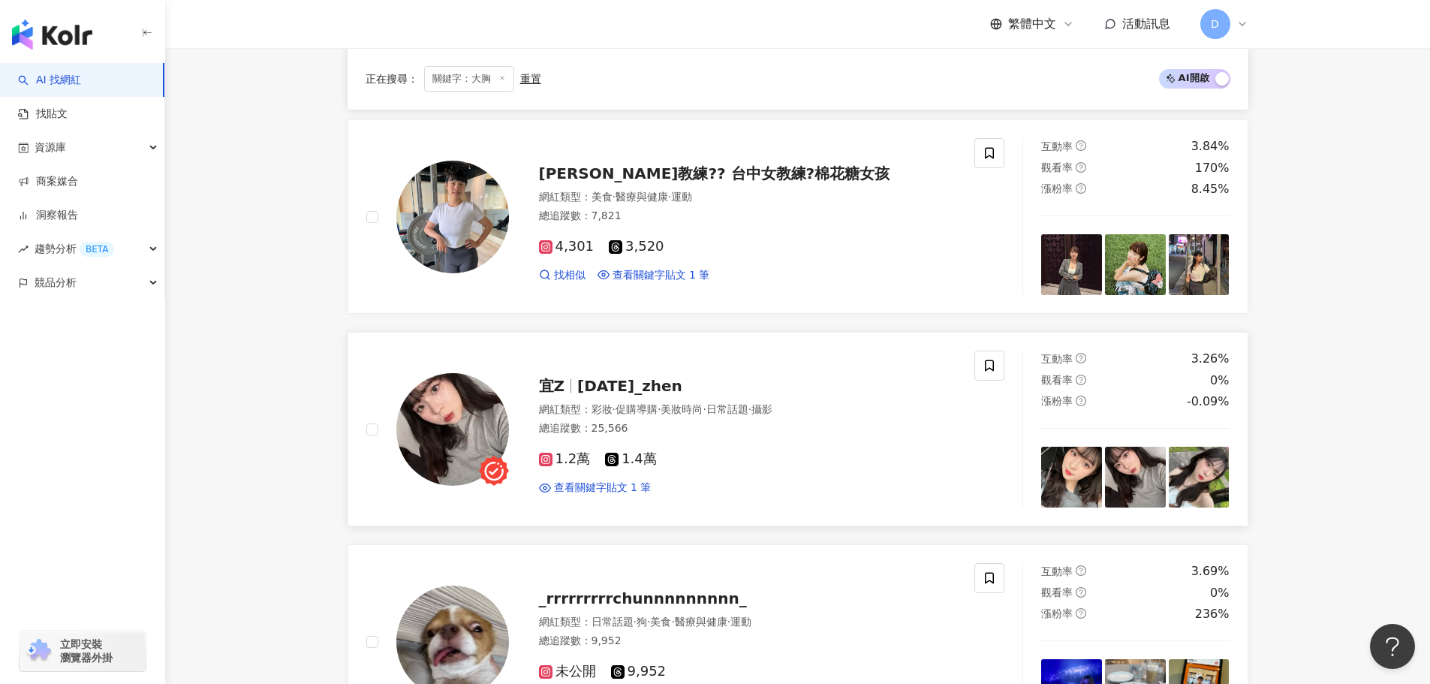
click at [461, 426] on img at bounding box center [452, 429] width 113 height 113
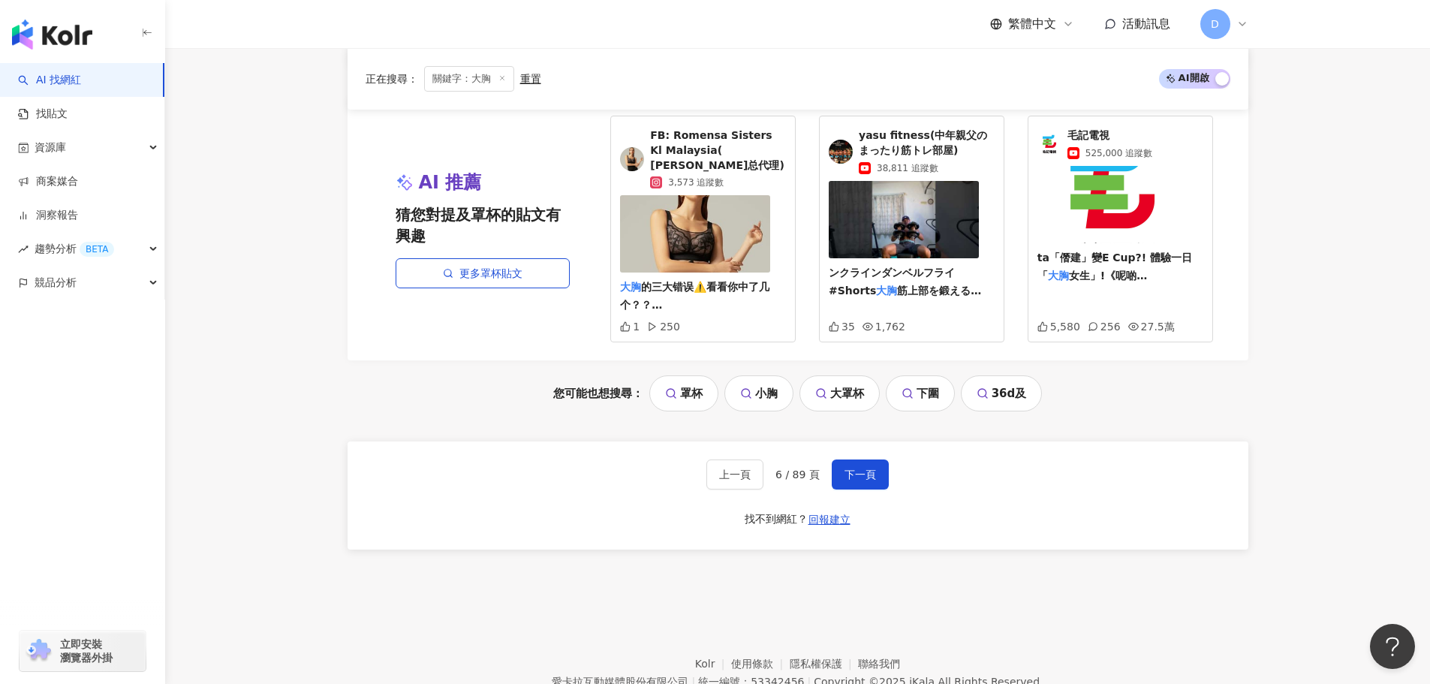
scroll to position [3139, 0]
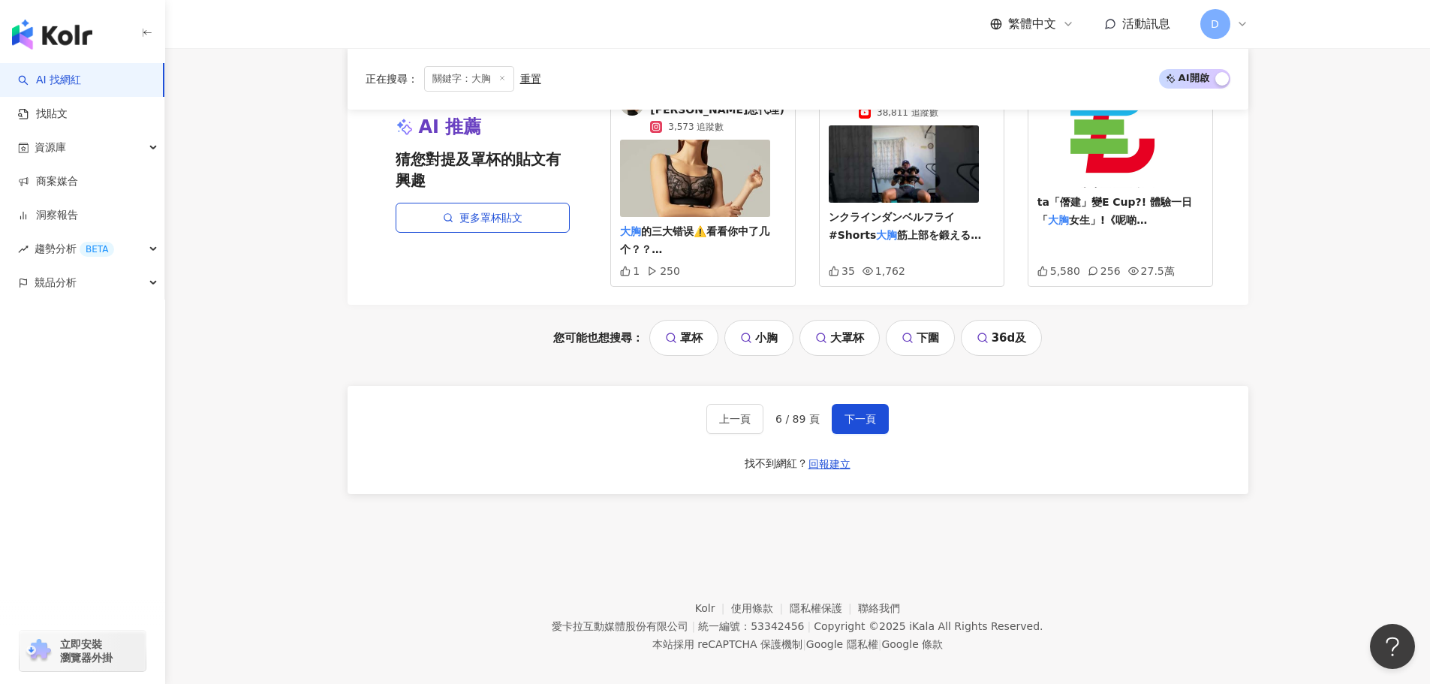
drag, startPoint x: 875, startPoint y: 415, endPoint x: 894, endPoint y: 339, distance: 78.1
click at [874, 415] on button "下一頁" at bounding box center [860, 419] width 57 height 30
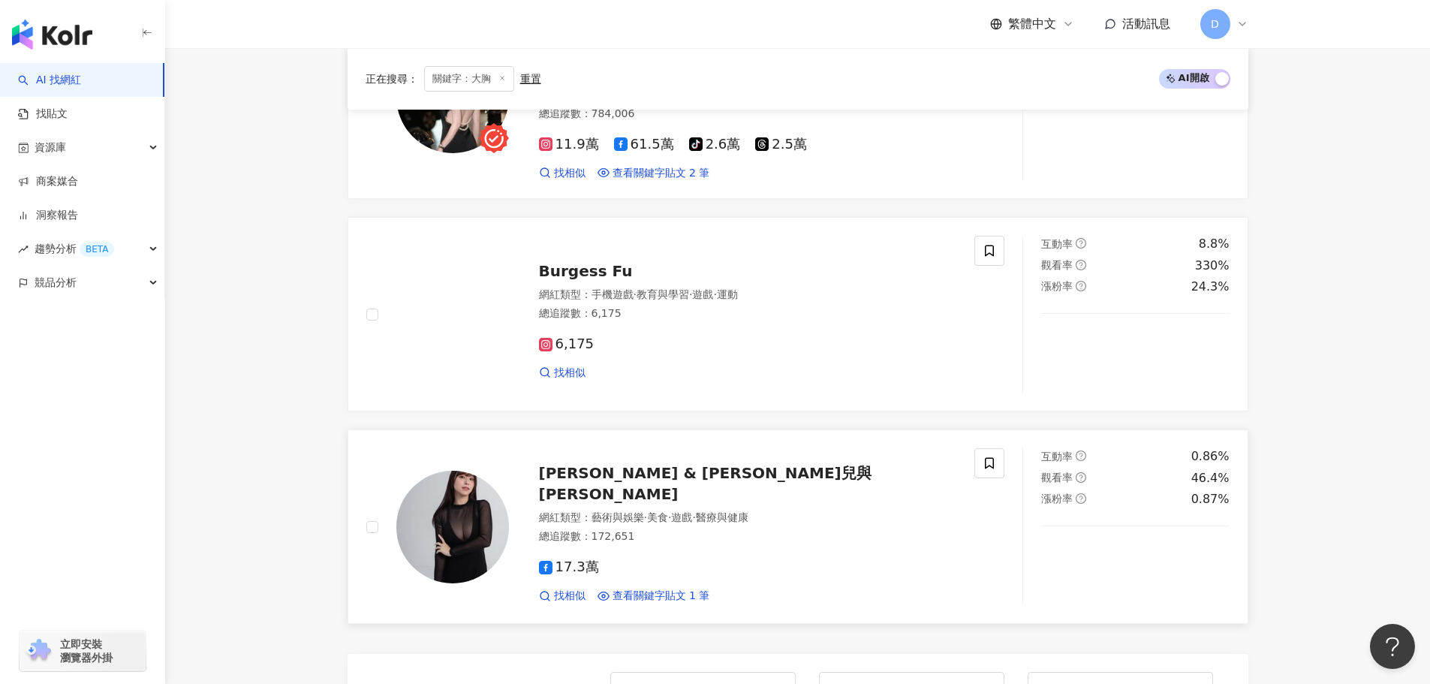
scroll to position [2539, 0]
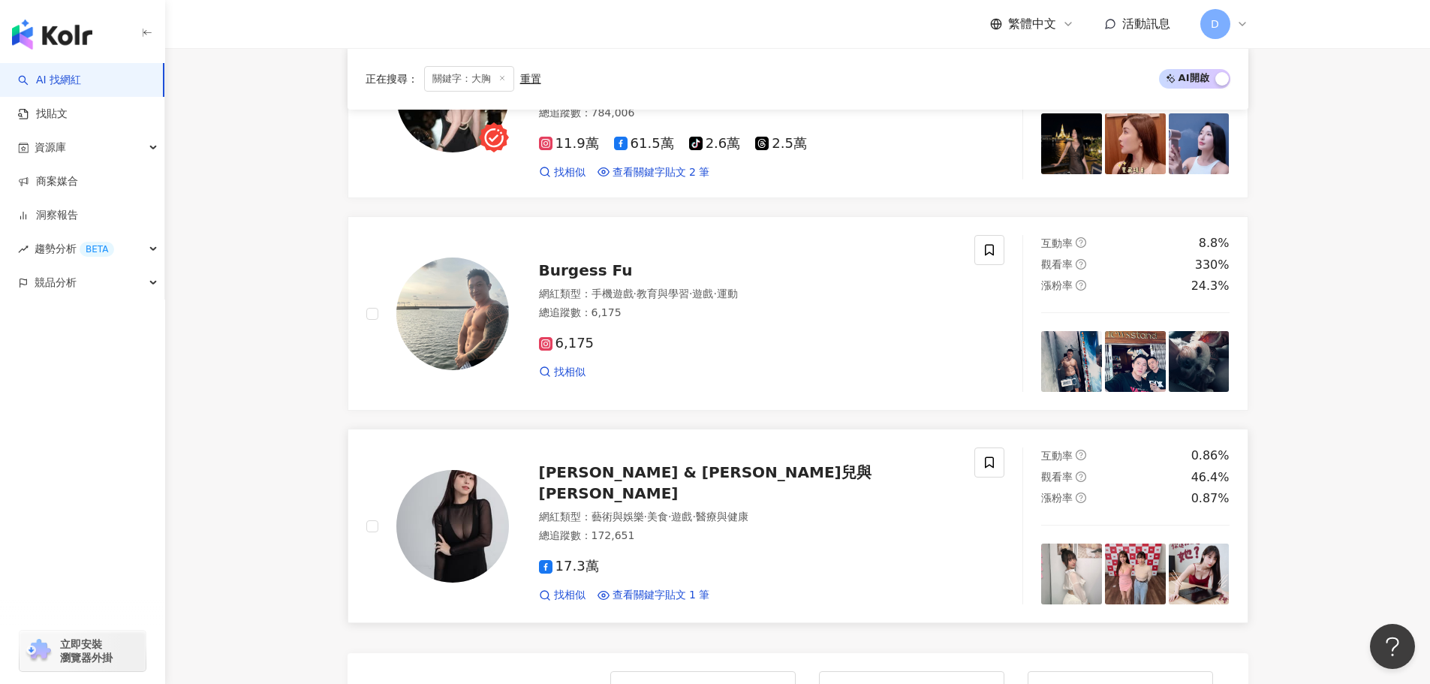
click at [692, 510] on span "遊戲" at bounding box center [681, 516] width 21 height 12
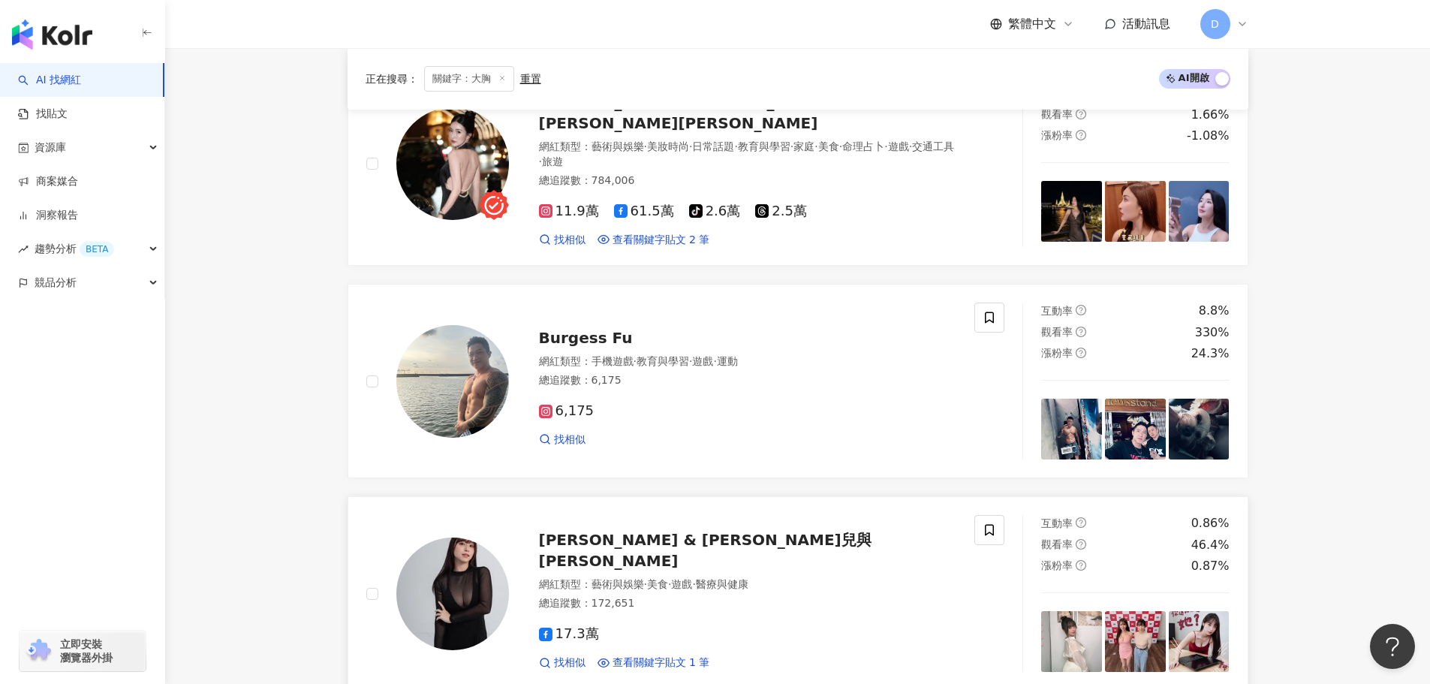
scroll to position [2314, 0]
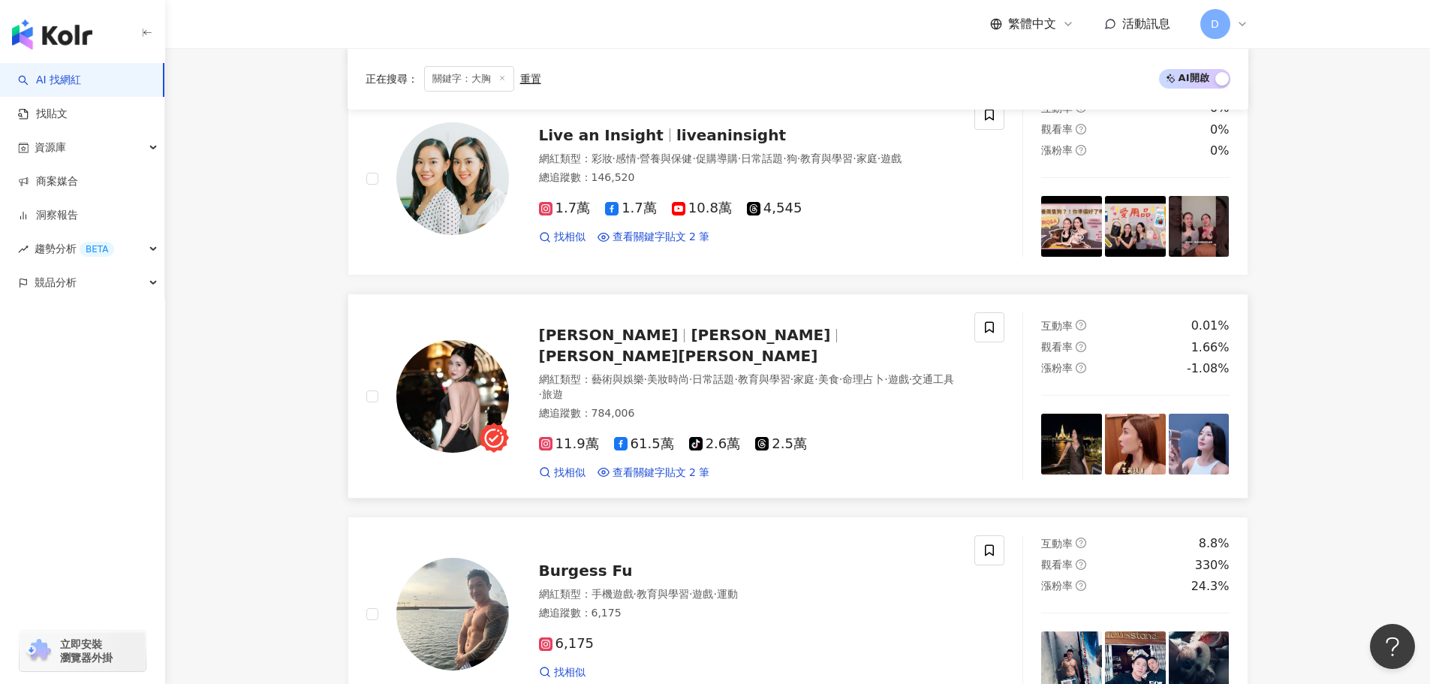
click at [729, 351] on div "Nancy 韓智恩 Nancy韓智恩 網紅類型 ： 藝術與娛樂 · 美妝時尚 · 日常話題 · 教育與學習 · 家庭 · 美食 · 命理占卜 · 遊戲 · 交…" at bounding box center [733, 395] width 448 height 167
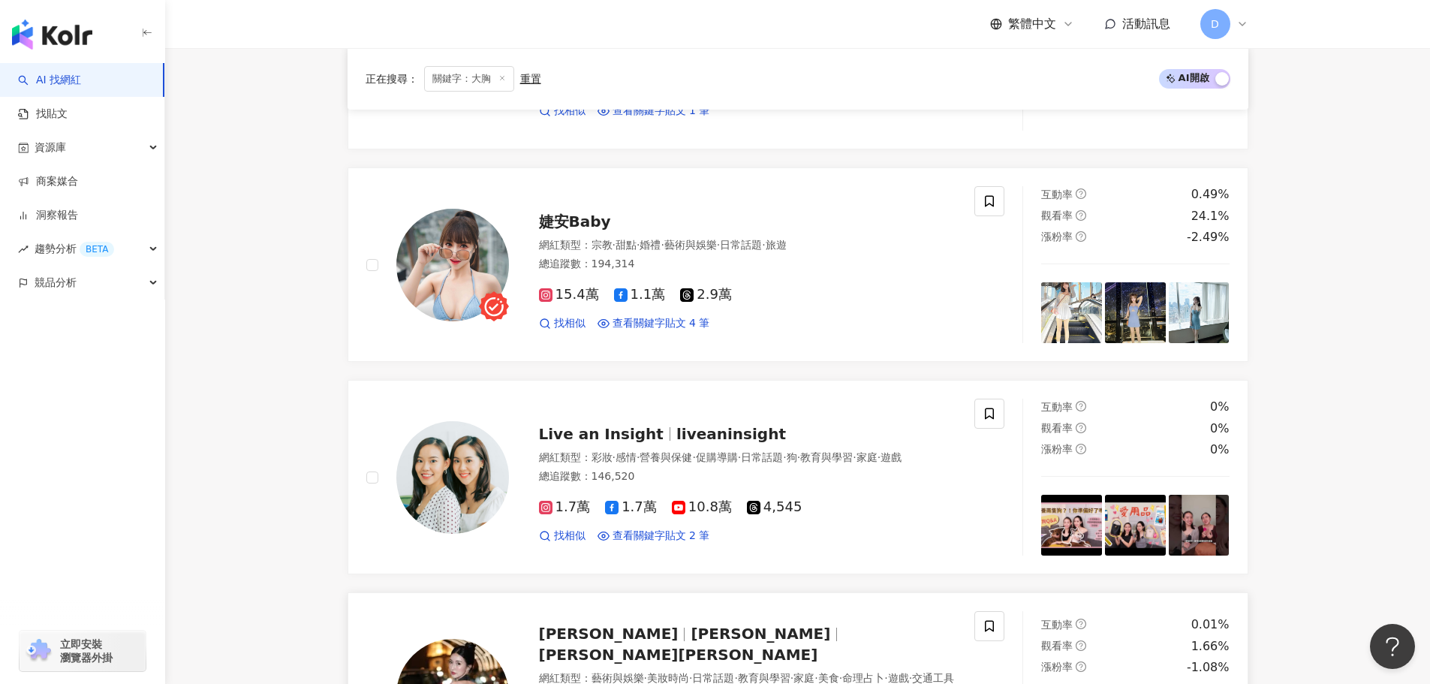
scroll to position [1939, 0]
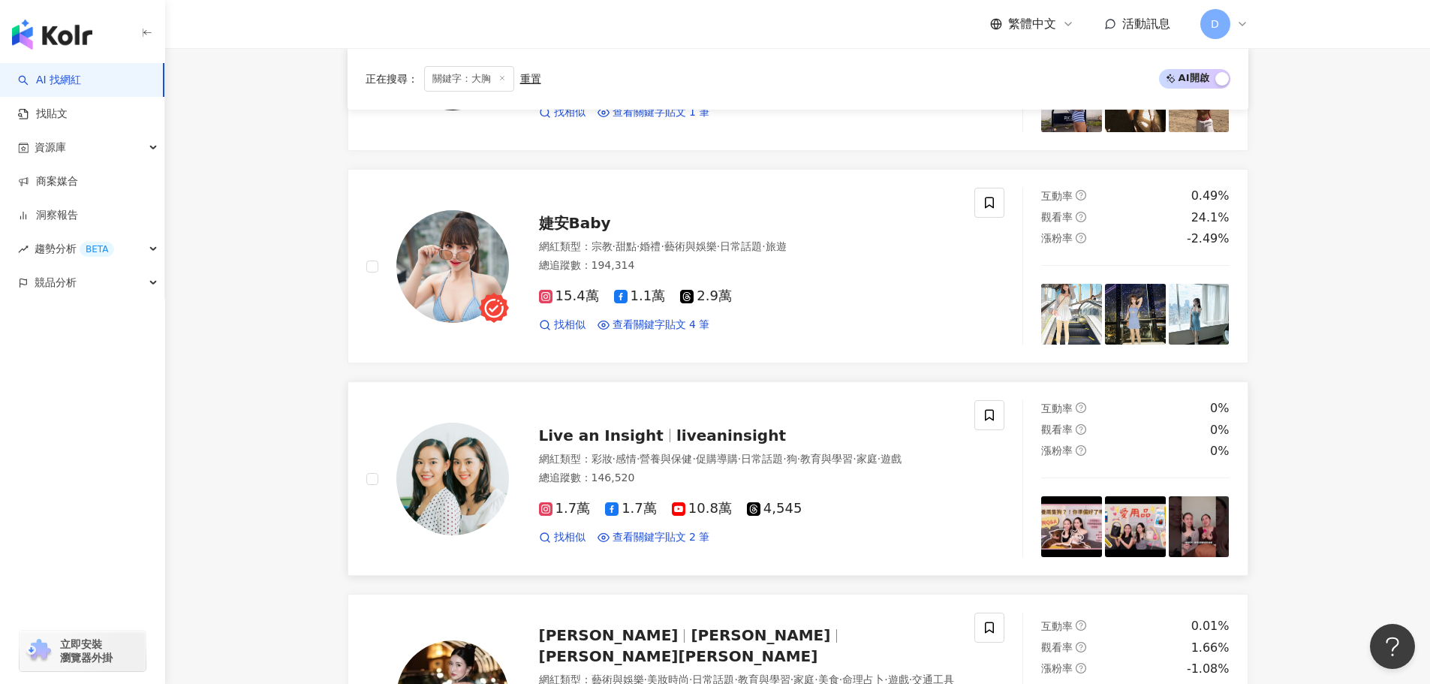
click at [701, 440] on div "Live an Insight liveaninsight 網紅類型 ： 彩妝 · 感情 · 營養與保健 · 促購導購 · 日常話題 · 狗 · 教育與學習 …" at bounding box center [733, 478] width 448 height 131
click at [663, 240] on span "·" at bounding box center [661, 246] width 3 height 12
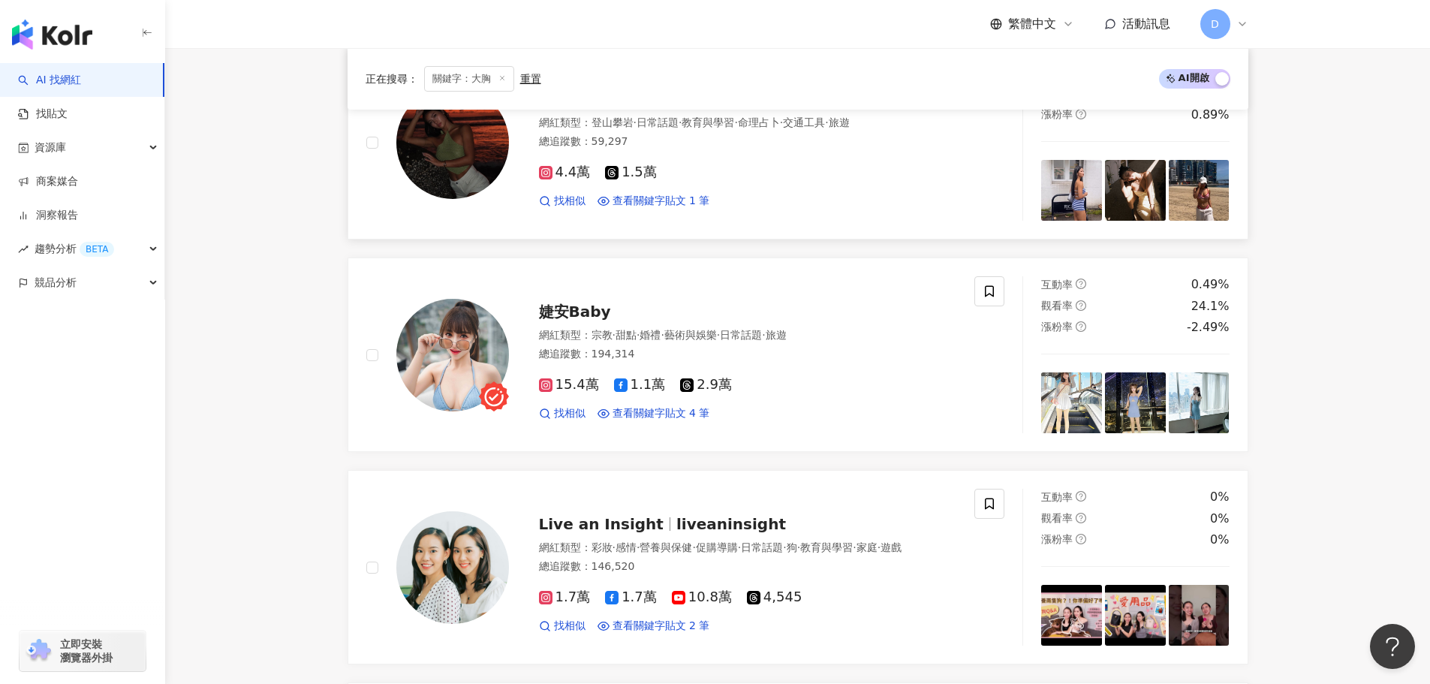
scroll to position [1638, 0]
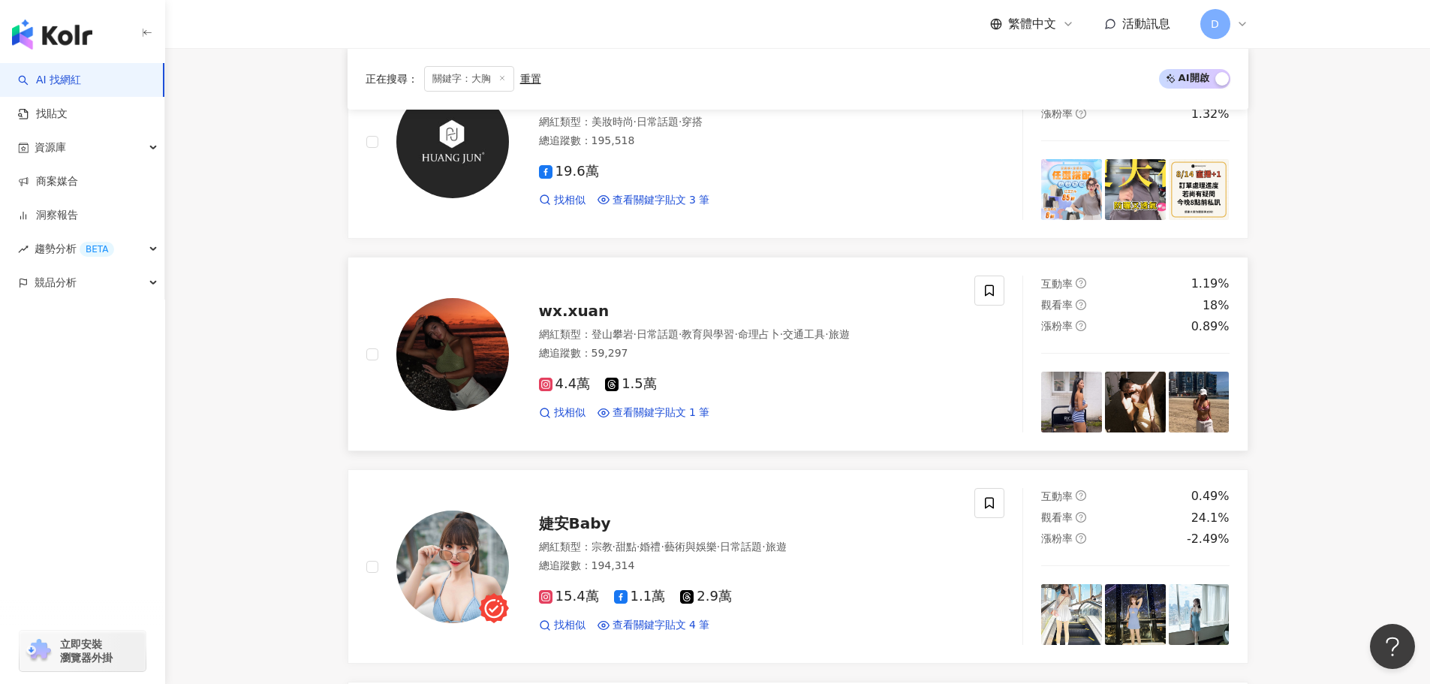
click at [653, 320] on div "wx.xuan" at bounding box center [748, 310] width 418 height 21
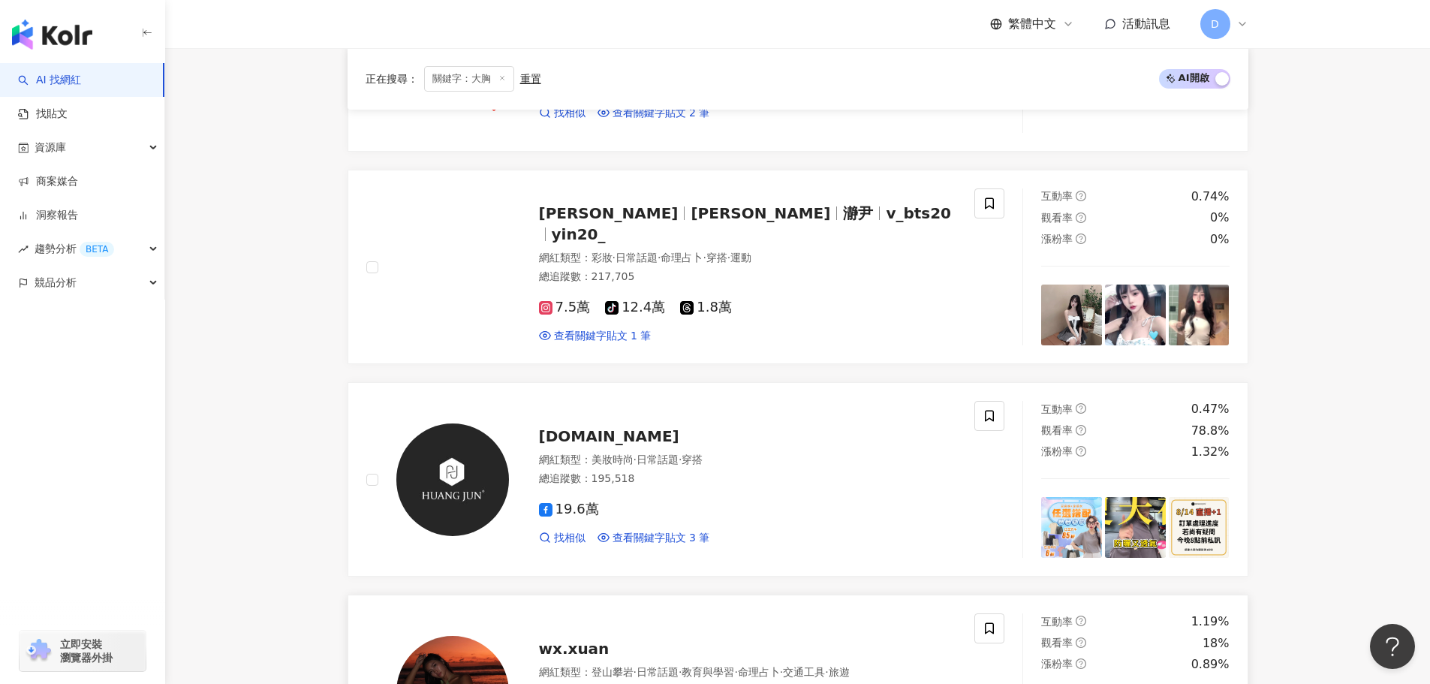
scroll to position [1263, 0]
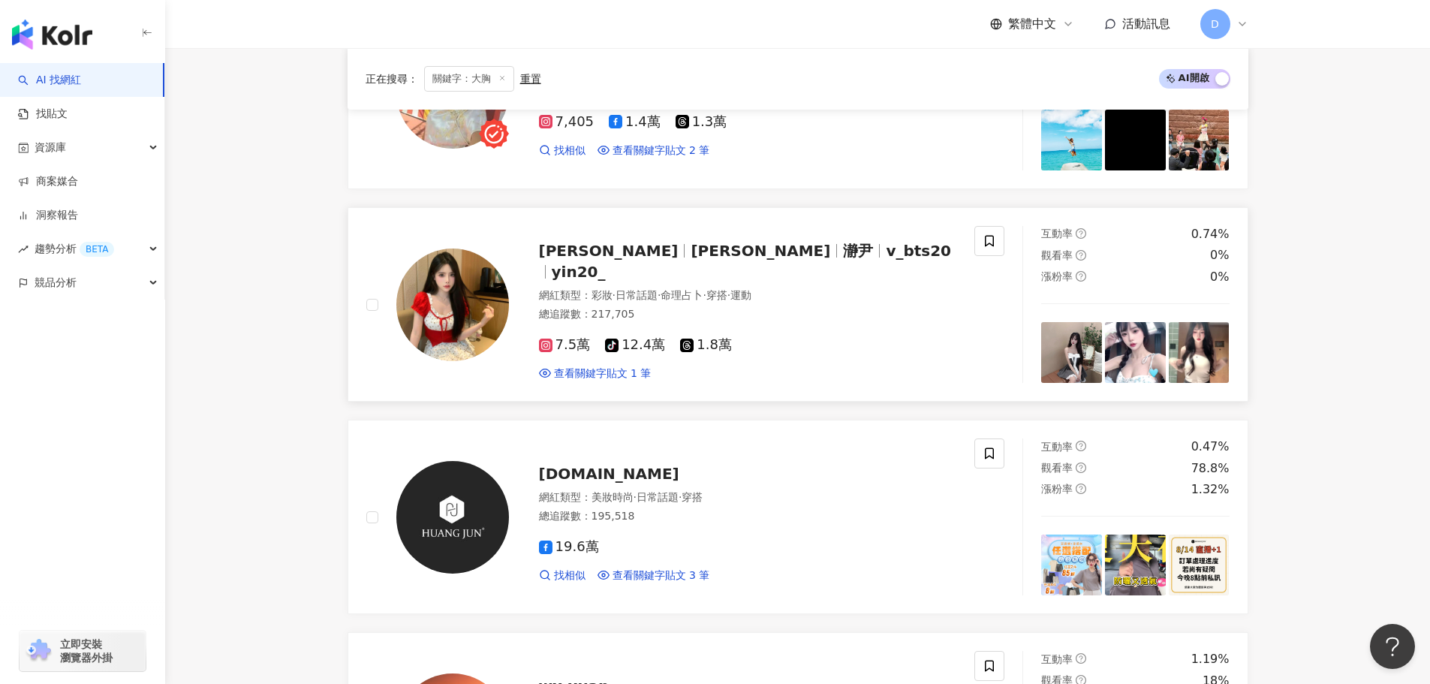
click at [843, 260] on span "瀞尹" at bounding box center [858, 251] width 30 height 18
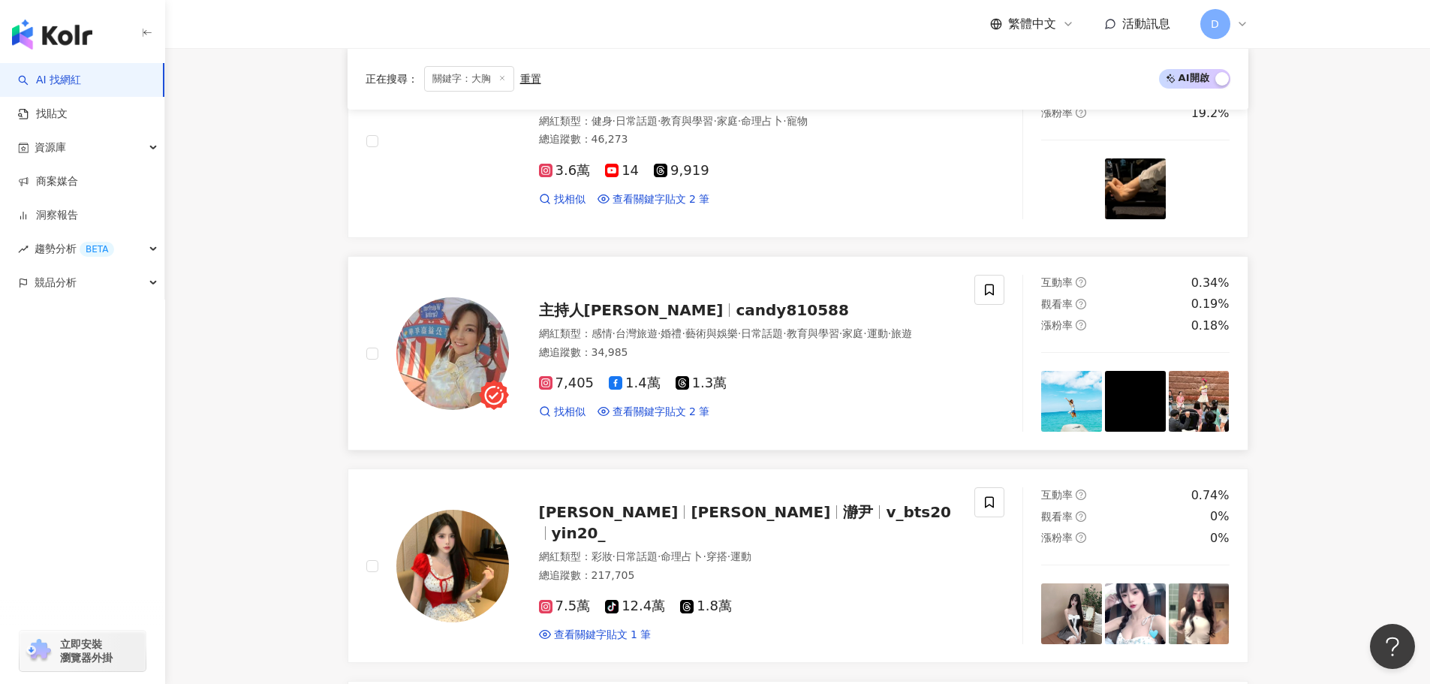
scroll to position [963, 0]
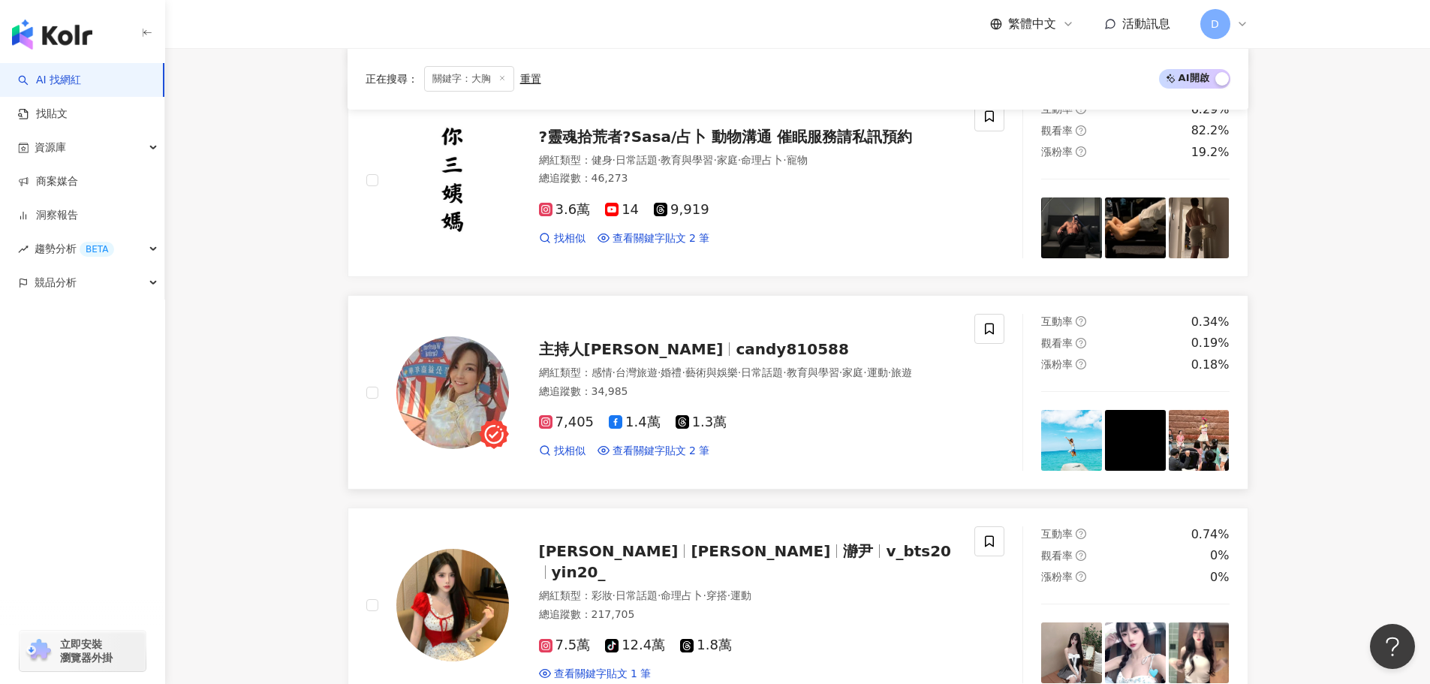
click at [735, 341] on span "candy810588" at bounding box center [791, 349] width 113 height 18
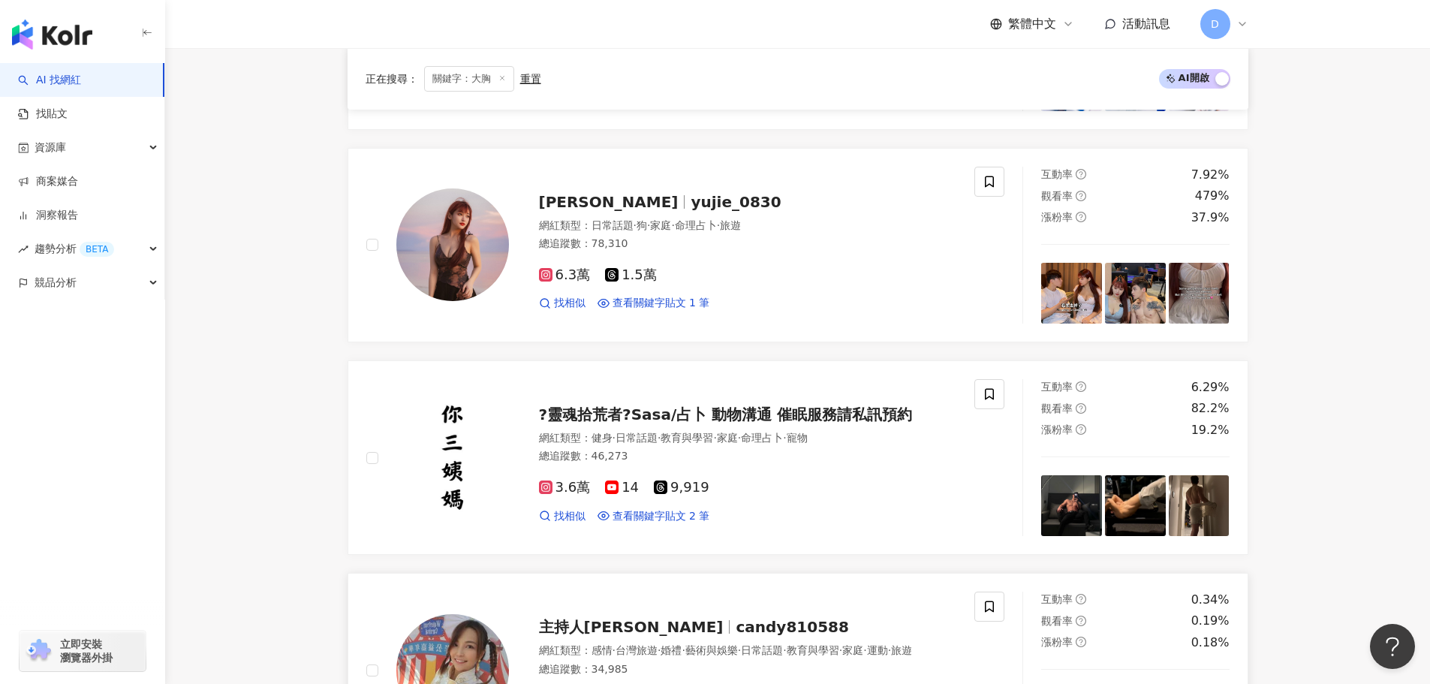
scroll to position [663, 0]
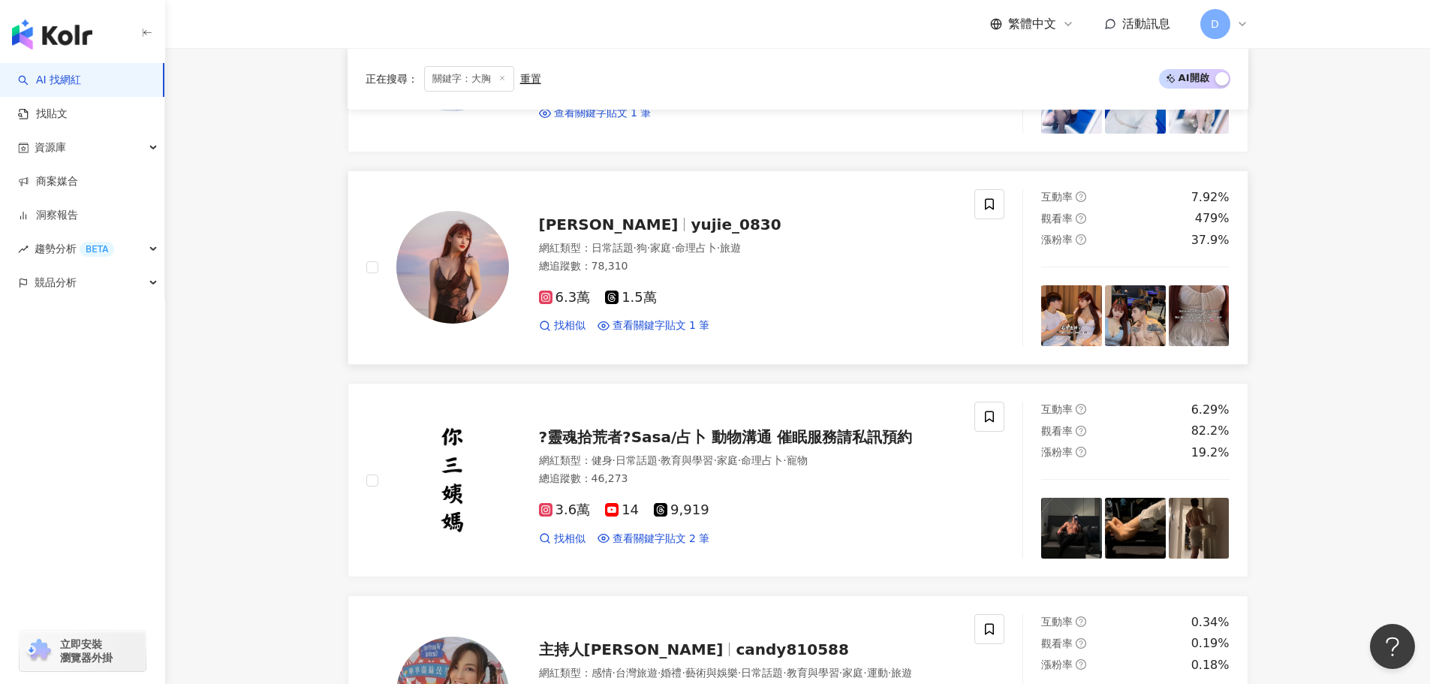
click at [670, 230] on div "悌悌 yujie_0830" at bounding box center [748, 224] width 418 height 21
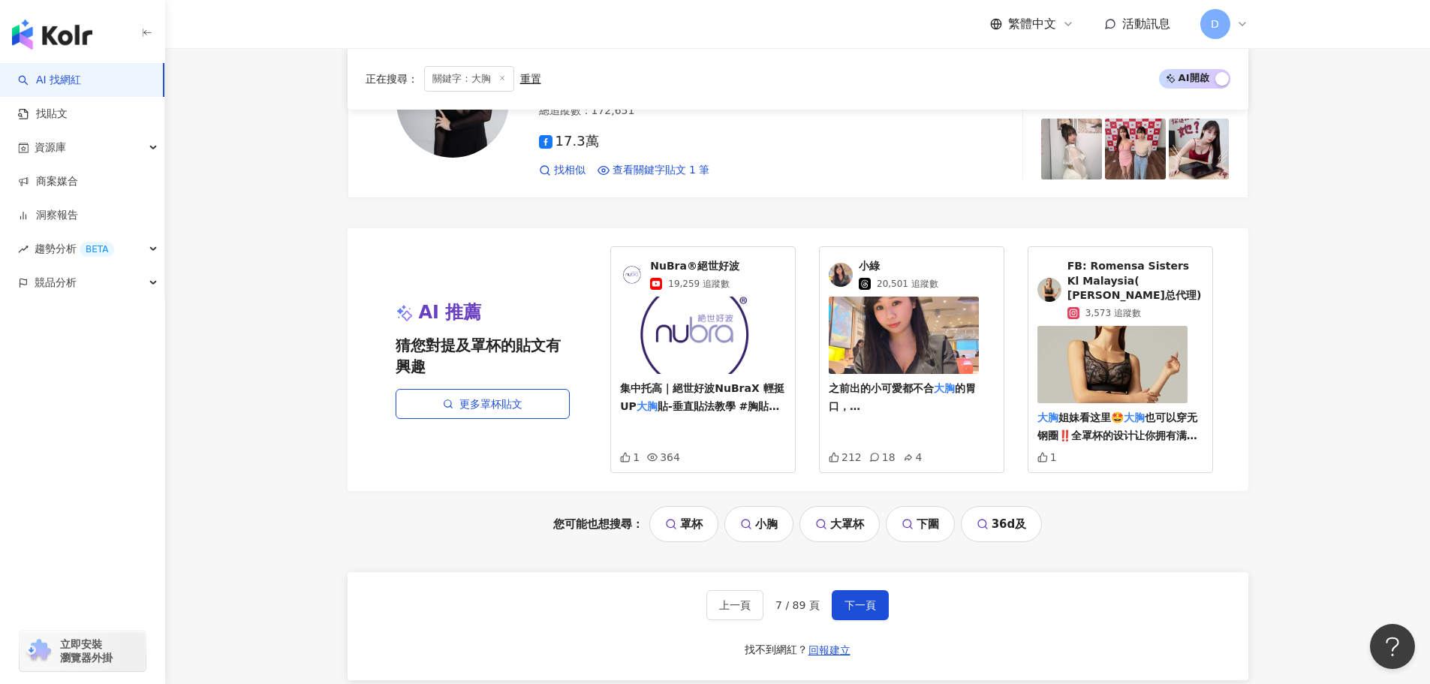
scroll to position [3139, 0]
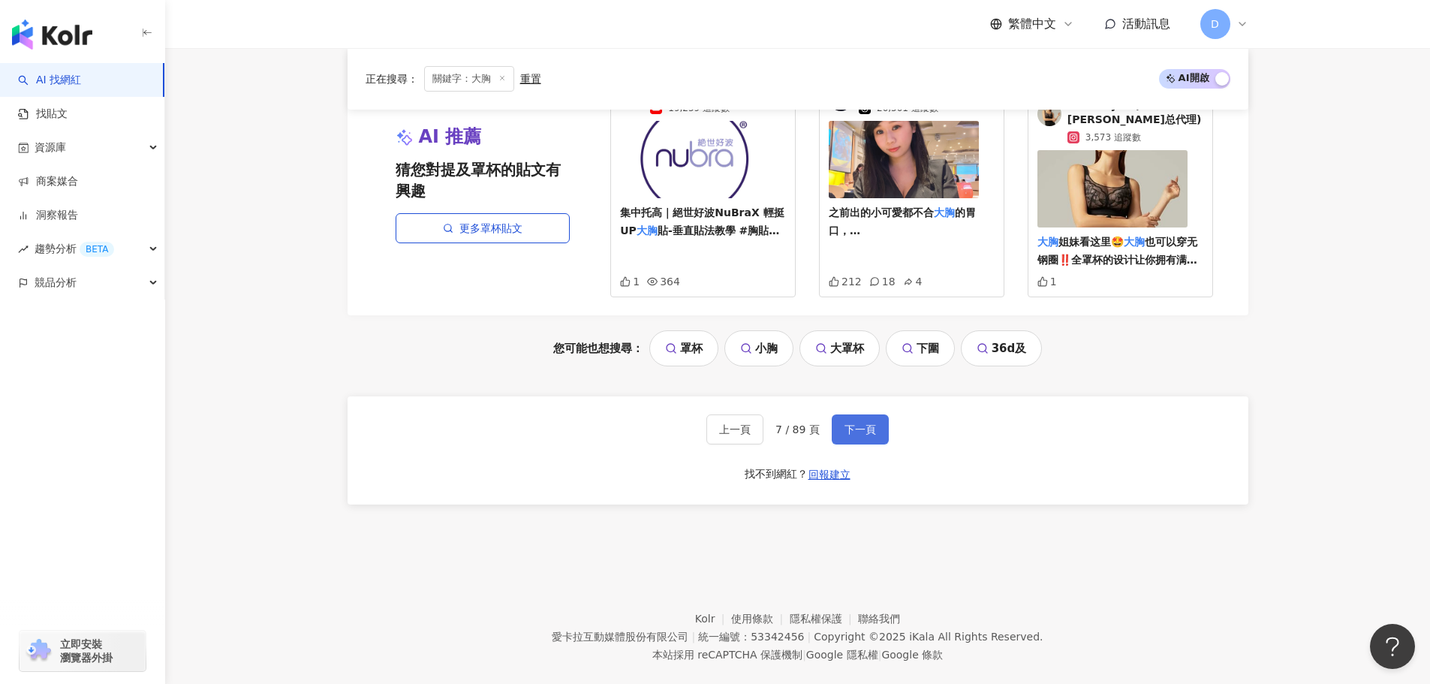
click at [840, 414] on button "下一頁" at bounding box center [860, 429] width 57 height 30
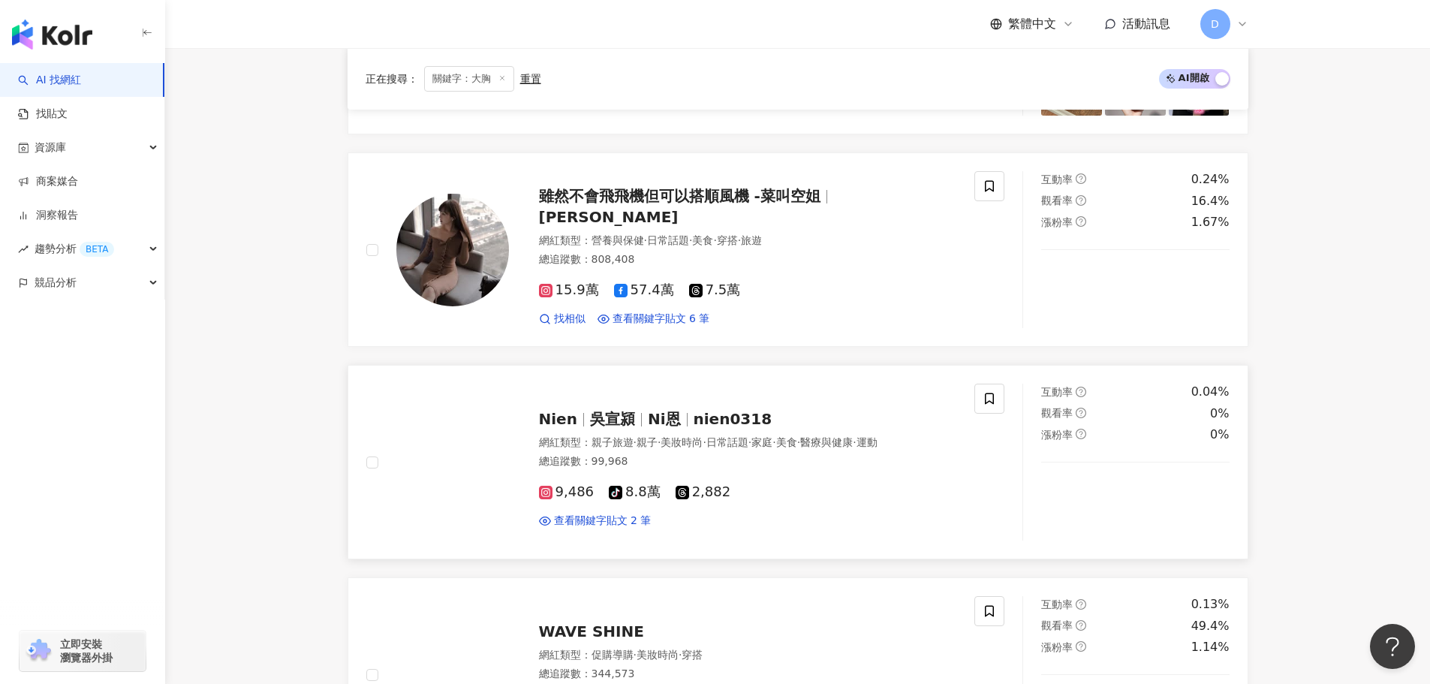
scroll to position [2268, 0]
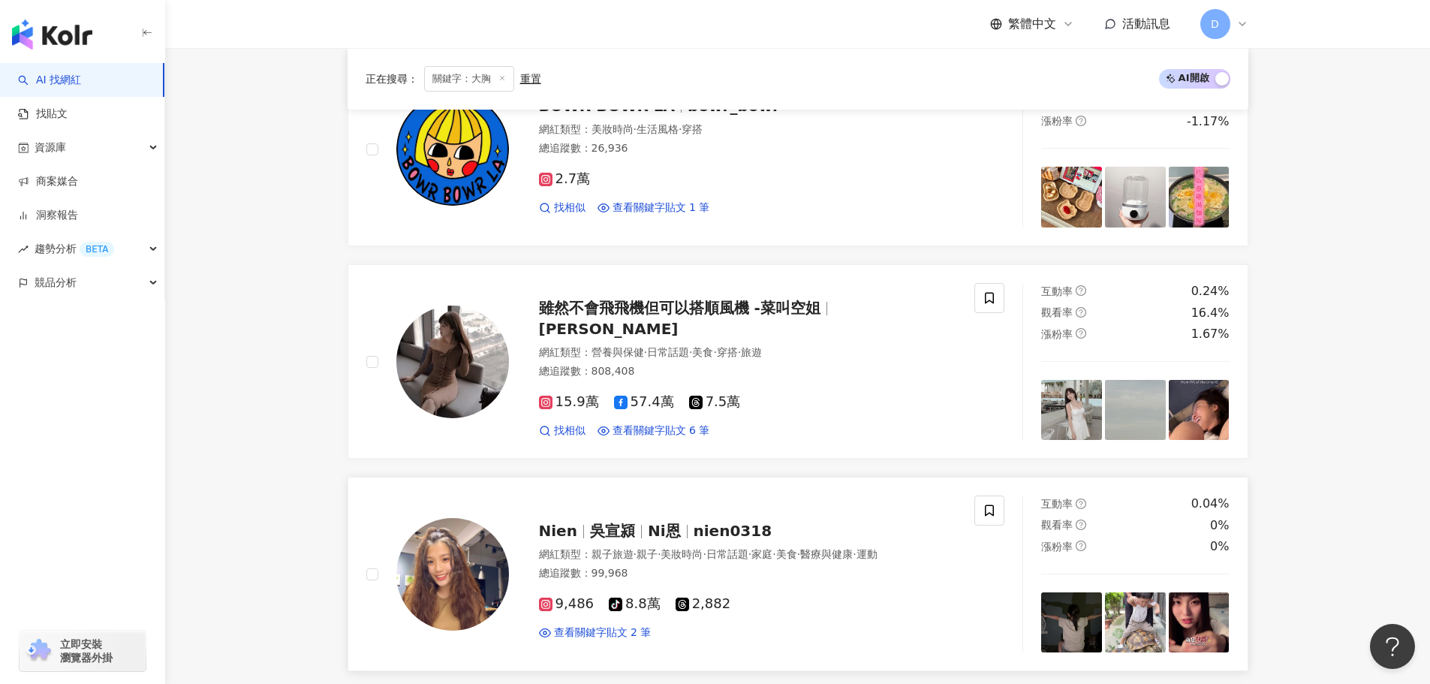
click at [675, 529] on span "Ni恩" at bounding box center [671, 531] width 46 height 18
click at [674, 346] on span "日常話題" at bounding box center [668, 352] width 42 height 12
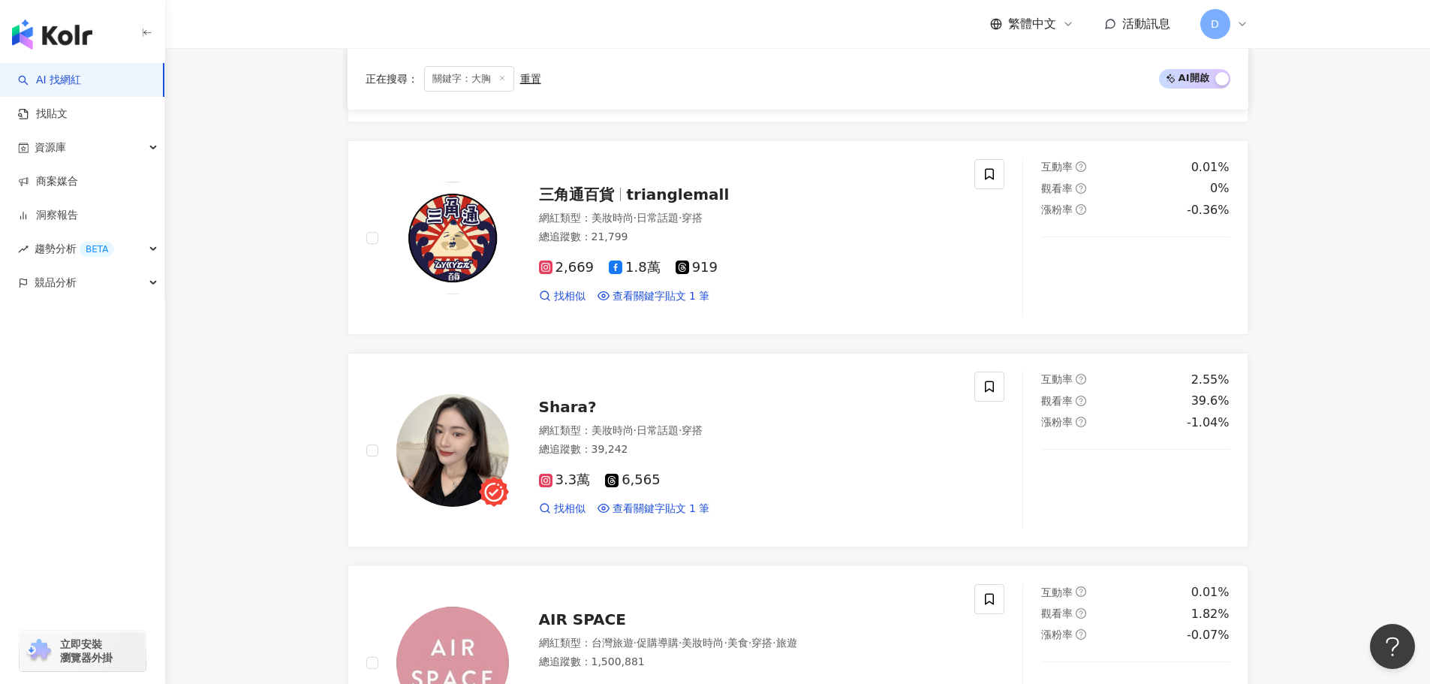
scroll to position [992, 0]
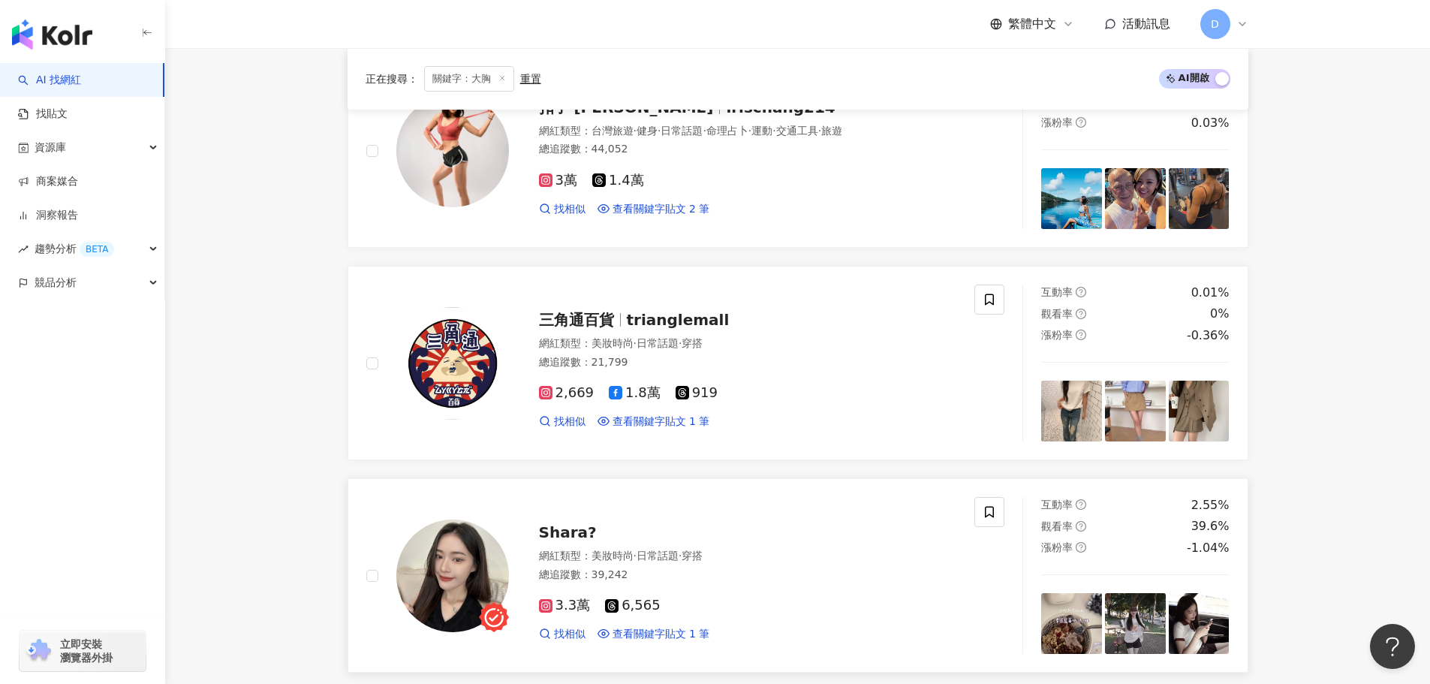
click at [564, 537] on span "Shara?" at bounding box center [568, 532] width 58 height 18
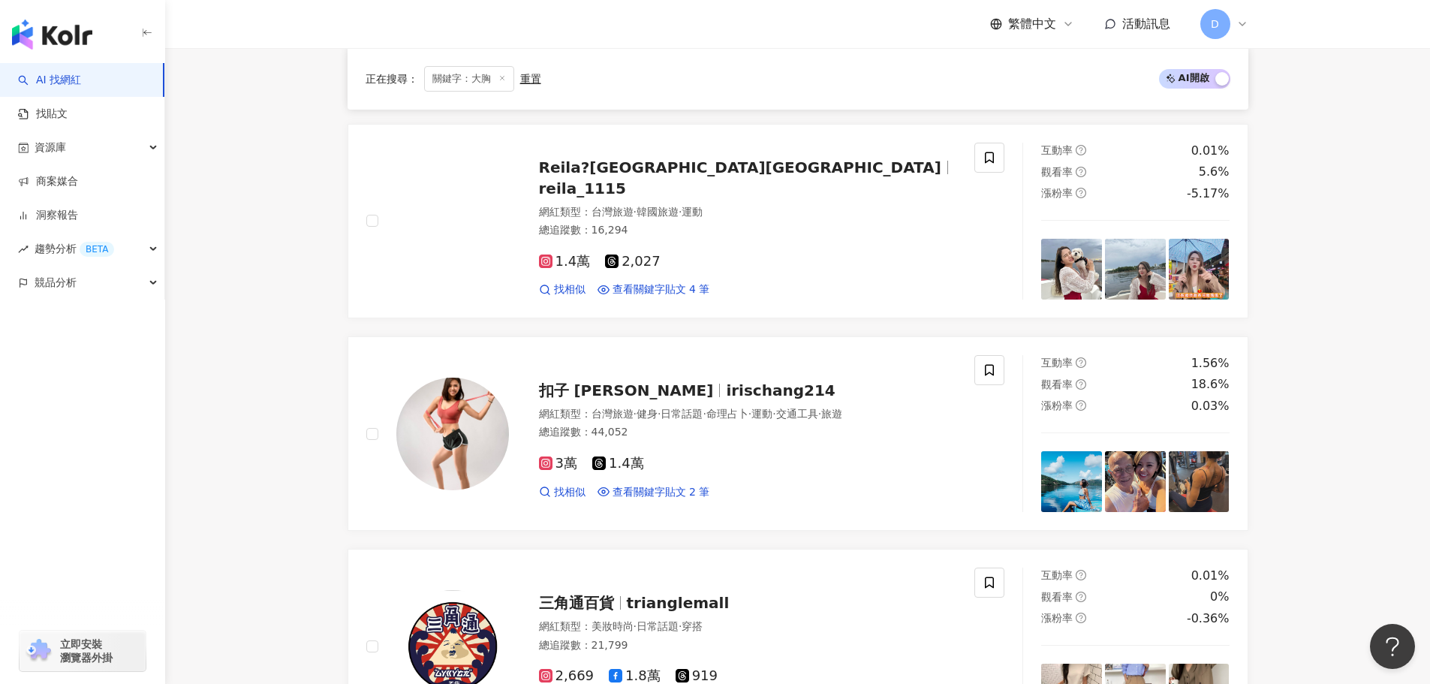
scroll to position [692, 0]
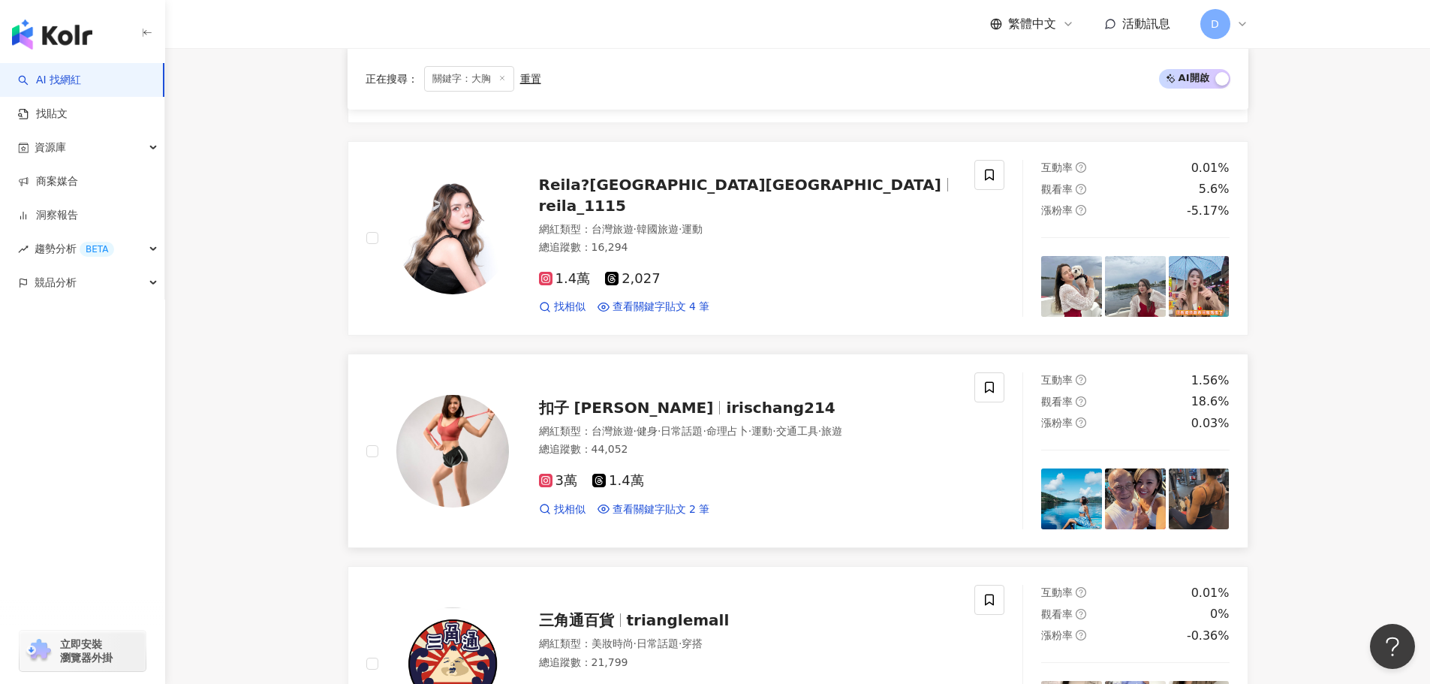
click at [600, 419] on div "扣子 IRIS irischang214 網紅類型 ： 台灣旅遊 · 健身 · 日常話題 · 命理占卜 · 運動 · 交通工具 · 旅遊 總追蹤數 ： 44,…" at bounding box center [733, 450] width 448 height 131
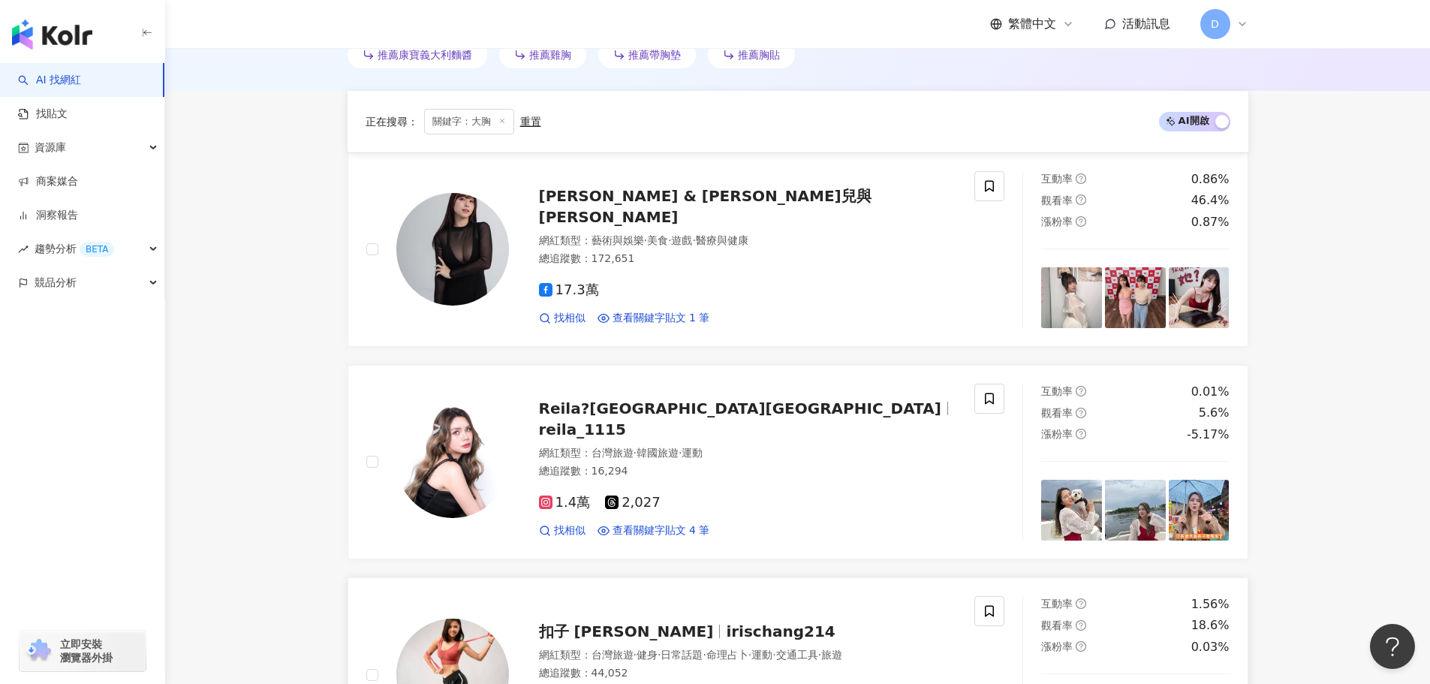
scroll to position [467, 0]
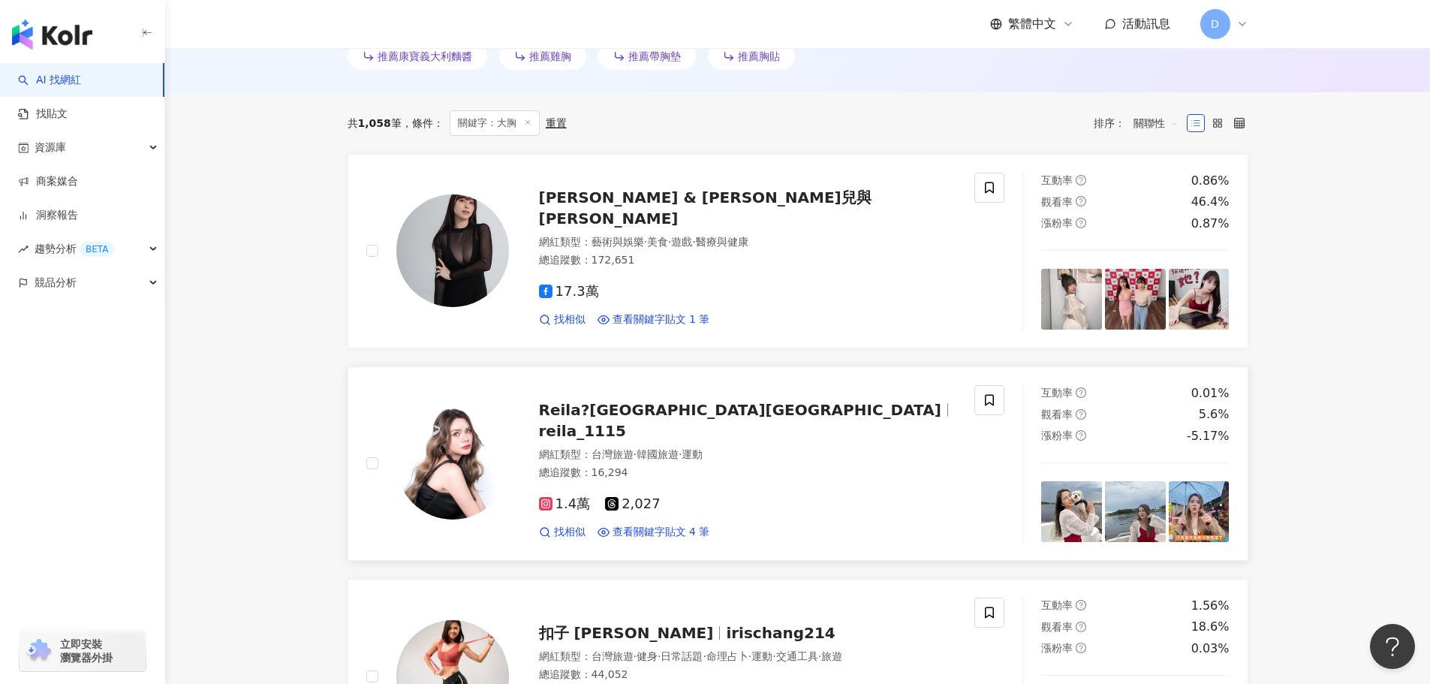
click at [607, 432] on div "Reila?瑞拉 reila_1115 網紅類型 ： 台灣旅遊 · 韓國旅遊 · 運動 總追蹤數 ： 16,294 1.4萬 2,027 找相似 查看關鍵字貼…" at bounding box center [733, 463] width 448 height 152
drag, startPoint x: 832, startPoint y: 593, endPoint x: 874, endPoint y: 631, distance: 56.8
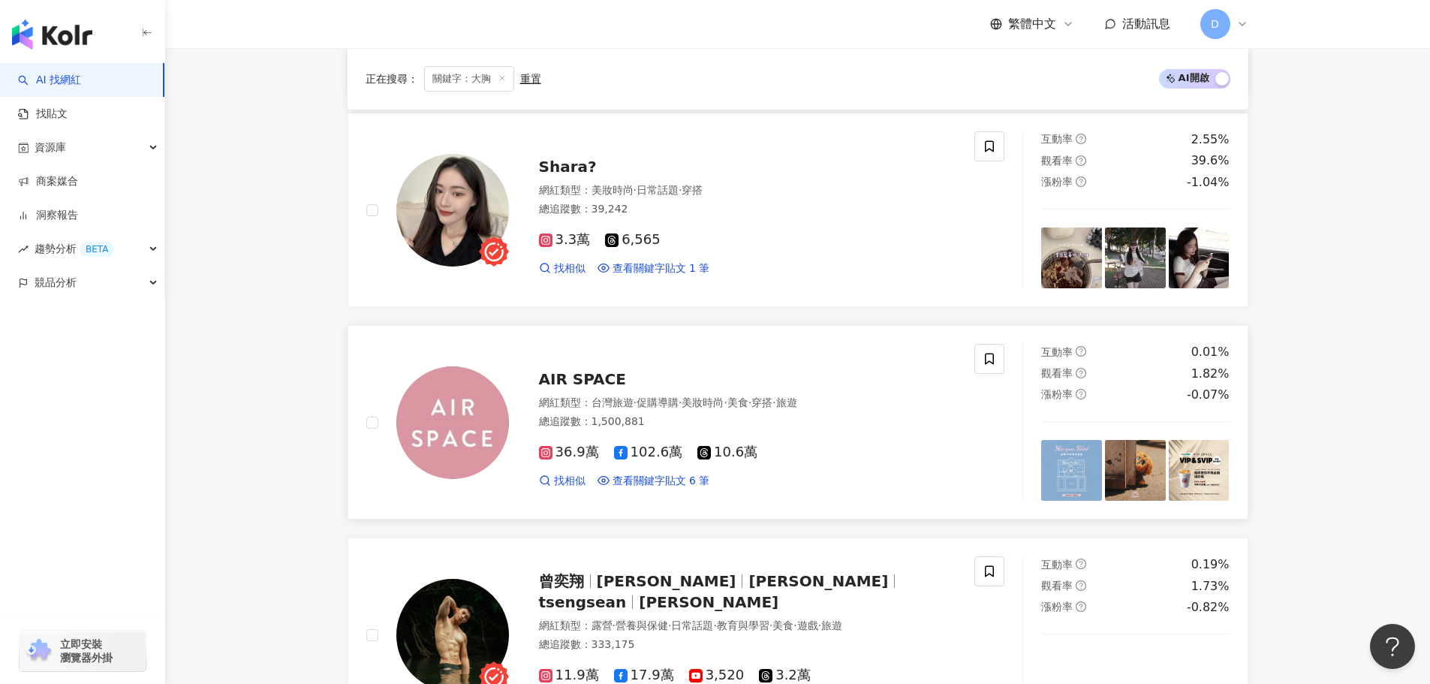
scroll to position [1367, 0]
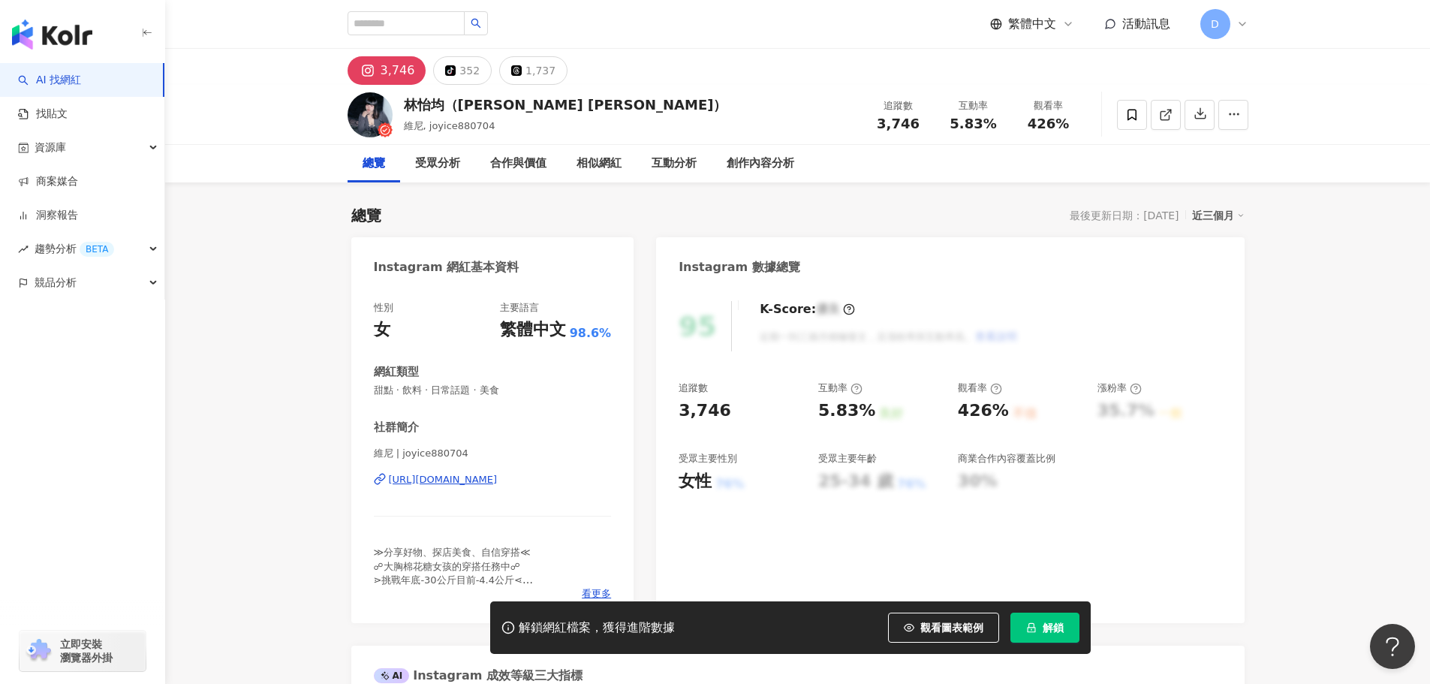
click at [459, 476] on div "[URL][DOMAIN_NAME]" at bounding box center [443, 480] width 109 height 14
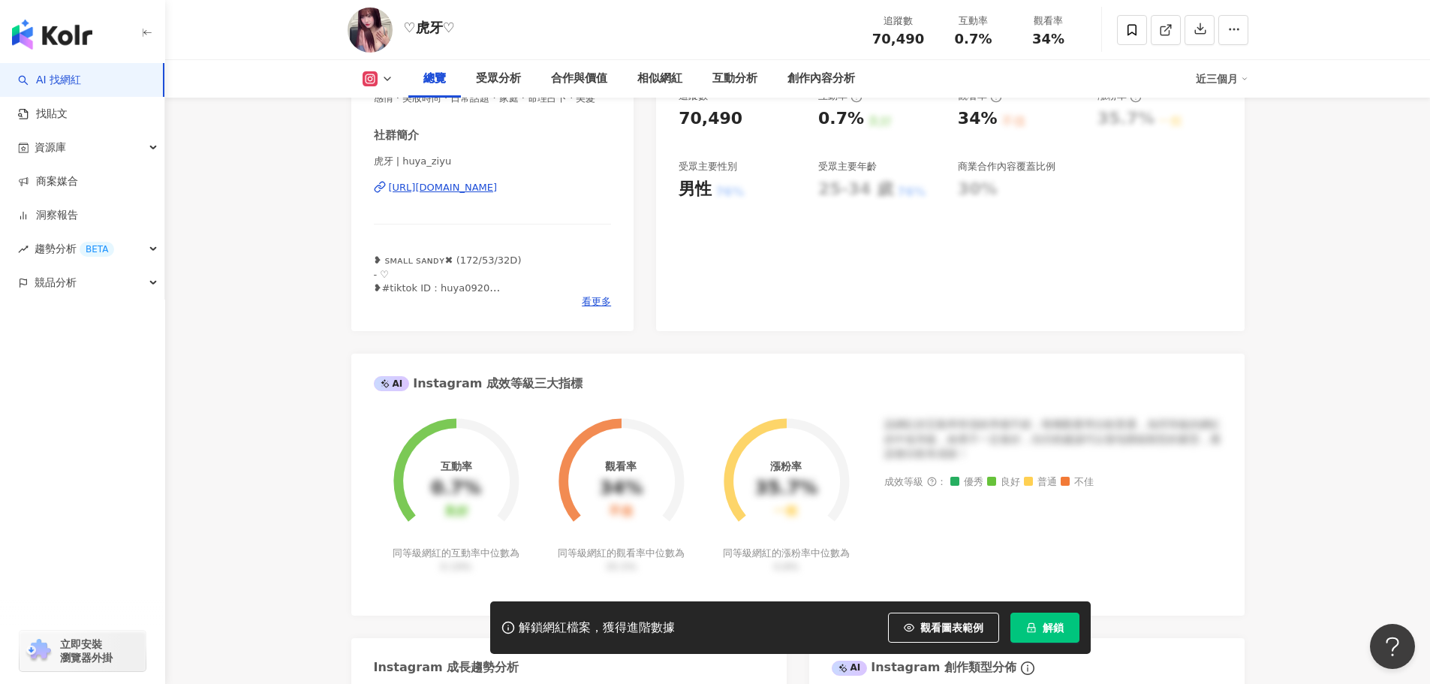
scroll to position [300, 0]
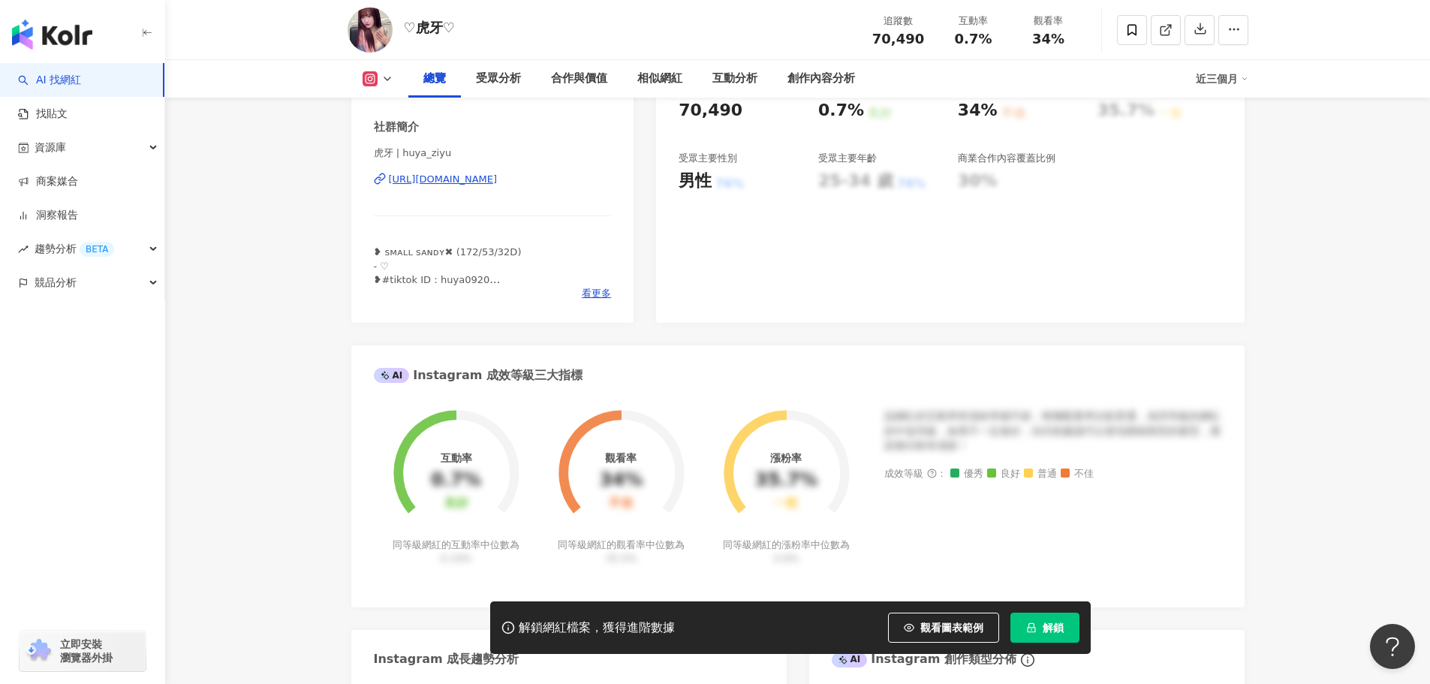
click at [498, 186] on div "[URL][DOMAIN_NAME]" at bounding box center [443, 180] width 109 height 14
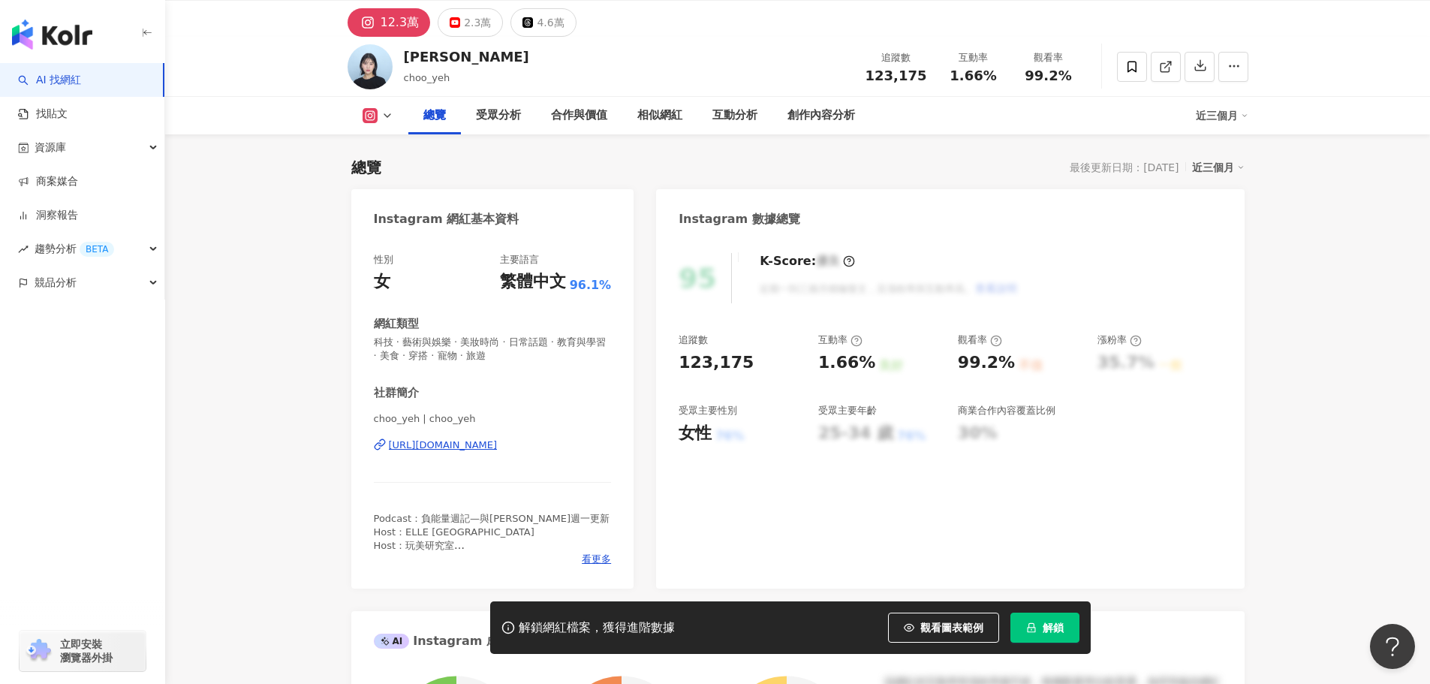
scroll to position [75, 0]
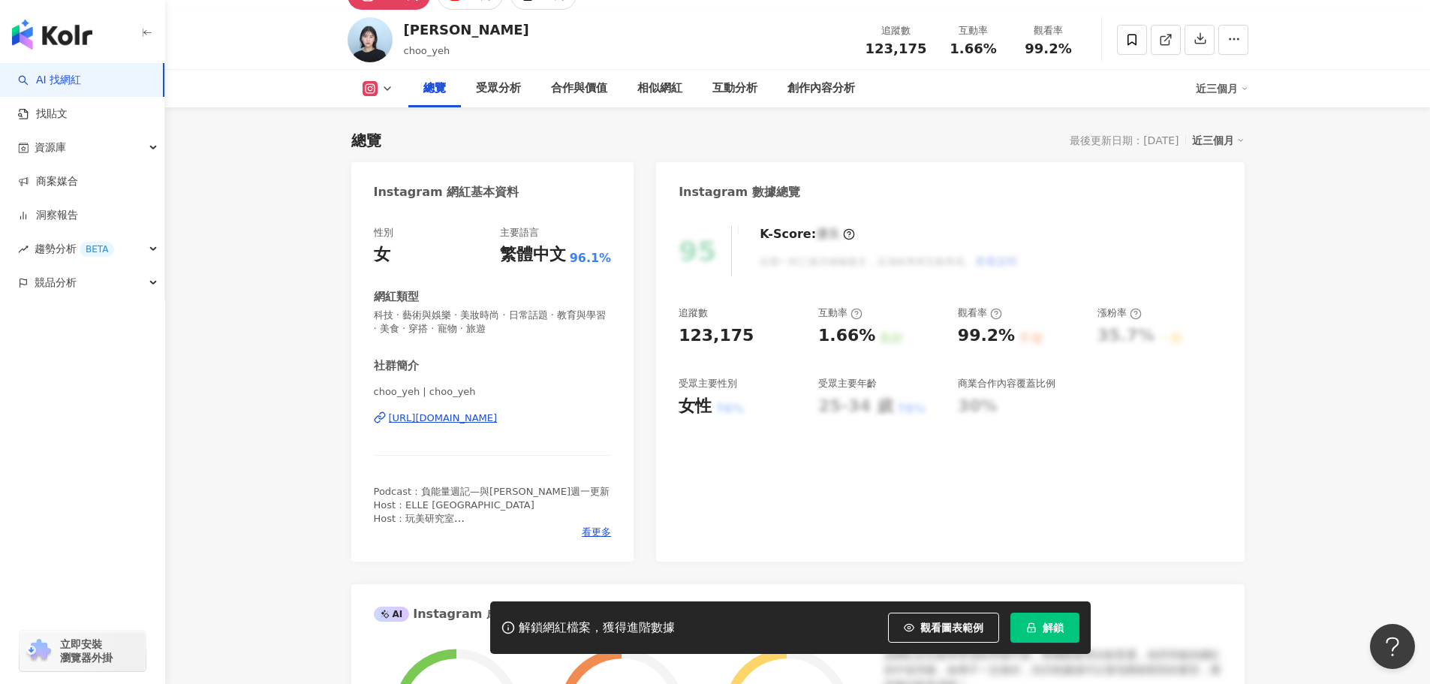
click at [532, 426] on div "choo_yeh | choo_yeh [URL][DOMAIN_NAME]" at bounding box center [493, 429] width 238 height 88
click at [498, 416] on div "[URL][DOMAIN_NAME]" at bounding box center [443, 418] width 109 height 14
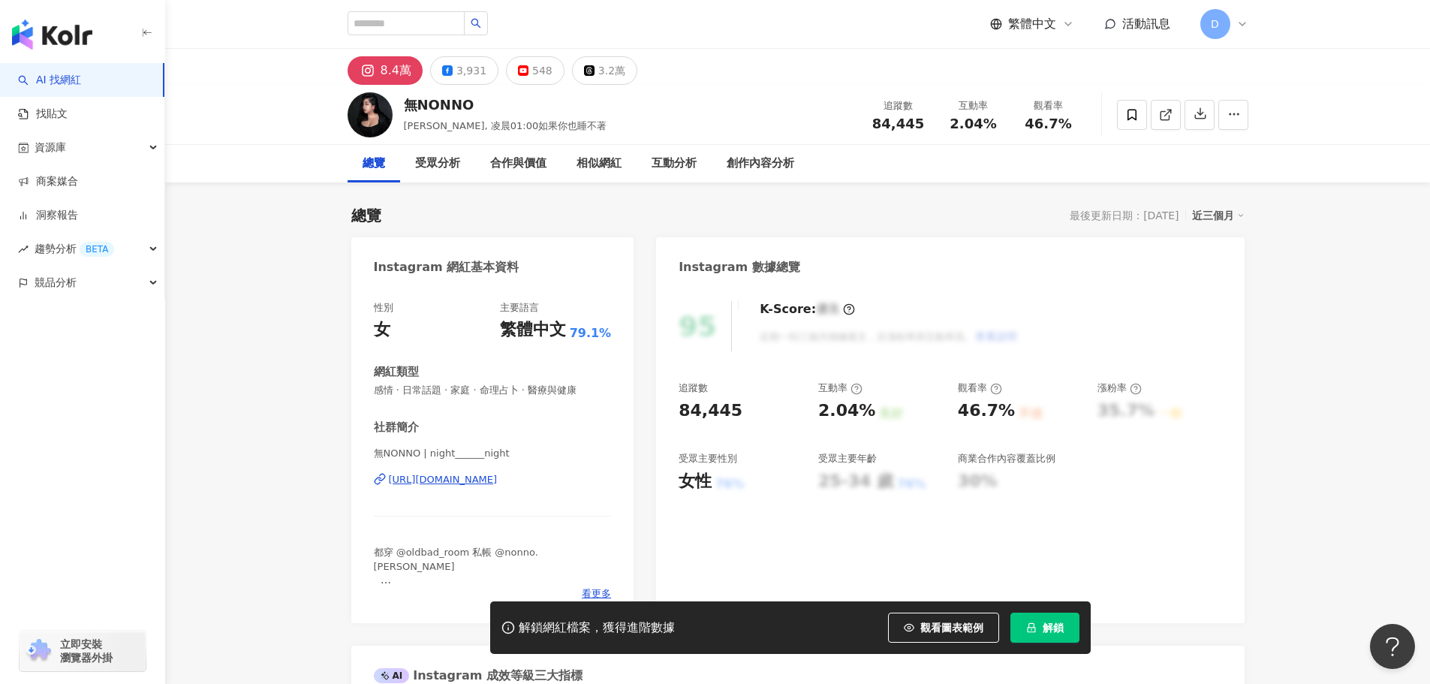
click at [498, 475] on div "https://www.instagram.com/night______night/" at bounding box center [443, 480] width 109 height 14
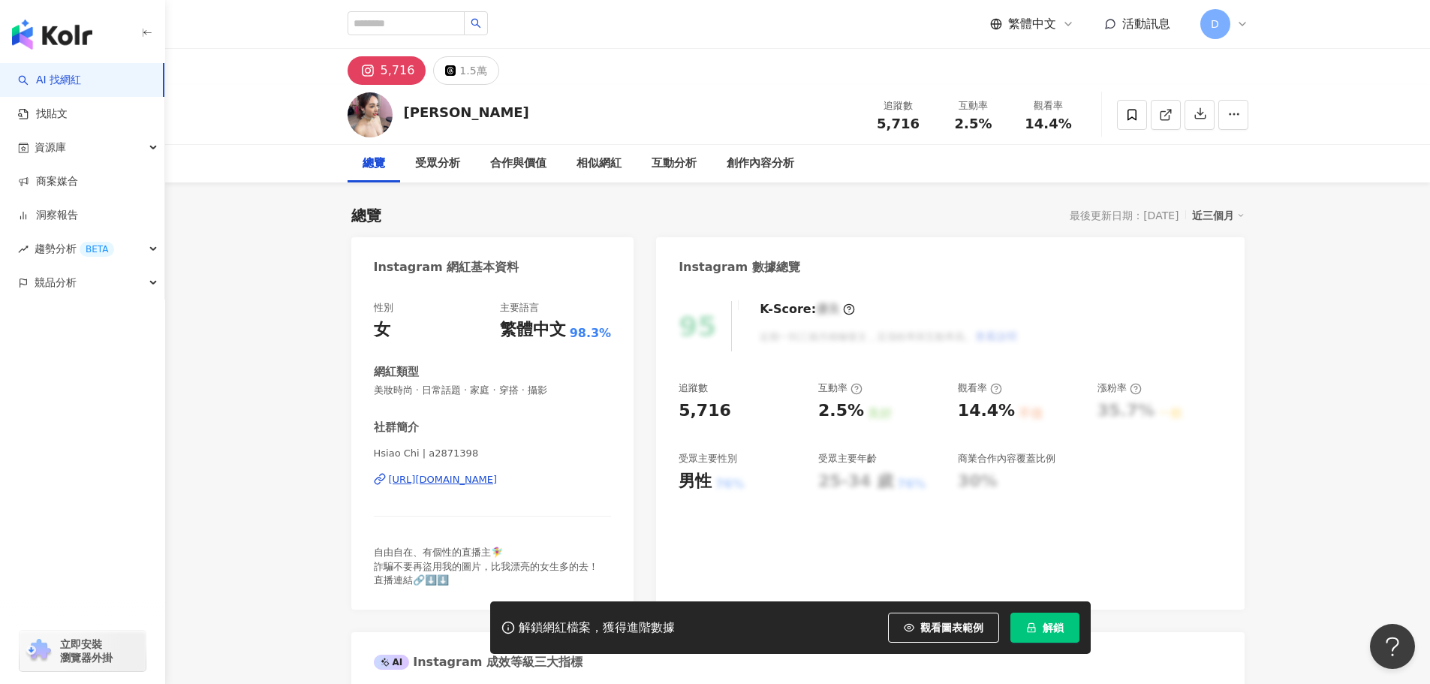
click at [483, 480] on div "[URL][DOMAIN_NAME]" at bounding box center [443, 480] width 109 height 14
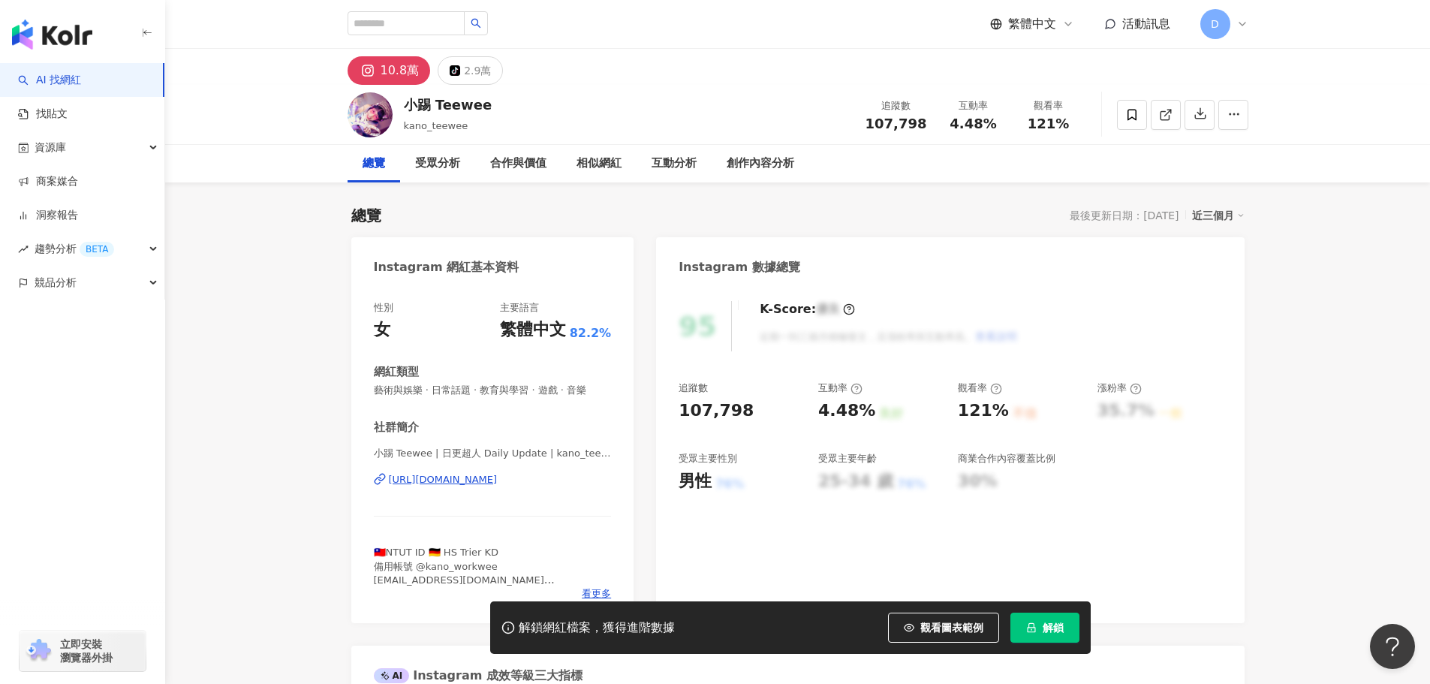
click at [498, 480] on div "https://www.instagram.com/kano_teewee/" at bounding box center [443, 480] width 109 height 14
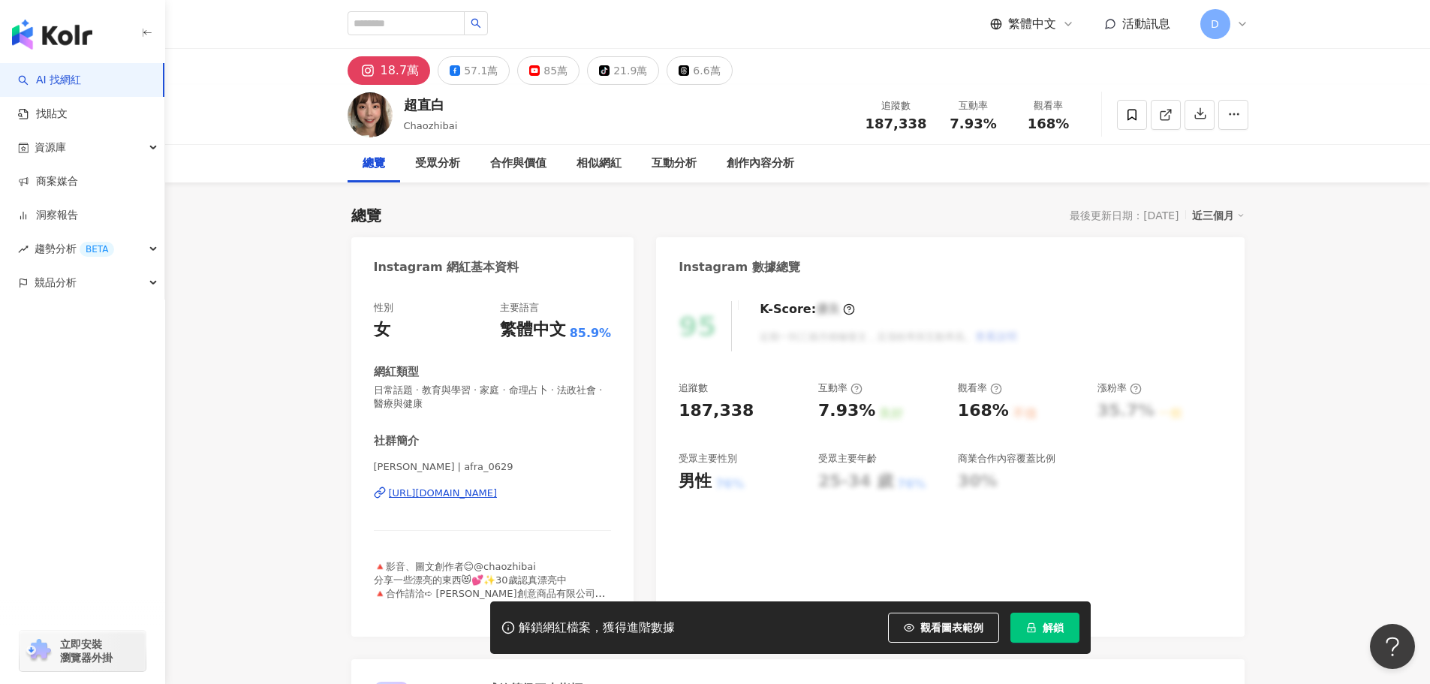
click at [498, 489] on div "[URL][DOMAIN_NAME]" at bounding box center [443, 493] width 109 height 14
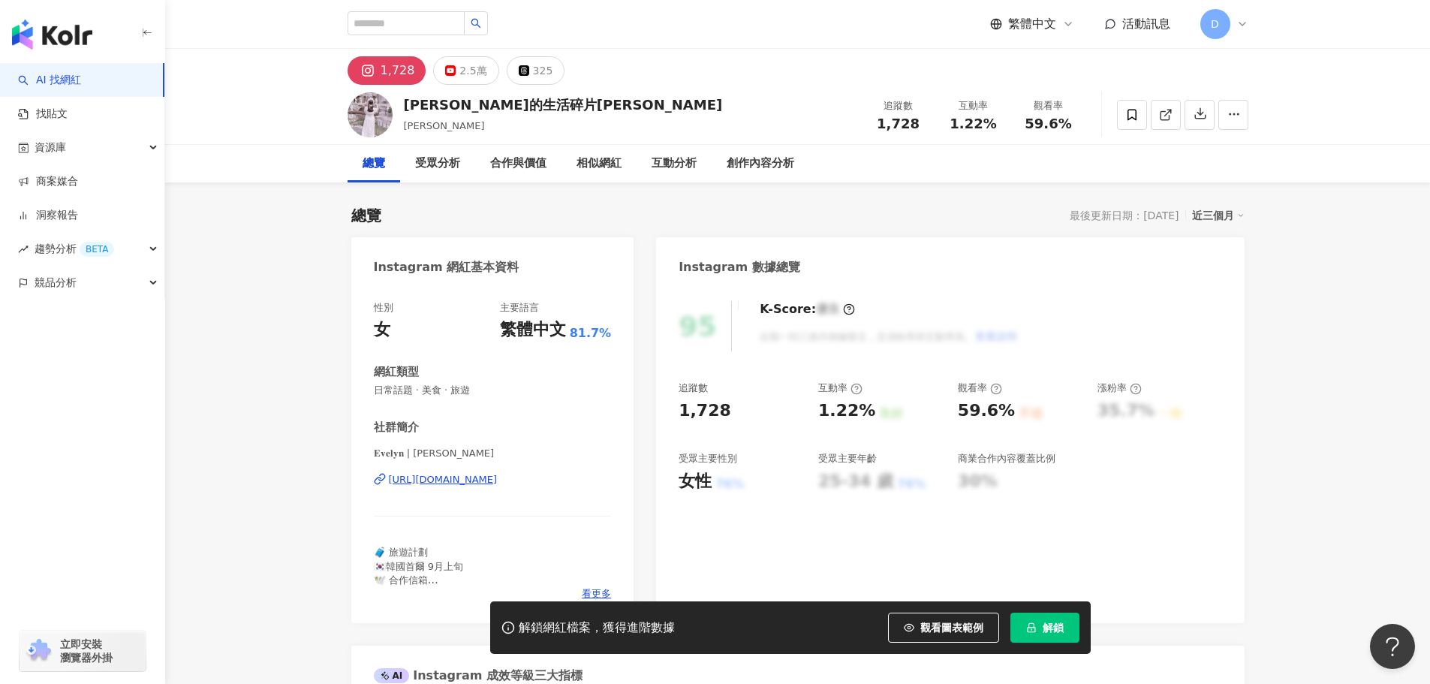
click at [462, 471] on div "𝐄𝐯𝐞𝐥𝐲𝐧 | [PERSON_NAME] [URL][DOMAIN_NAME]" at bounding box center [493, 491] width 238 height 88
click at [464, 477] on div "[URL][DOMAIN_NAME]" at bounding box center [443, 480] width 109 height 14
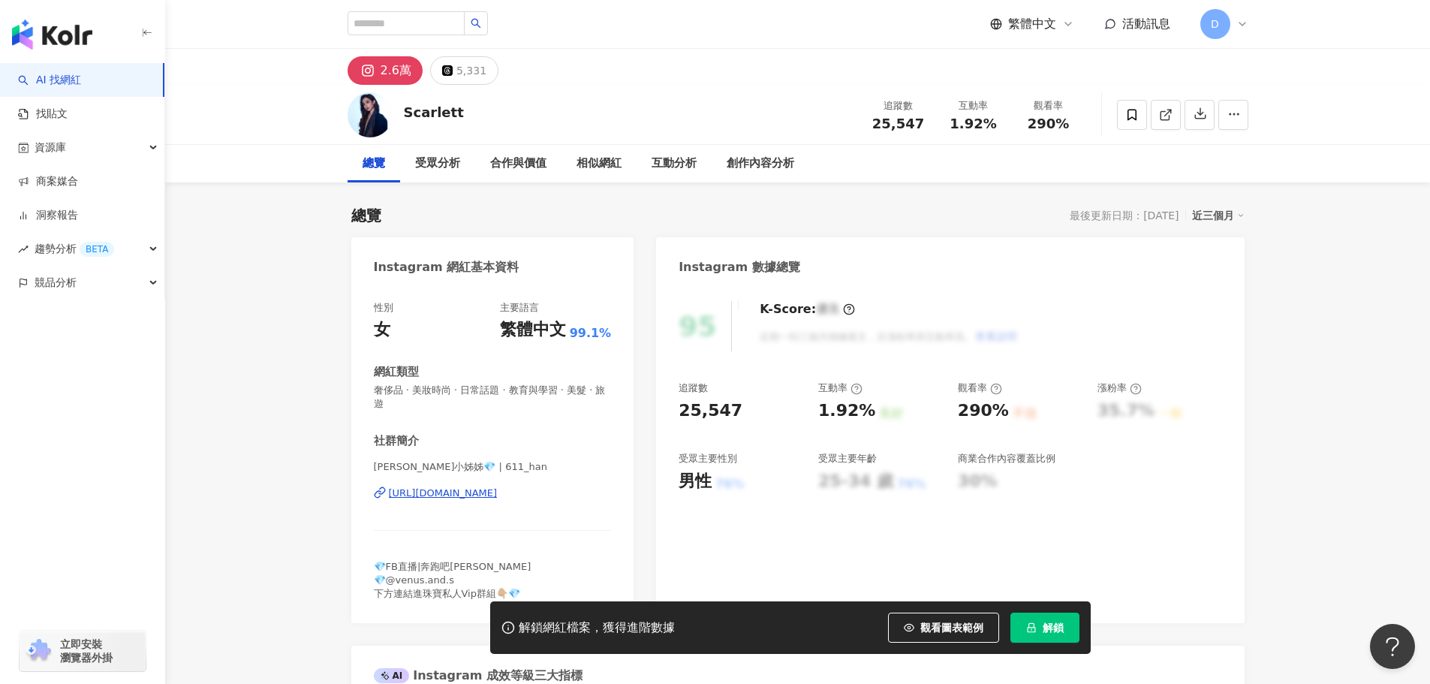
click at [498, 493] on div "[URL][DOMAIN_NAME]" at bounding box center [443, 493] width 109 height 14
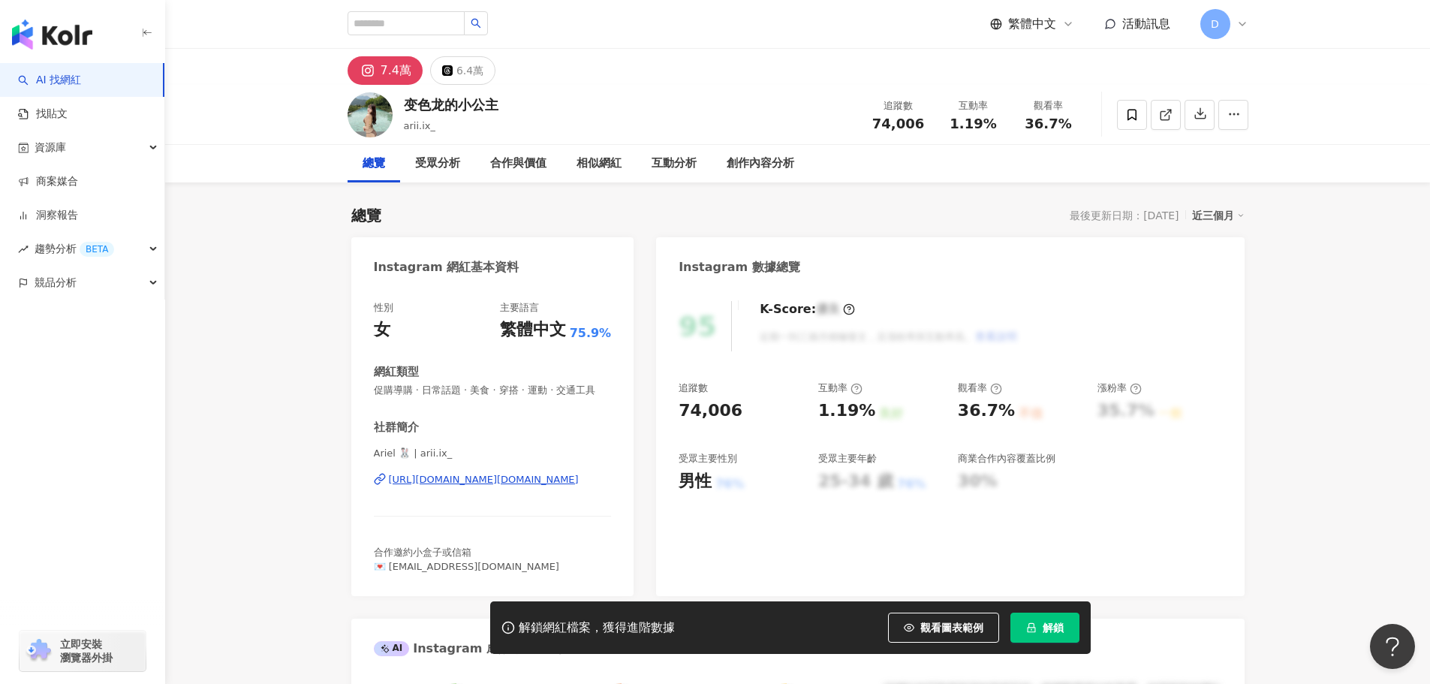
click at [454, 486] on div "https://www.instagram.com/arii.ix_/" at bounding box center [484, 480] width 190 height 14
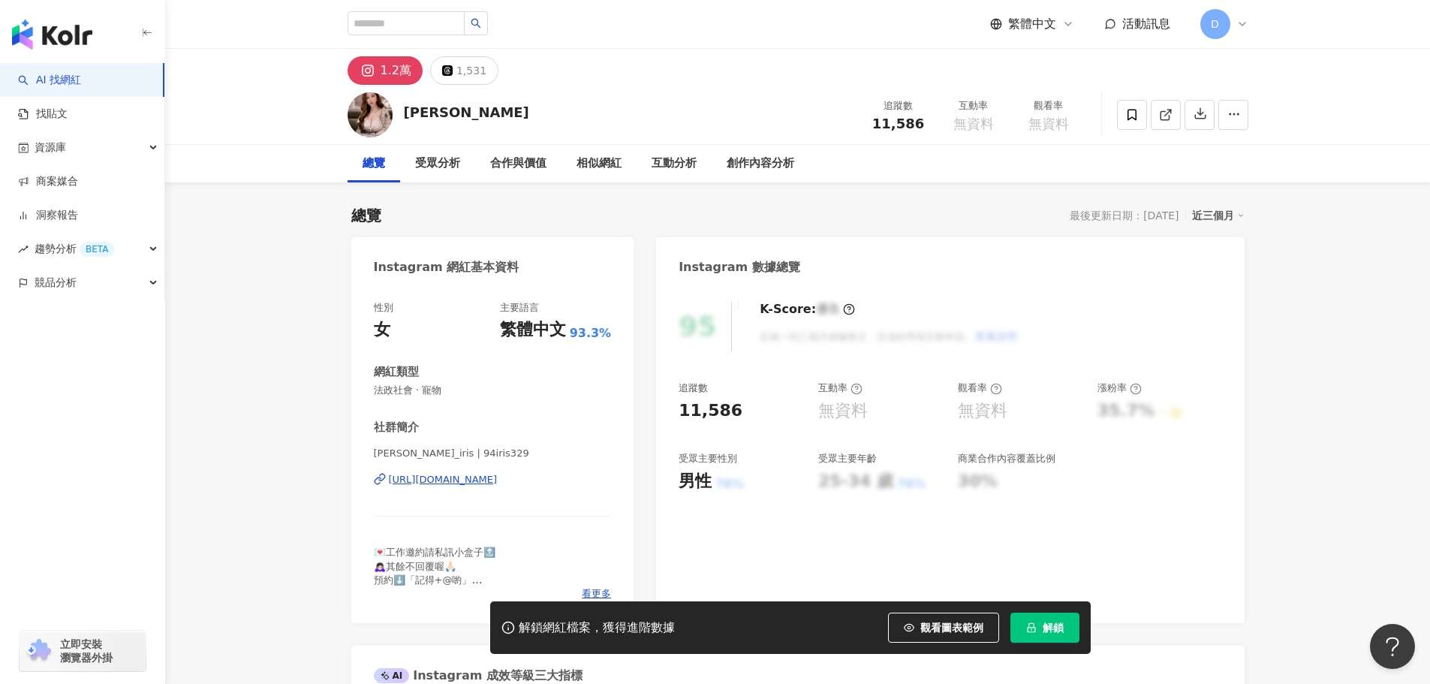
click at [448, 477] on div "https://www.instagram.com/94iris329/" at bounding box center [443, 480] width 109 height 14
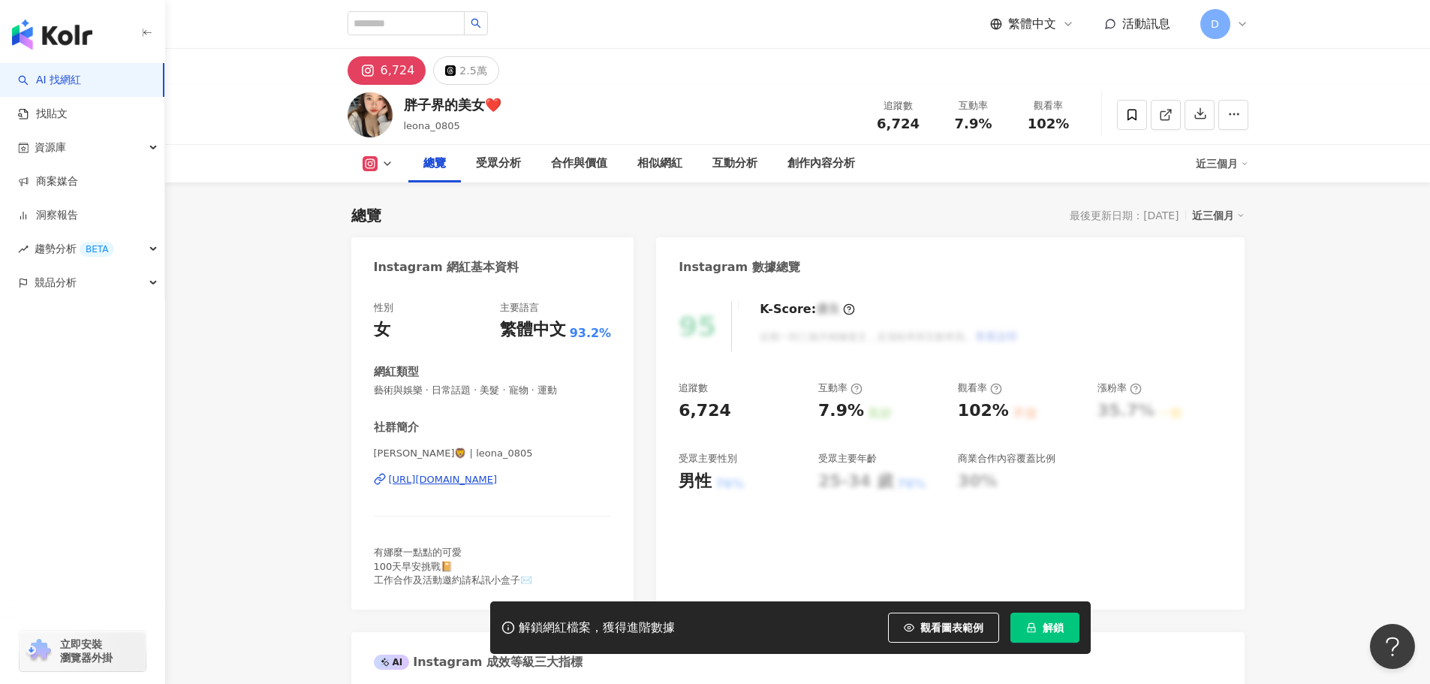
click at [461, 485] on div "https://www.instagram.com/leona_0805/" at bounding box center [443, 480] width 109 height 14
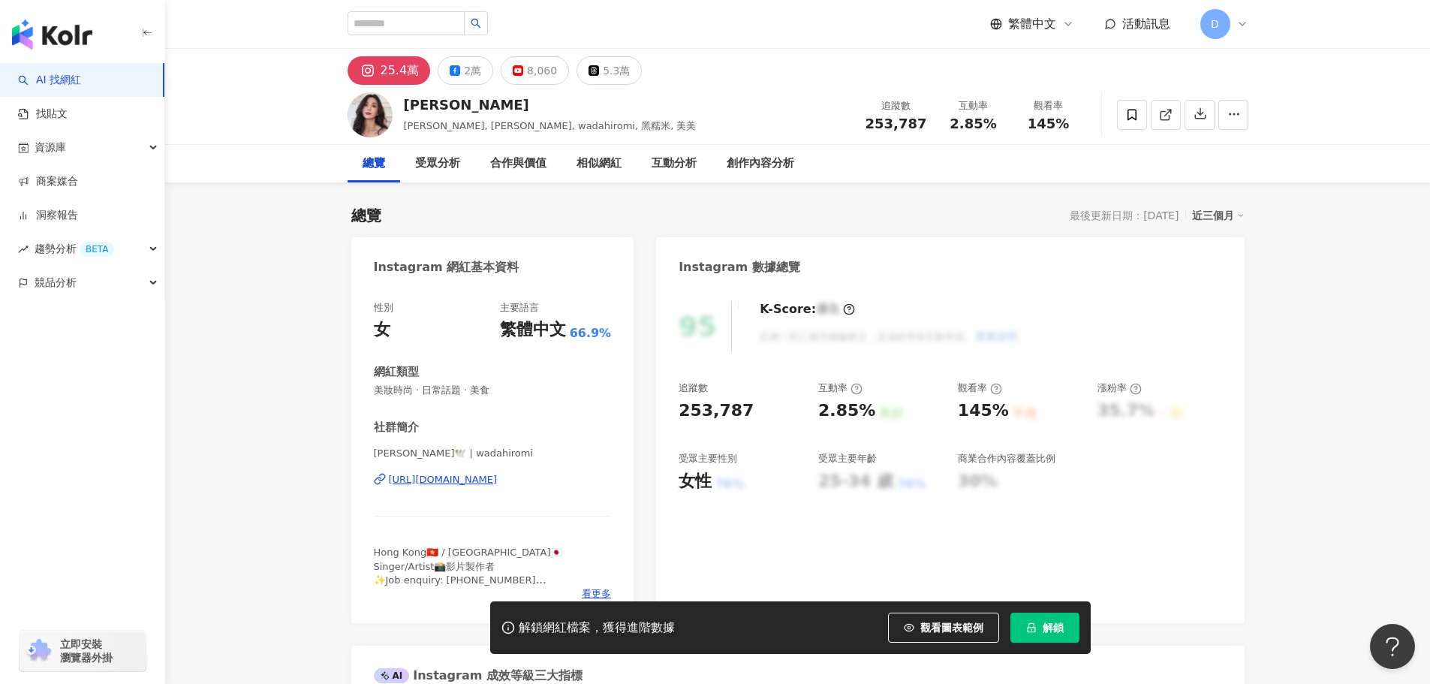
click at [498, 476] on div "https://www.instagram.com/wadahiromi/" at bounding box center [443, 480] width 109 height 14
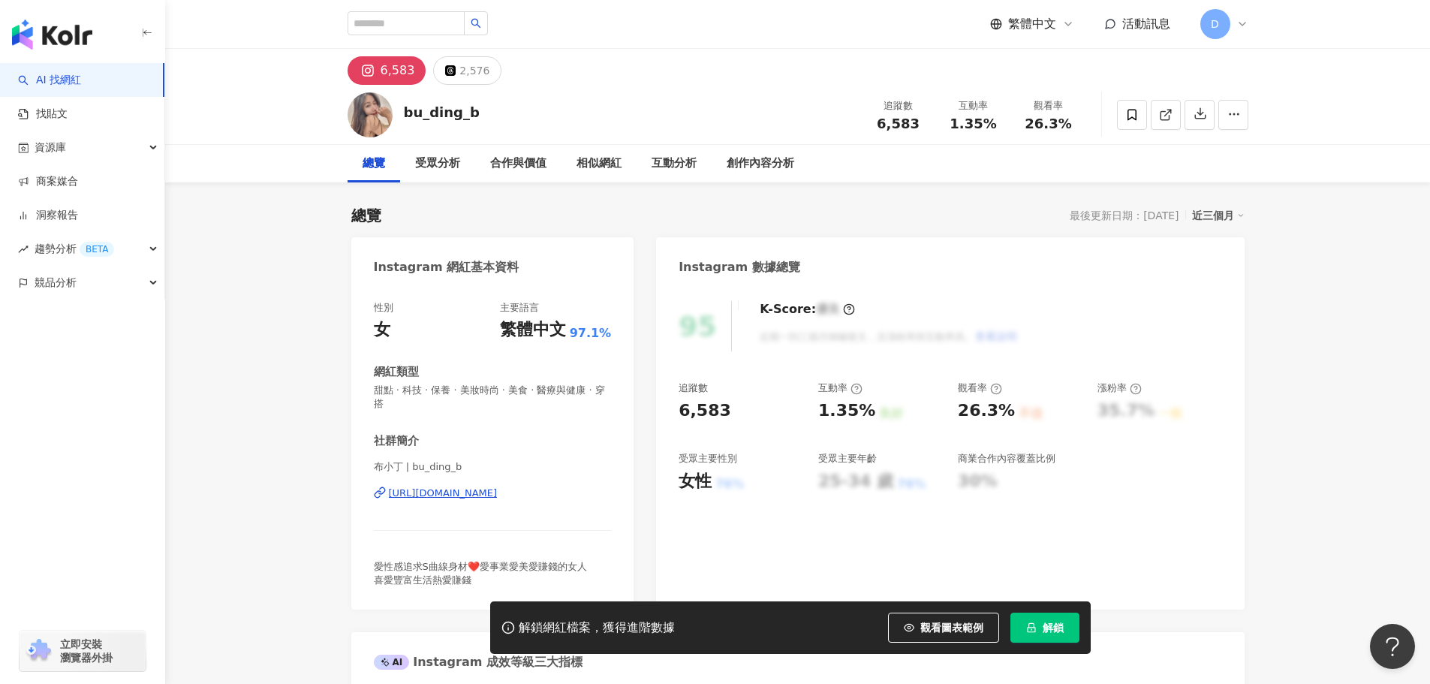
click at [474, 501] on div "布小丁 | bu_ding_b [URL][DOMAIN_NAME]" at bounding box center [493, 504] width 238 height 88
click at [472, 489] on div "https://www.instagram.com/bu_ding_b/" at bounding box center [443, 493] width 109 height 14
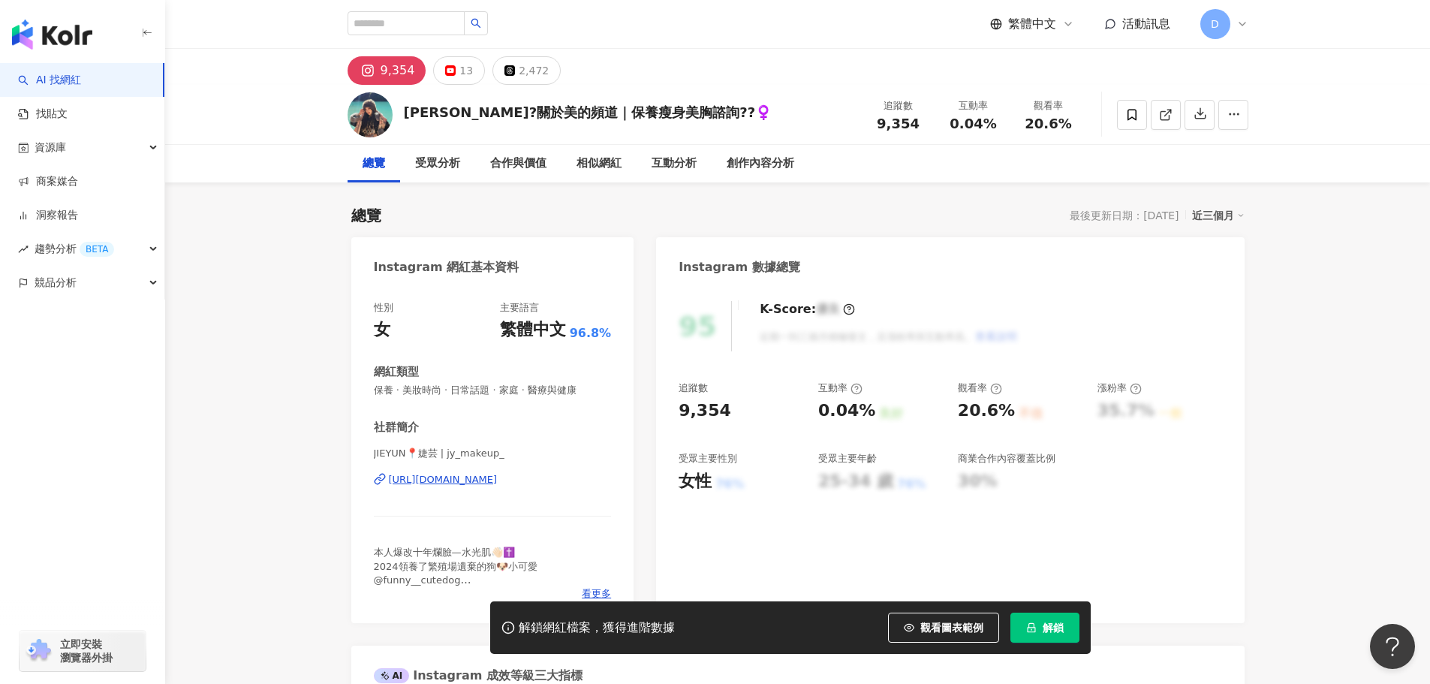
click at [510, 472] on div "JIEYUN📍婕芸 | jy_makeup_ https://www.instagram.com/jy_makeup_/" at bounding box center [493, 491] width 238 height 88
click at [498, 478] on div "https://www.instagram.com/jy_makeup_/" at bounding box center [443, 480] width 109 height 14
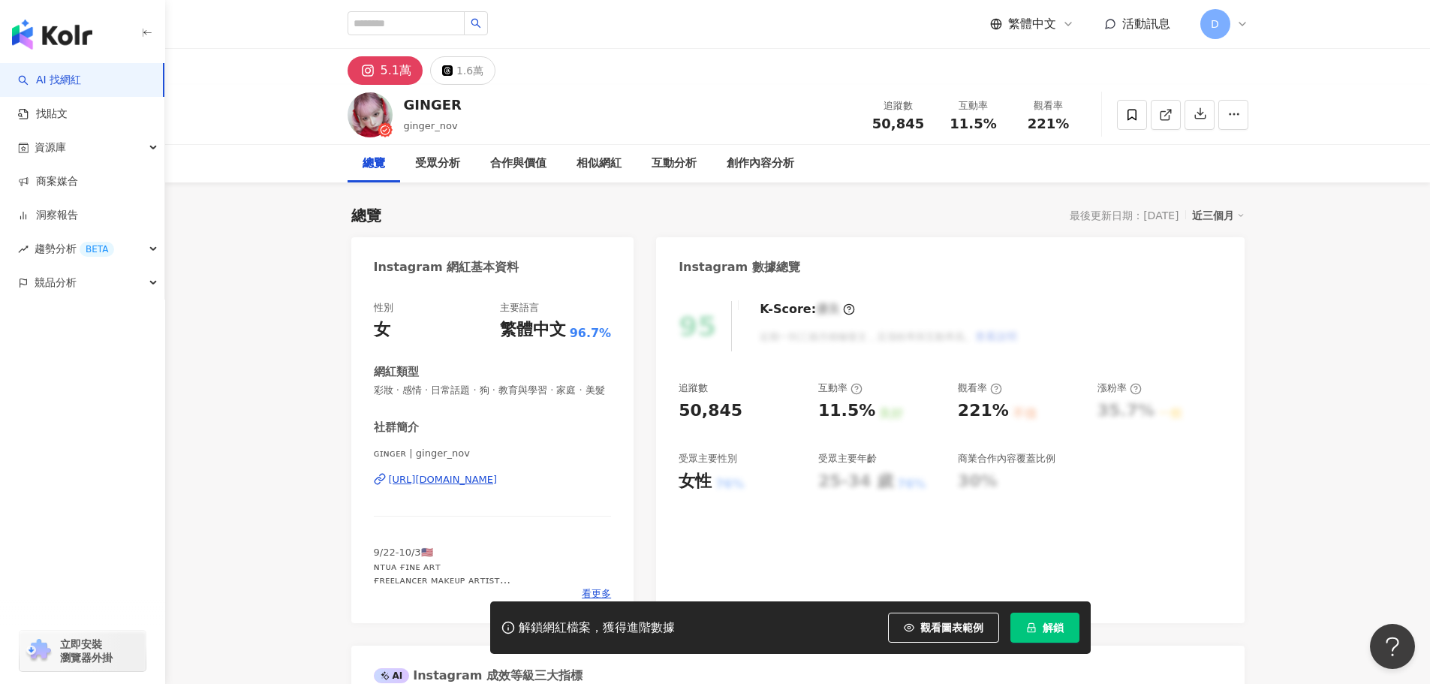
click at [498, 486] on div "https://www.instagram.com/ginger_nov/" at bounding box center [443, 480] width 109 height 14
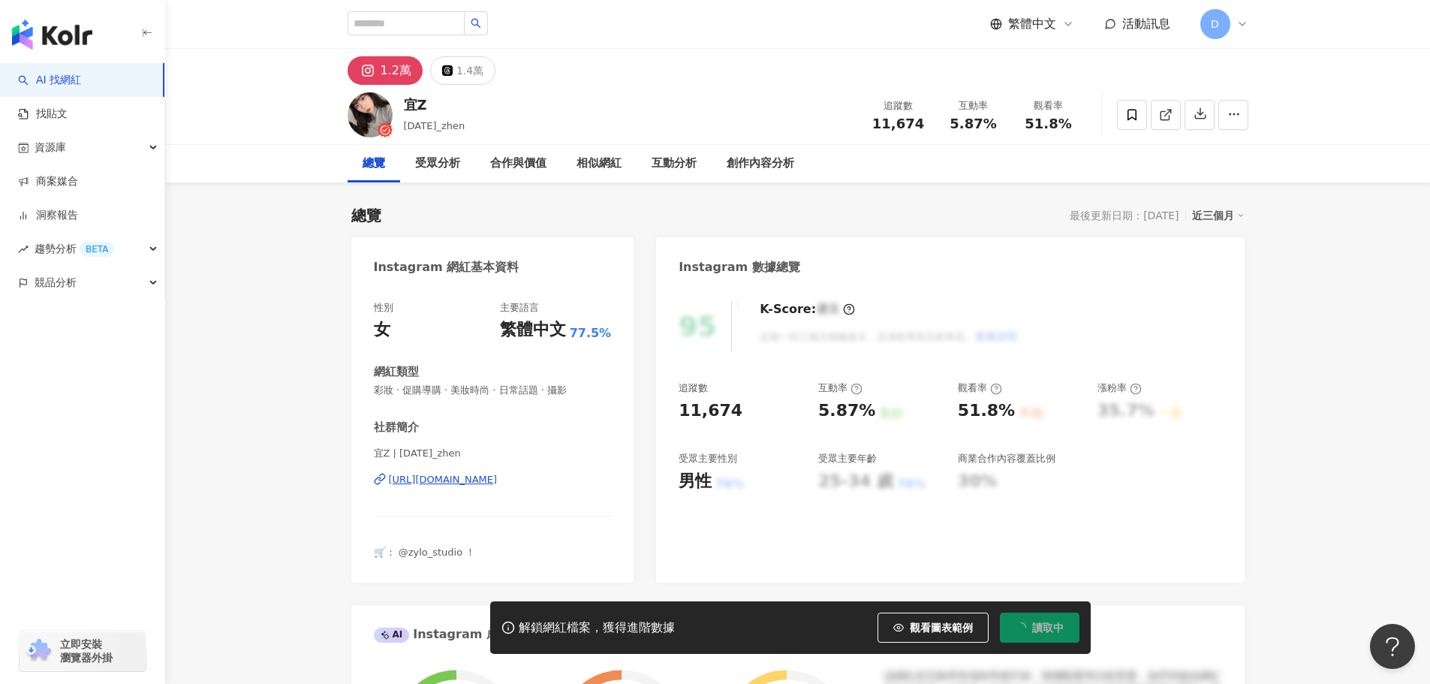
click at [498, 478] on div "https://www.instagram.com/92.9.13_zhen/" at bounding box center [443, 480] width 109 height 14
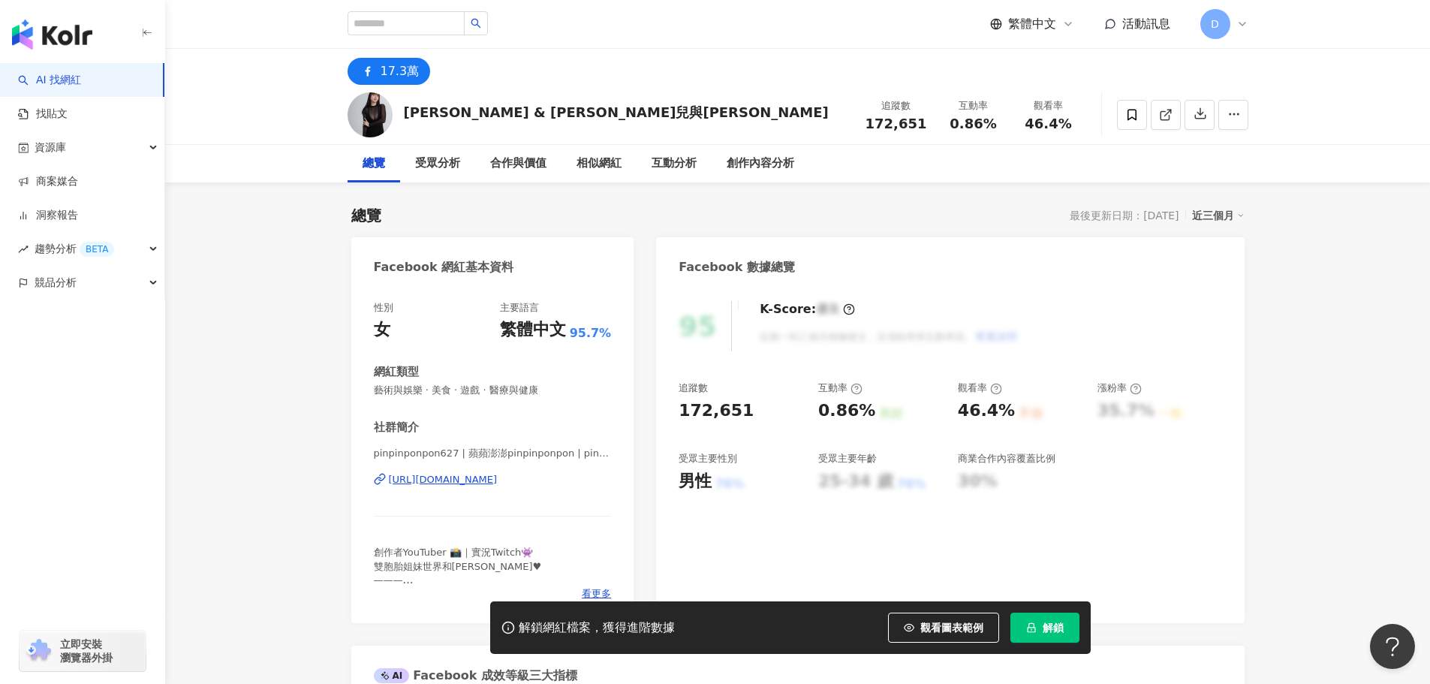
click at [498, 486] on div "https://www.facebook.com/311419666226047" at bounding box center [443, 480] width 109 height 14
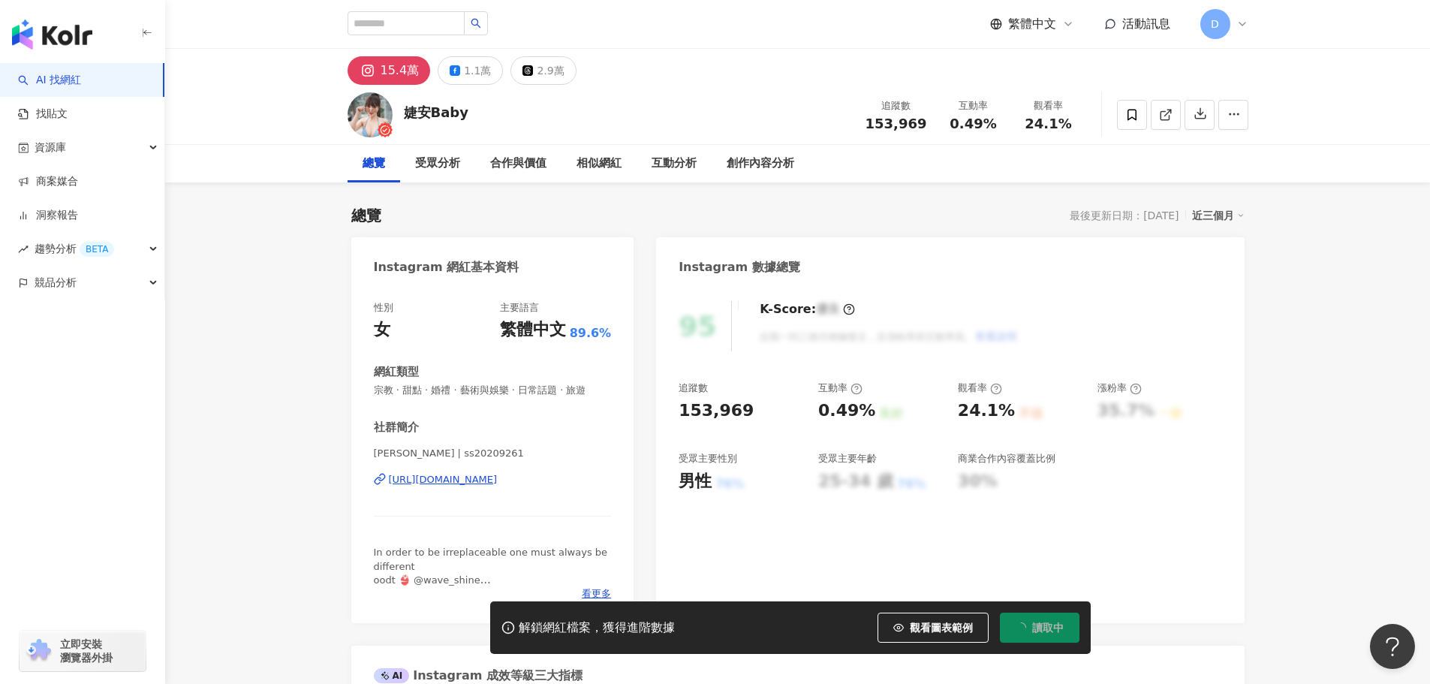
click at [498, 479] on div "https://www.instagram.com/ss20209261/" at bounding box center [443, 480] width 109 height 14
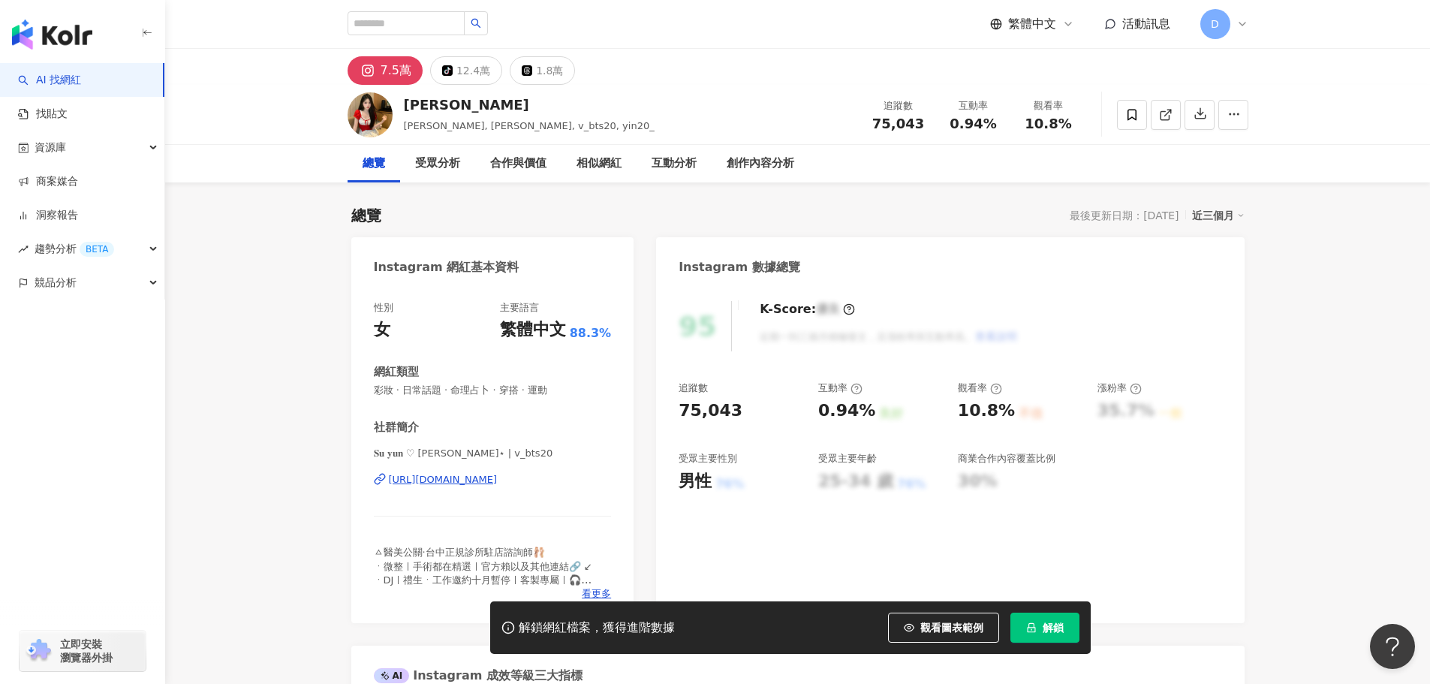
click at [439, 474] on div "https://www.instagram.com/v_bts20/" at bounding box center [443, 480] width 109 height 14
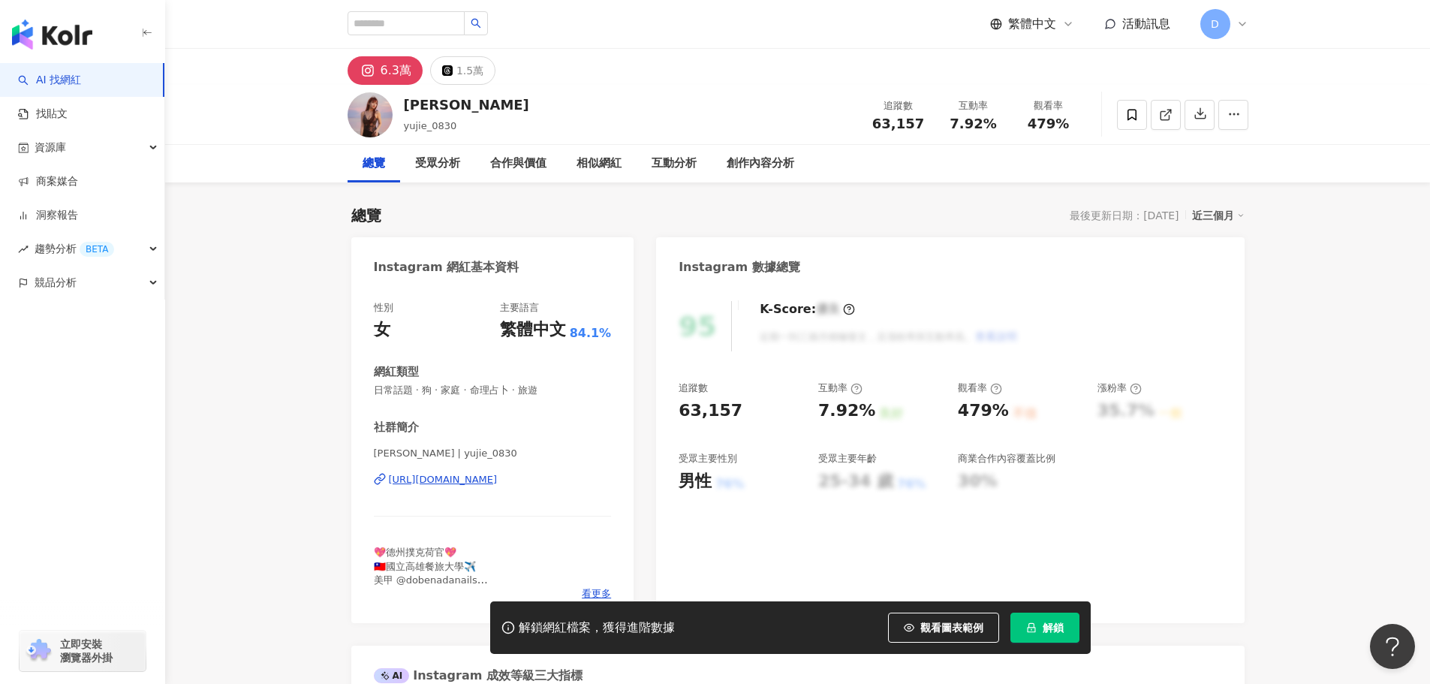
click at [470, 468] on div "悌悌 | yujie_0830 https://www.instagram.com/yujie_0830/" at bounding box center [493, 491] width 238 height 88
click at [468, 475] on div "https://www.instagram.com/yujie_0830/" at bounding box center [443, 480] width 109 height 14
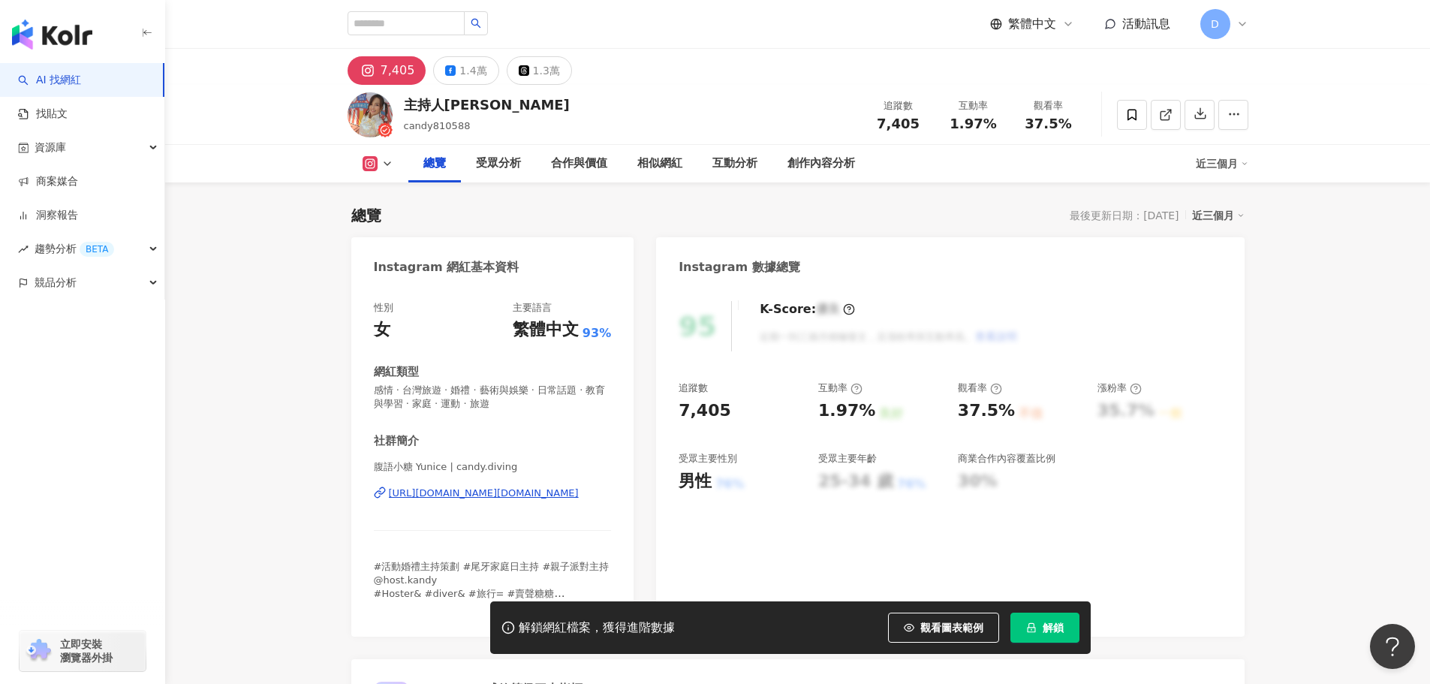
click at [464, 489] on div "[URL][DOMAIN_NAME][DOMAIN_NAME]" at bounding box center [484, 493] width 190 height 14
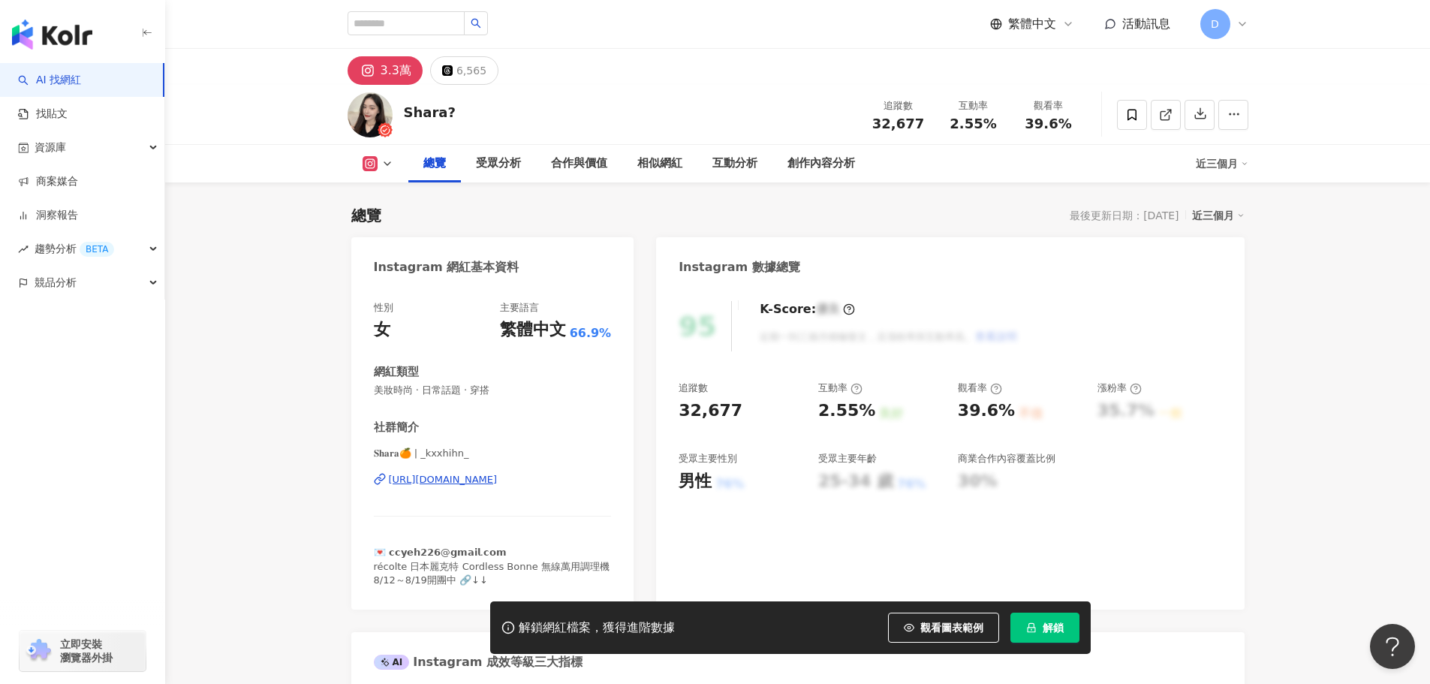
click at [462, 482] on div "[URL][DOMAIN_NAME]" at bounding box center [443, 480] width 109 height 14
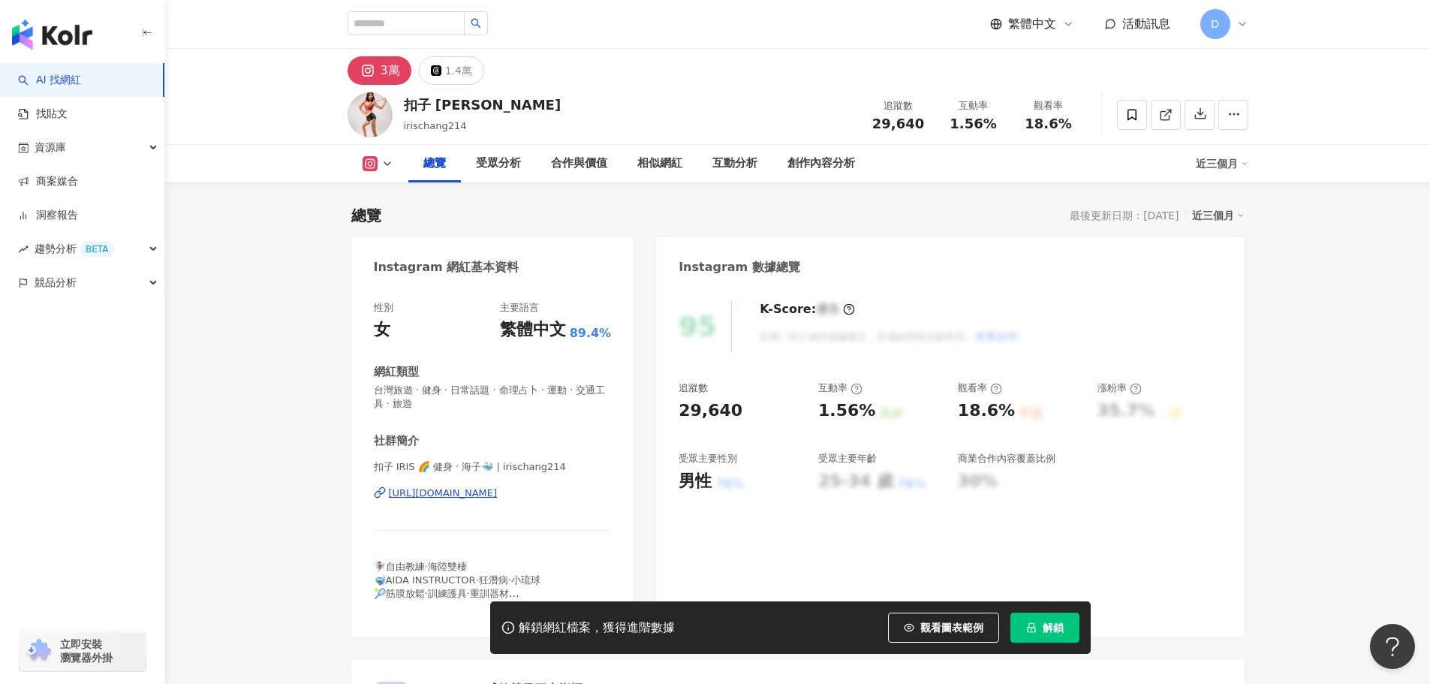
click at [445, 488] on div "[URL][DOMAIN_NAME]" at bounding box center [443, 493] width 109 height 14
